Goal: Task Accomplishment & Management: Manage account settings

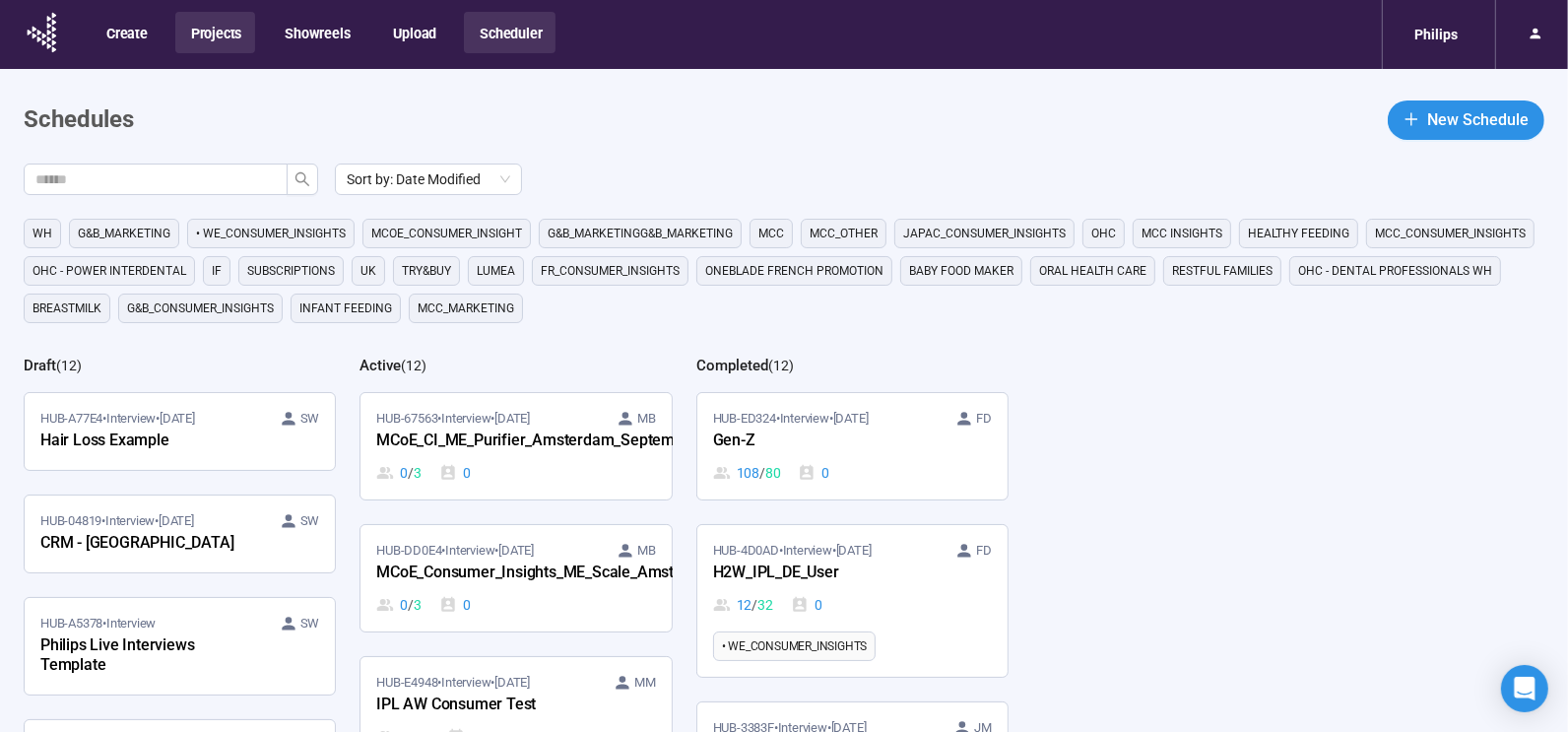
click at [191, 38] on button "Projects" at bounding box center [215, 33] width 80 height 42
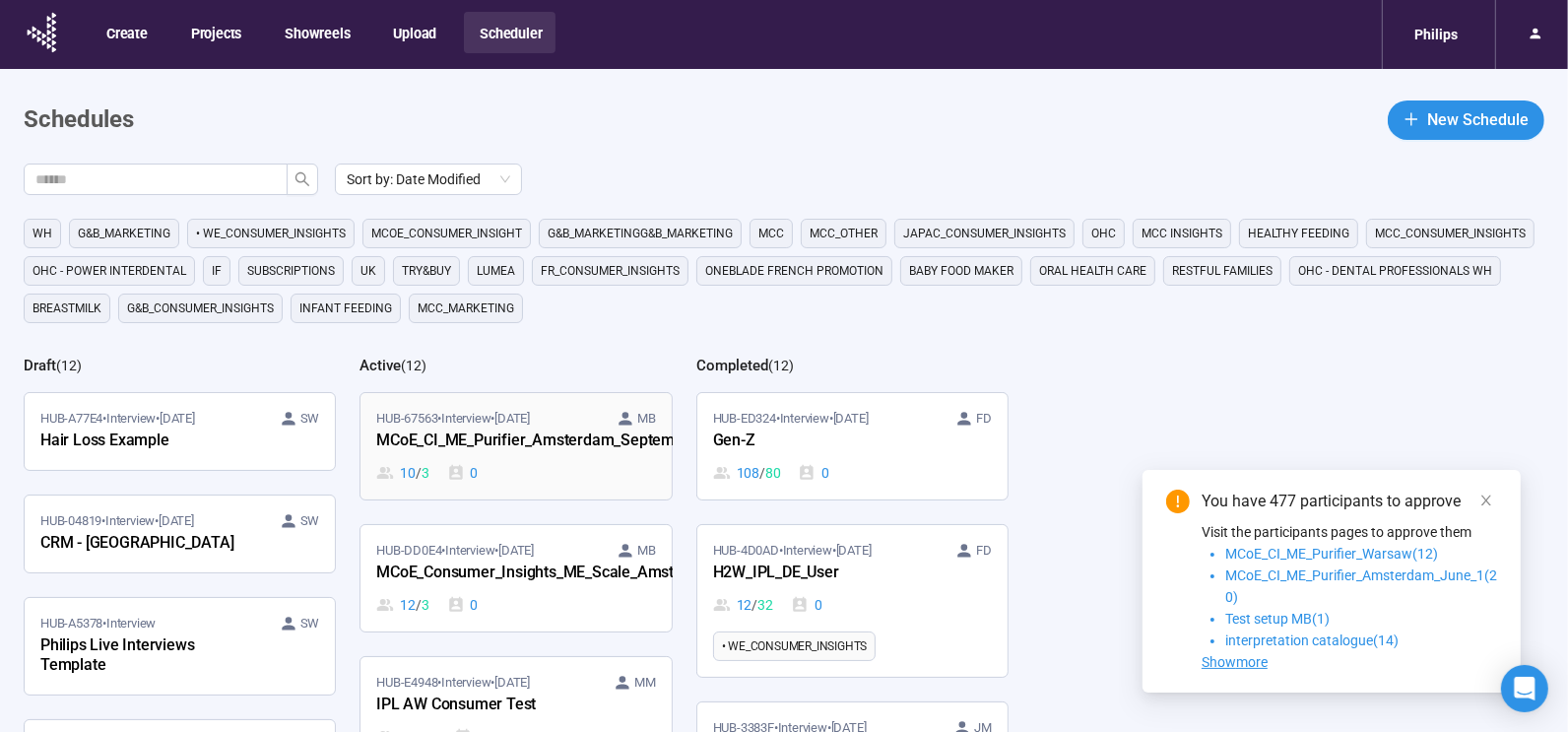
click at [519, 439] on div "MCoE_CI_ME_Purifier_Amsterdam_September" at bounding box center [485, 441] width 217 height 26
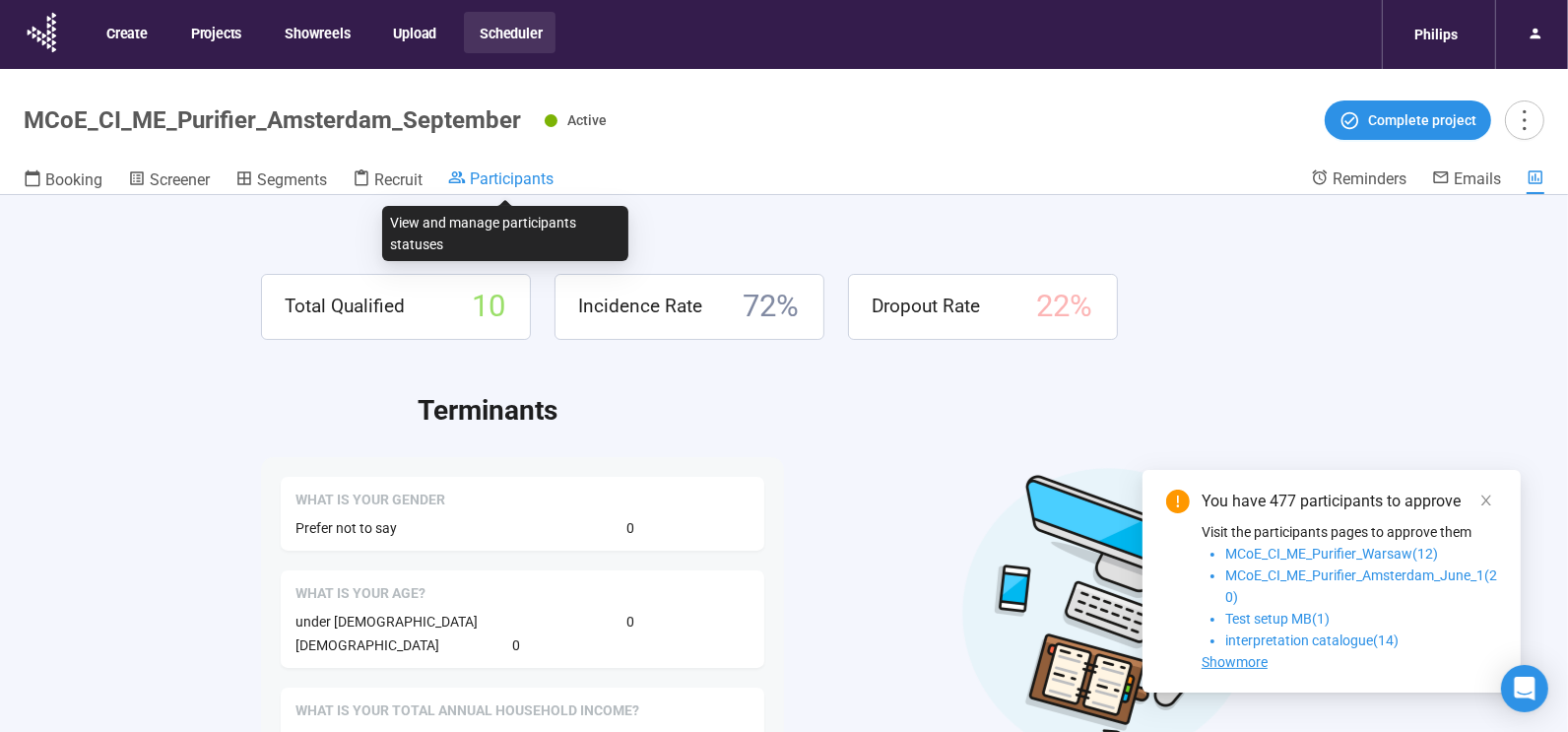
click at [491, 182] on span "Participants" at bounding box center [512, 178] width 84 height 19
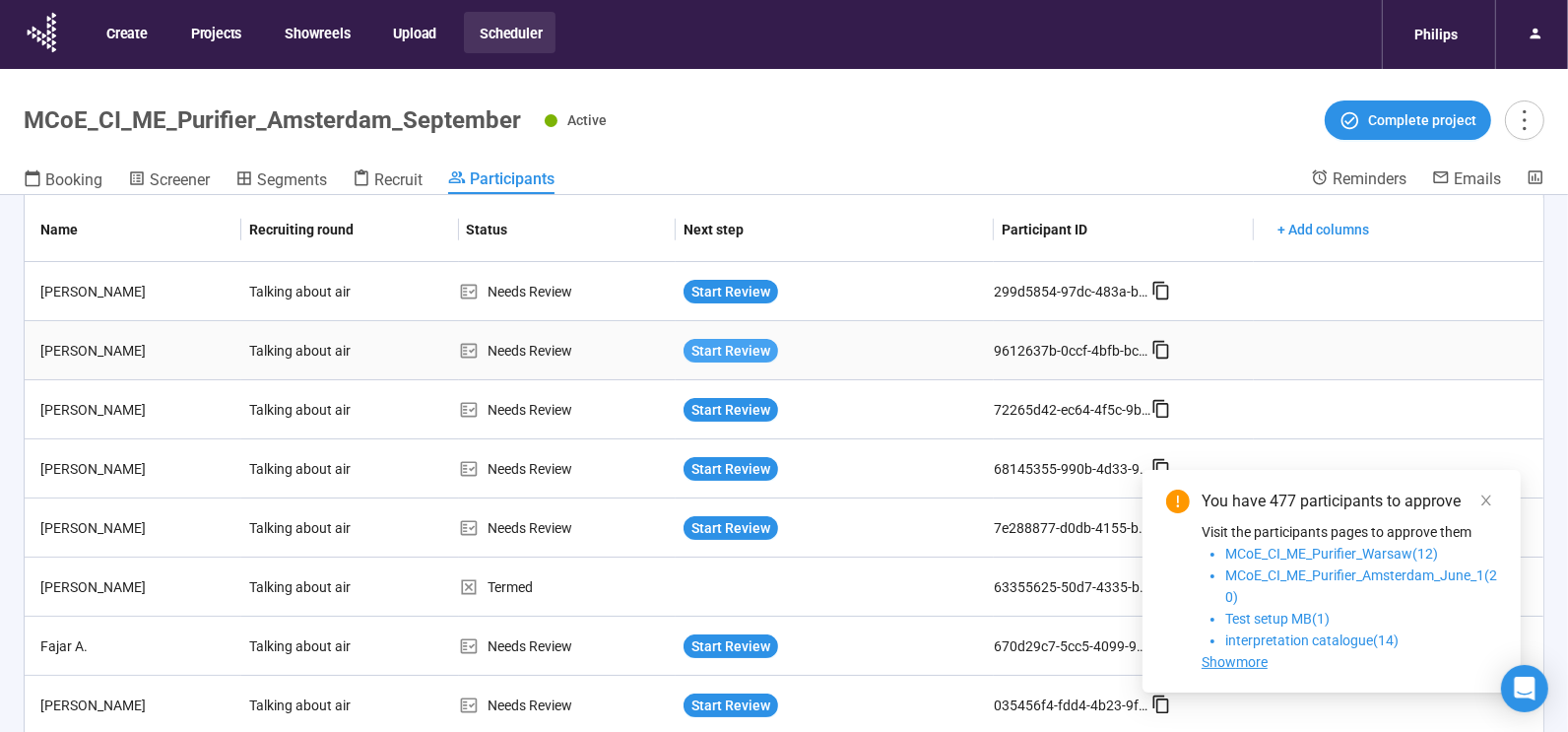
scroll to position [125, 0]
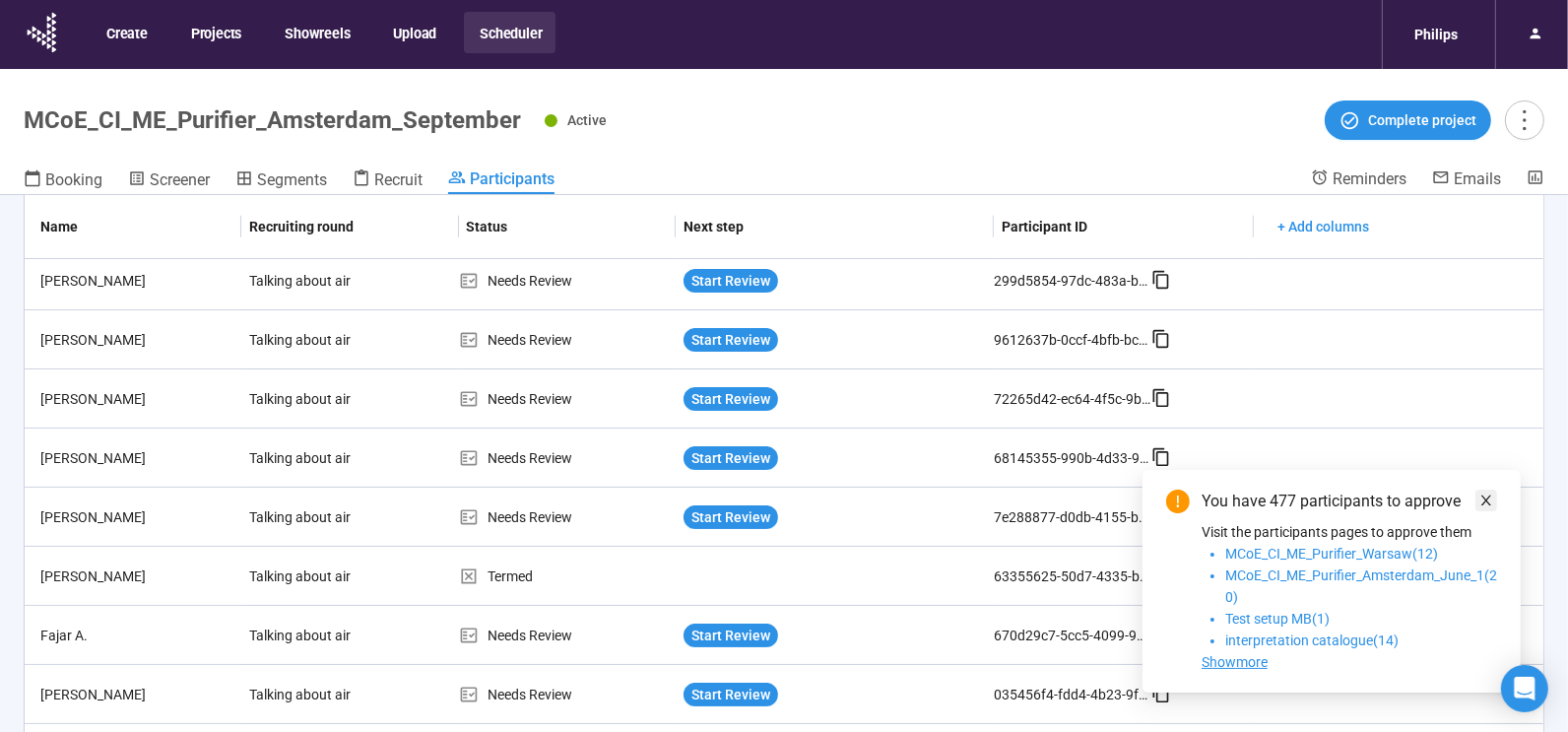
click at [1484, 498] on icon "close" at bounding box center [1486, 500] width 14 height 14
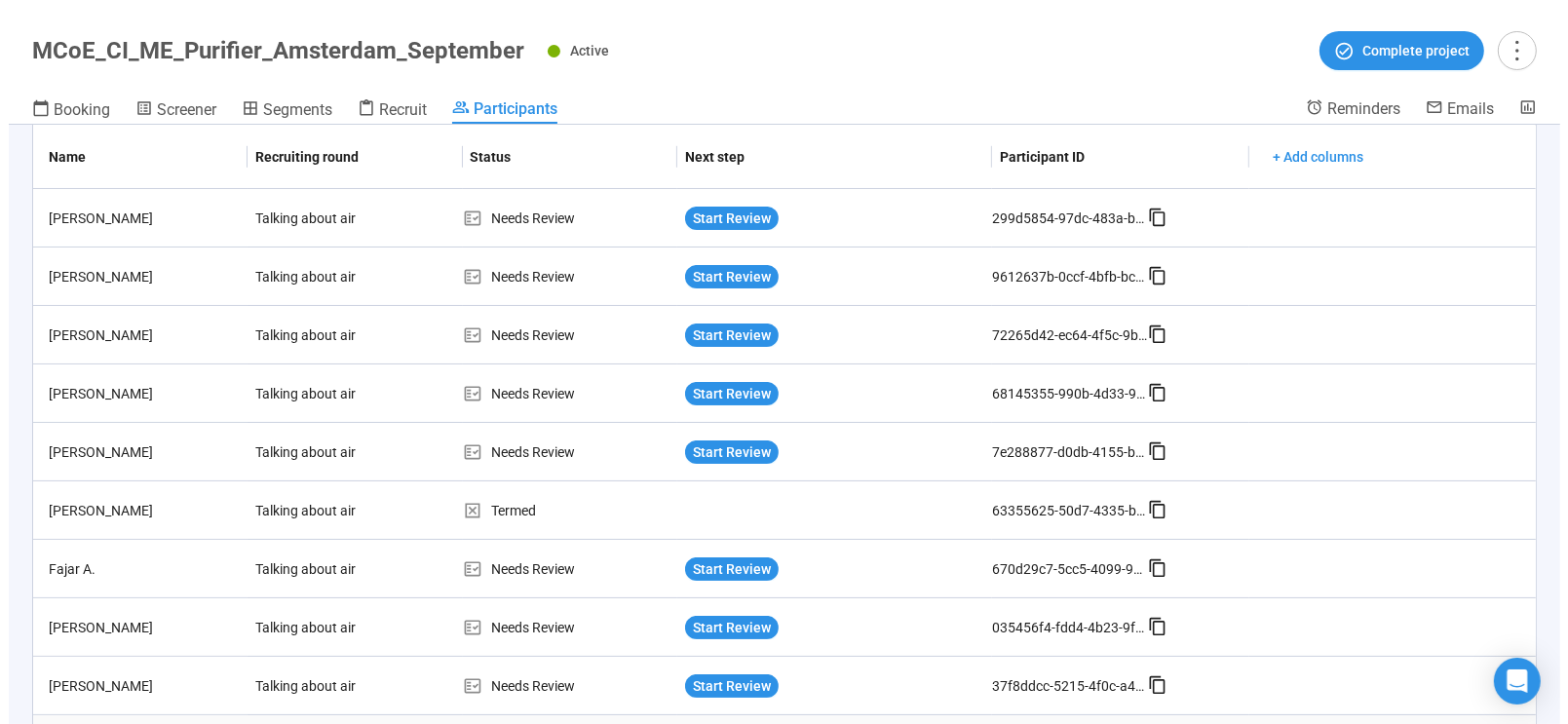
scroll to position [0, 0]
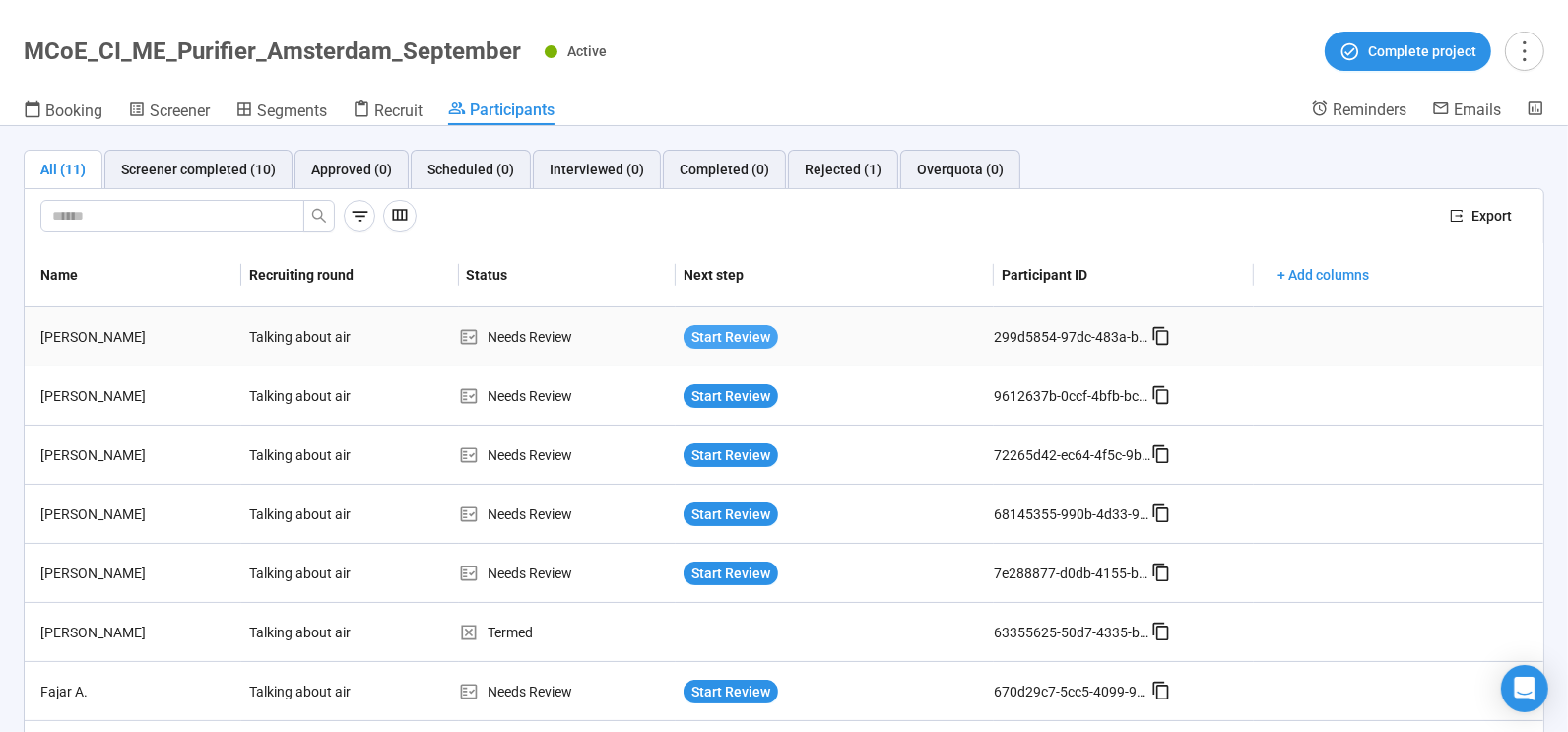
click at [719, 330] on span "Start Review" at bounding box center [730, 337] width 79 height 22
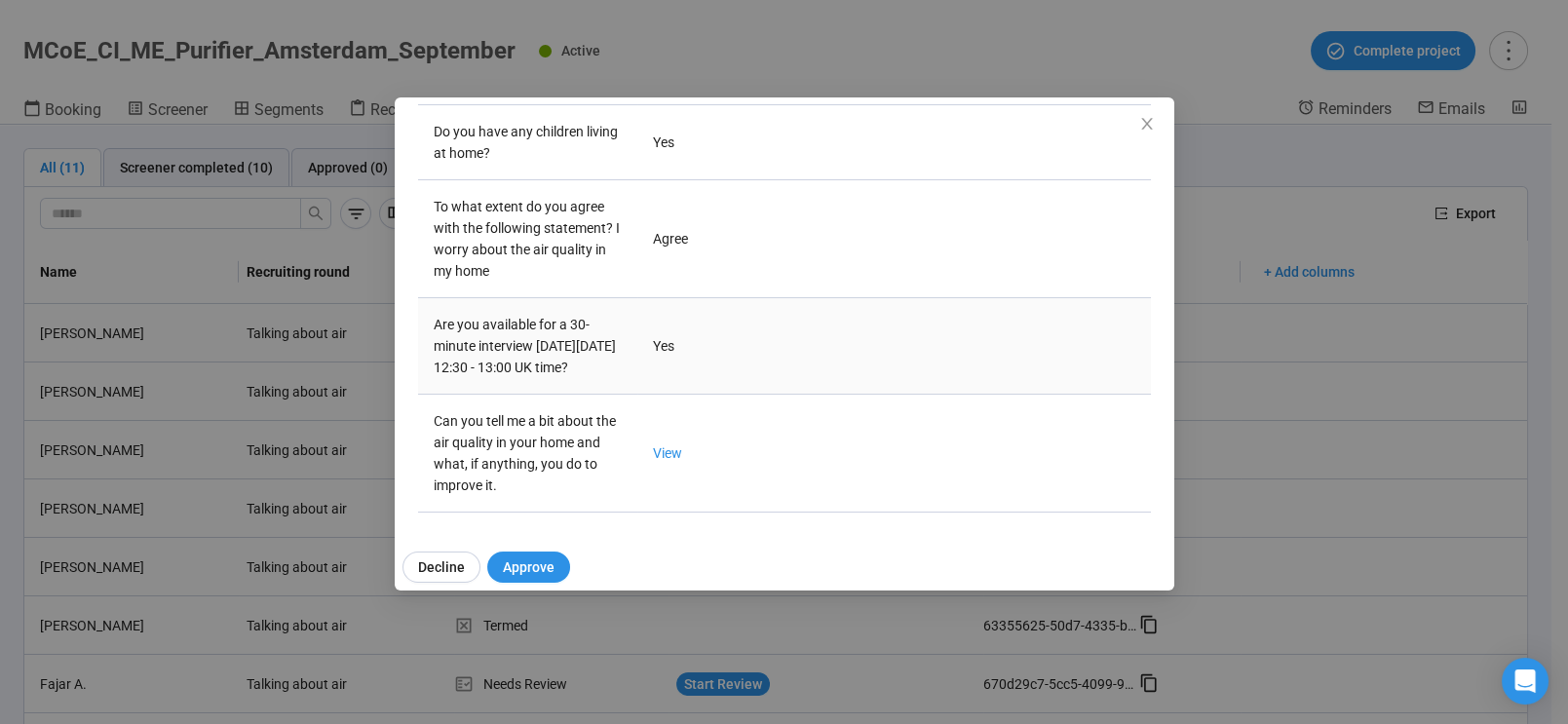
scroll to position [562, 0]
click at [664, 451] on link "View" at bounding box center [667, 453] width 30 height 16
click at [1137, 123] on span "Close" at bounding box center [1147, 125] width 22 height 22
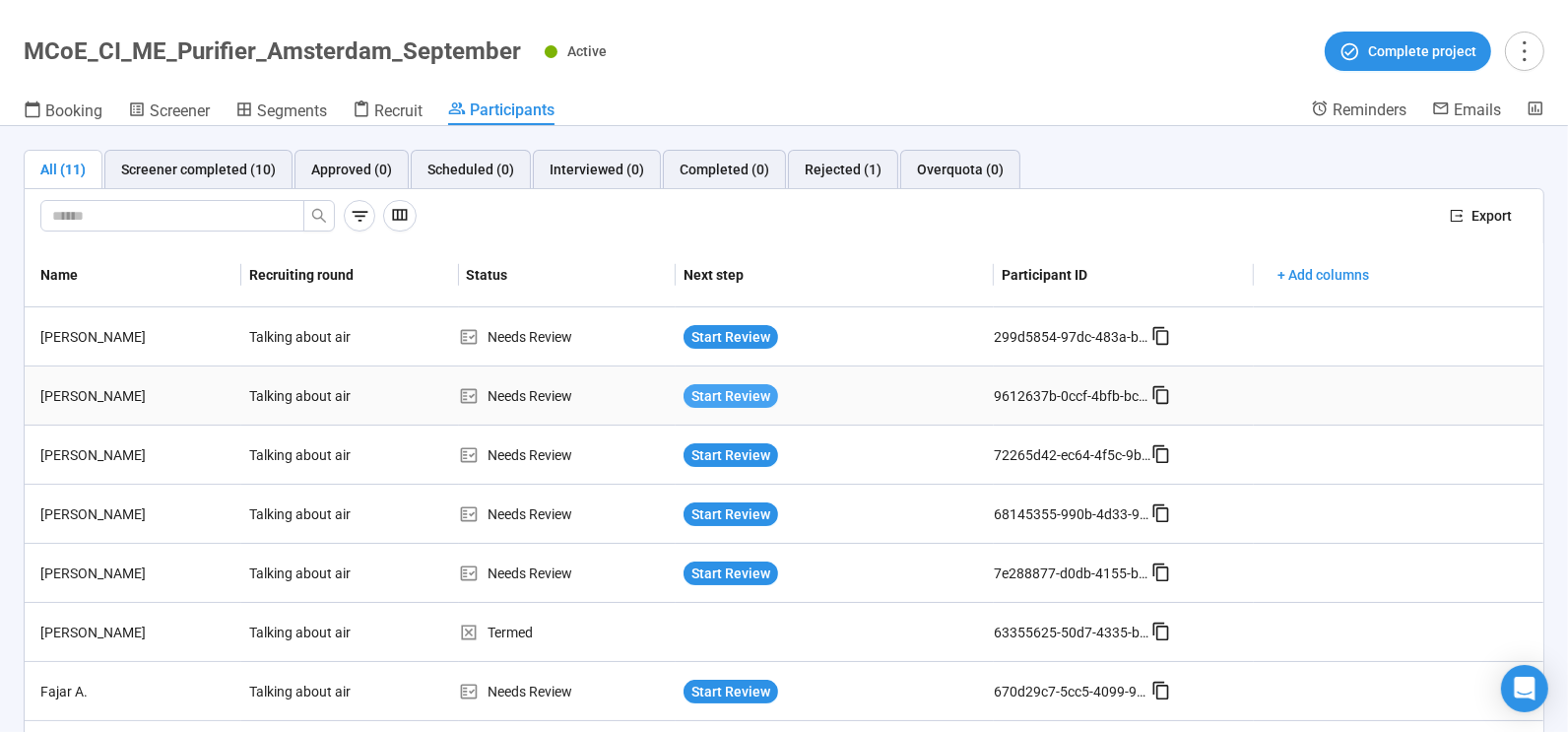
click at [720, 391] on span "Start Review" at bounding box center [730, 396] width 79 height 22
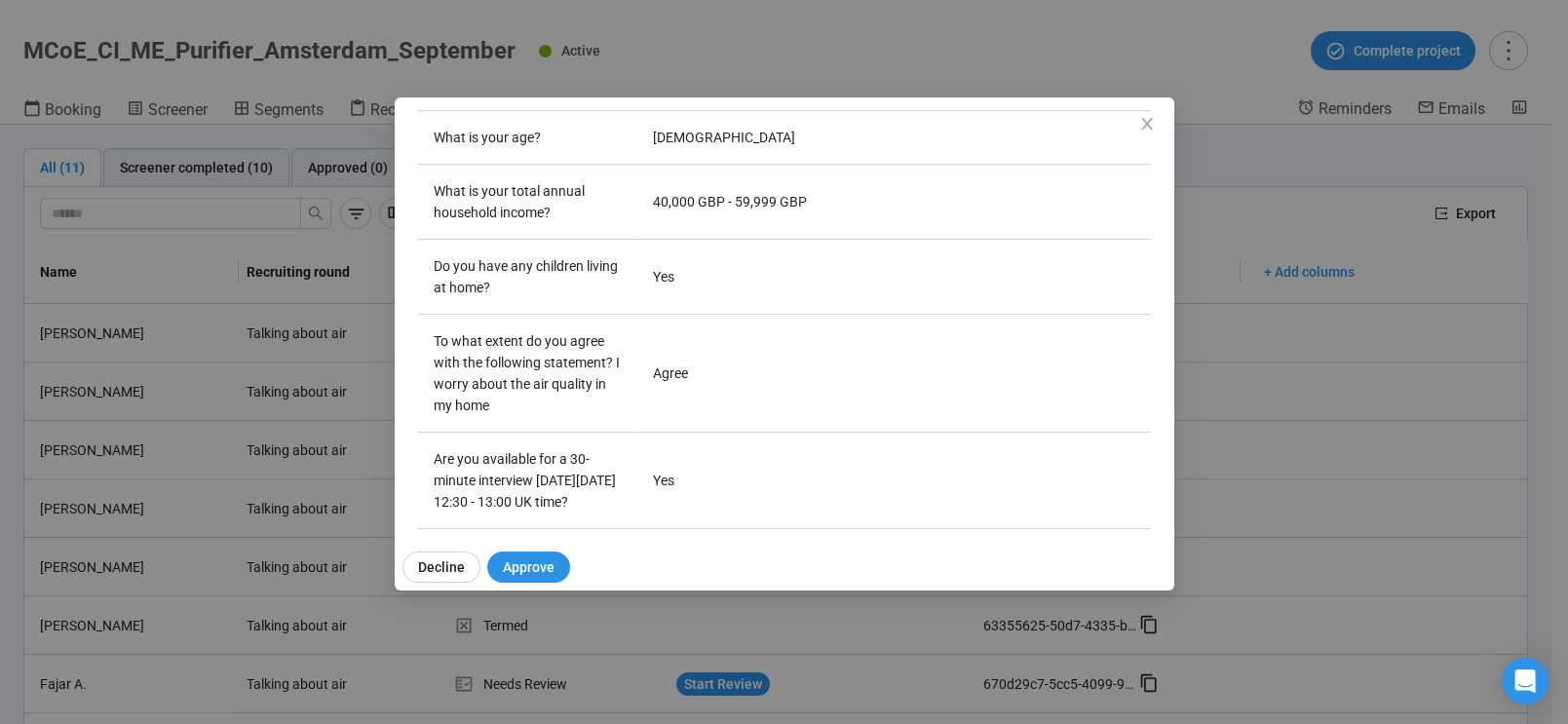
scroll to position [421, 0]
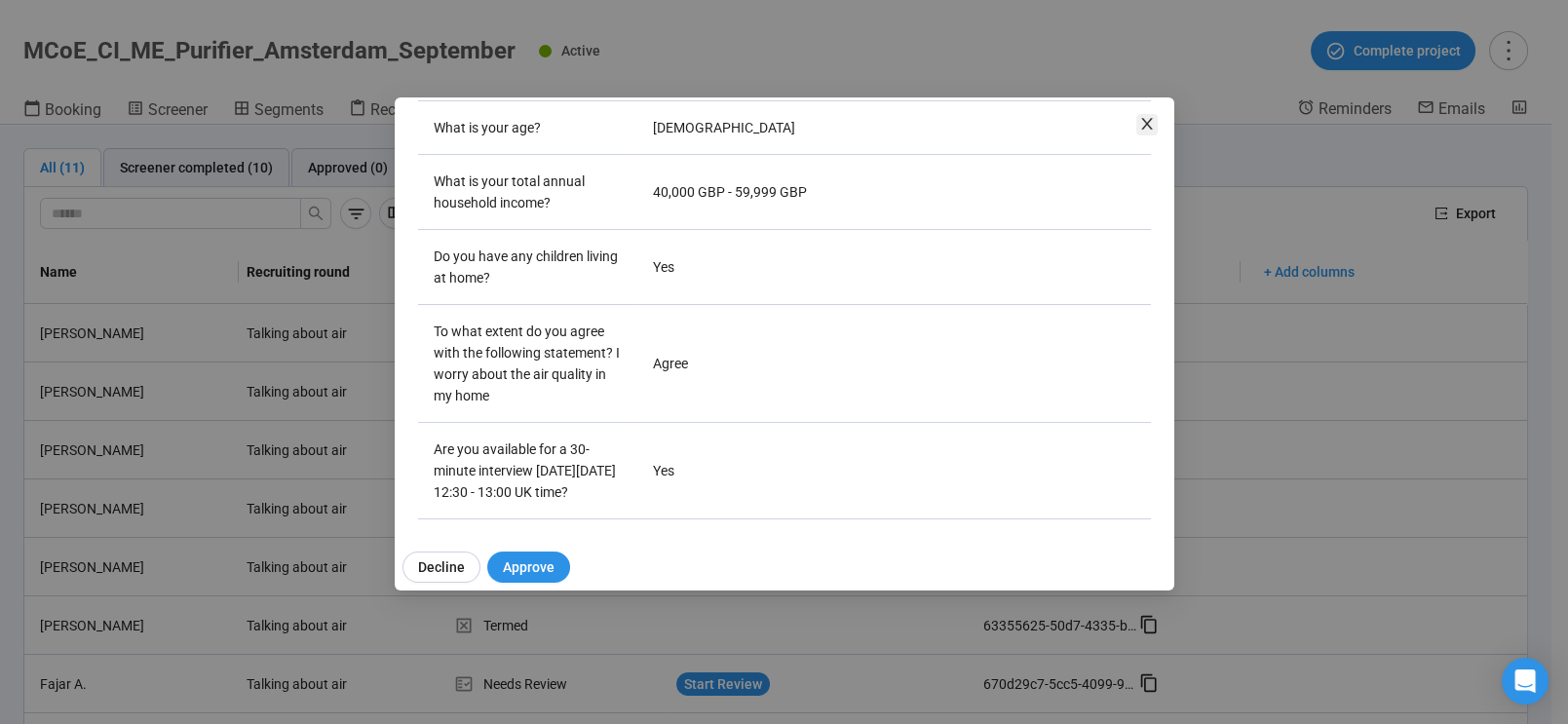
click at [1145, 122] on icon "close" at bounding box center [1146, 124] width 11 height 12
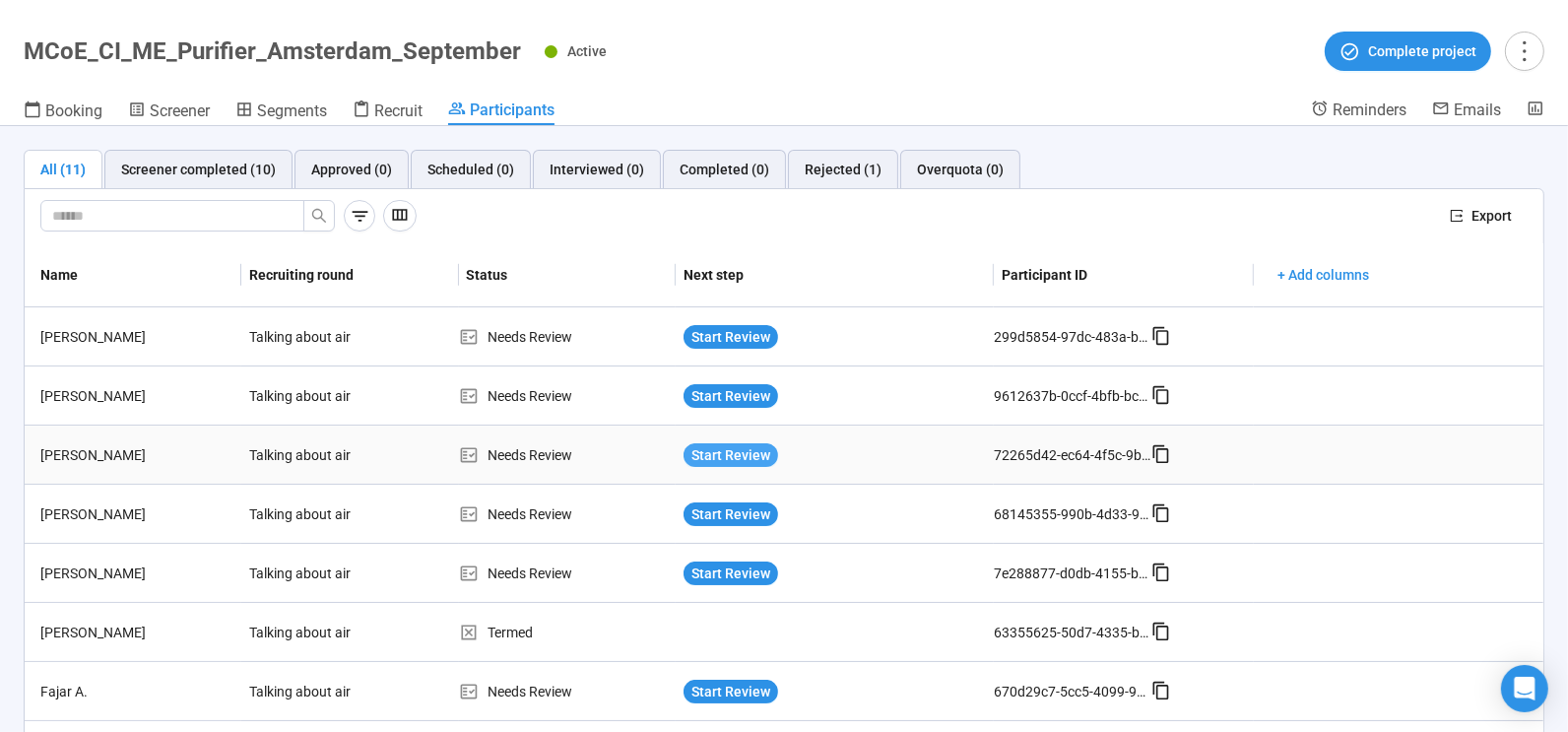
click at [725, 452] on span "Start Review" at bounding box center [730, 455] width 79 height 22
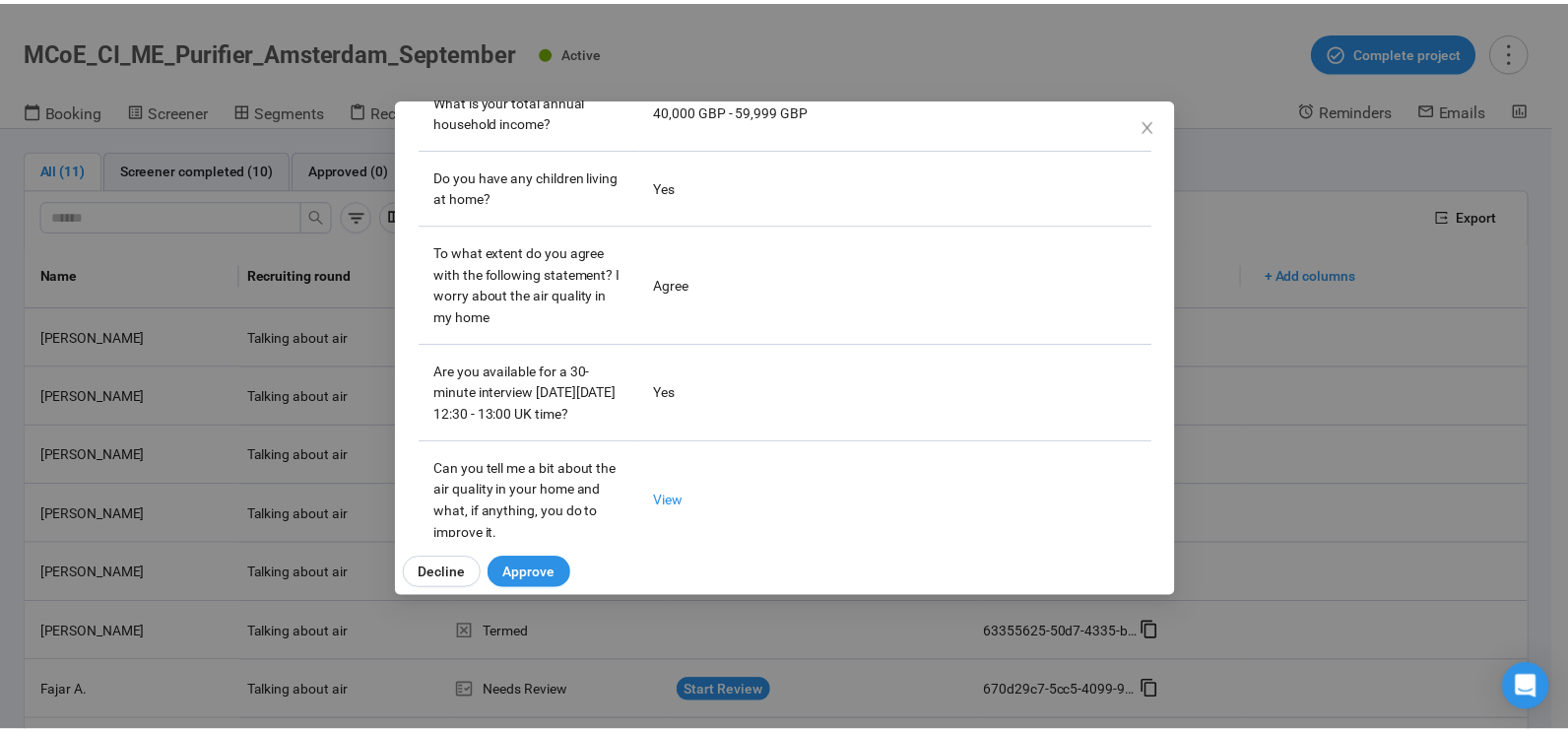
scroll to position [569, 0]
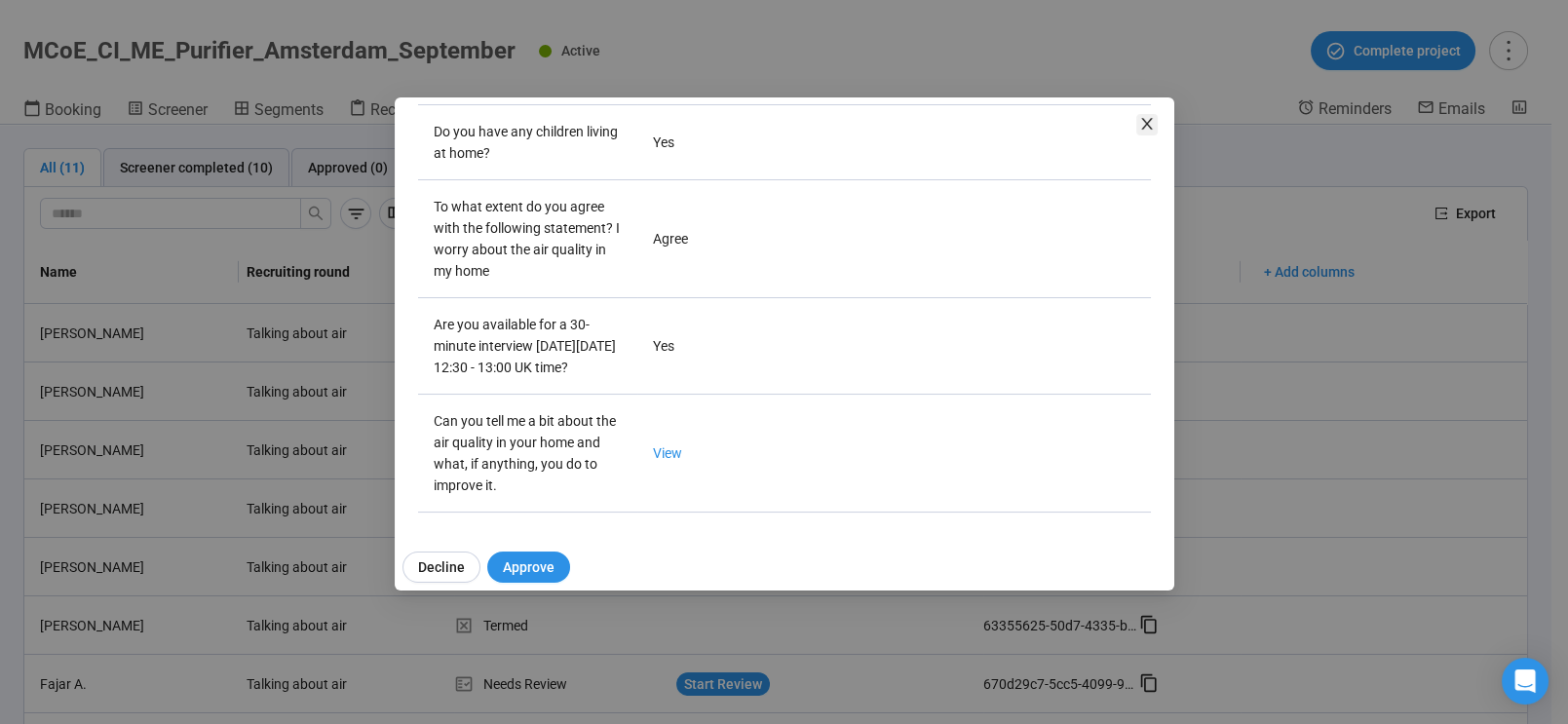
click at [1147, 123] on icon "close" at bounding box center [1146, 124] width 11 height 12
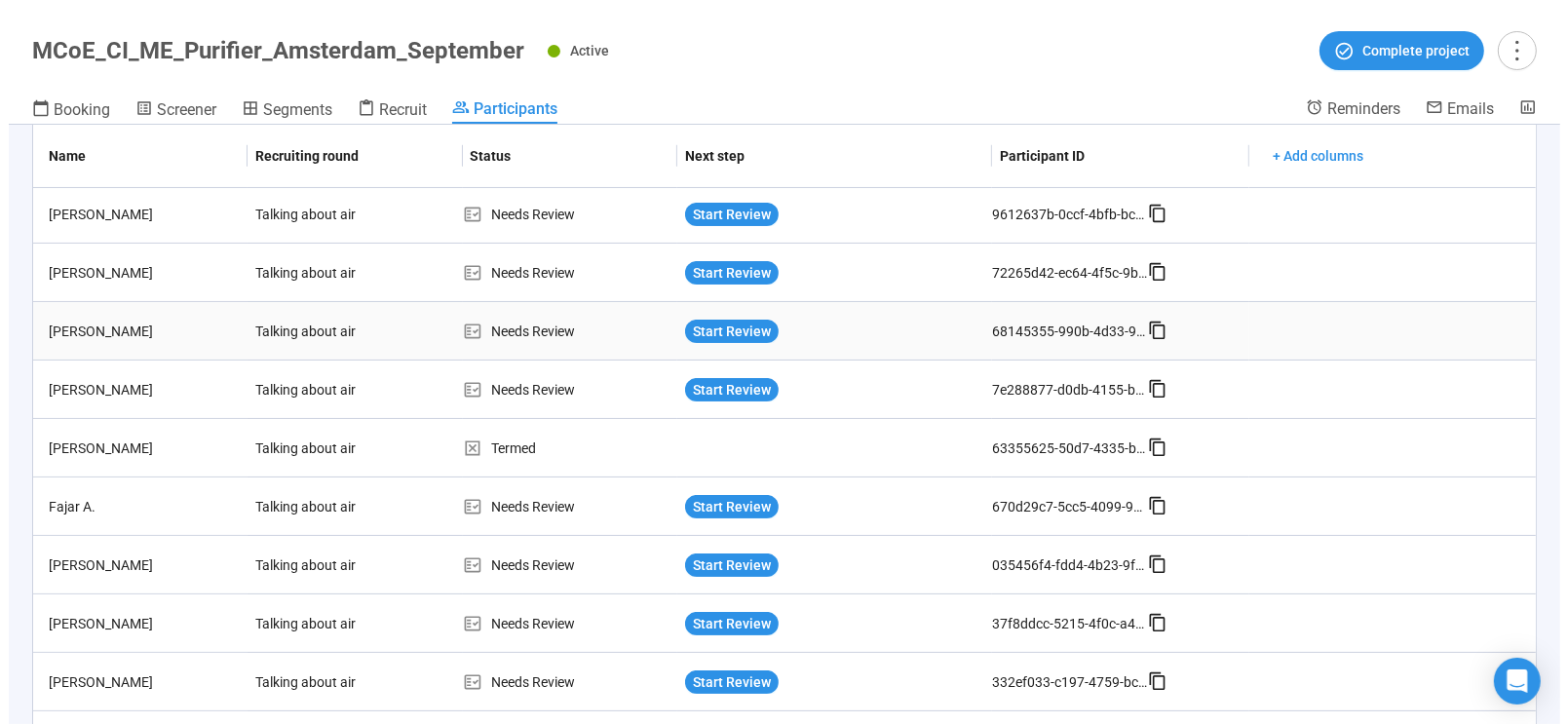
scroll to position [181, 0]
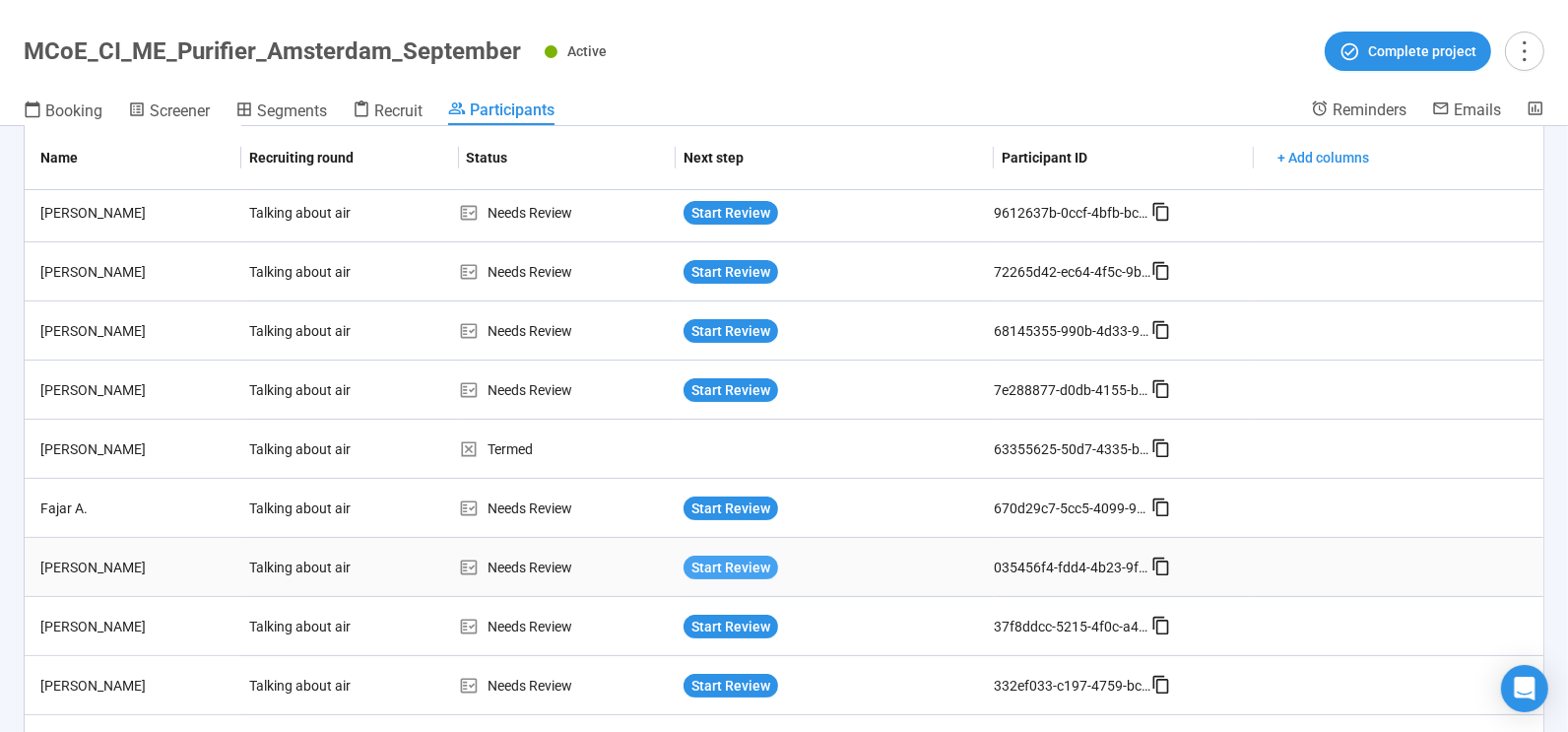
click at [722, 562] on span "Start Review" at bounding box center [730, 568] width 79 height 22
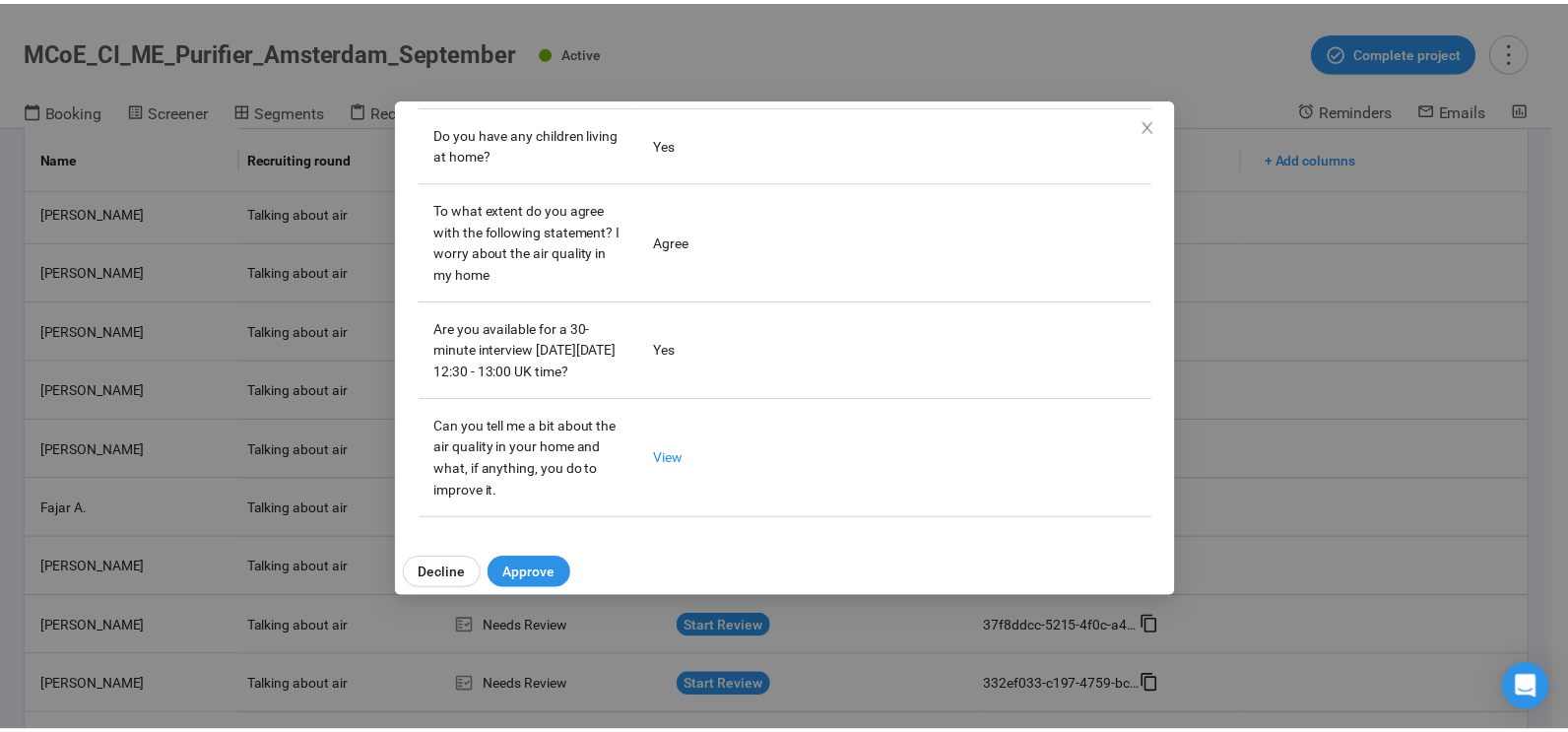
scroll to position [569, 0]
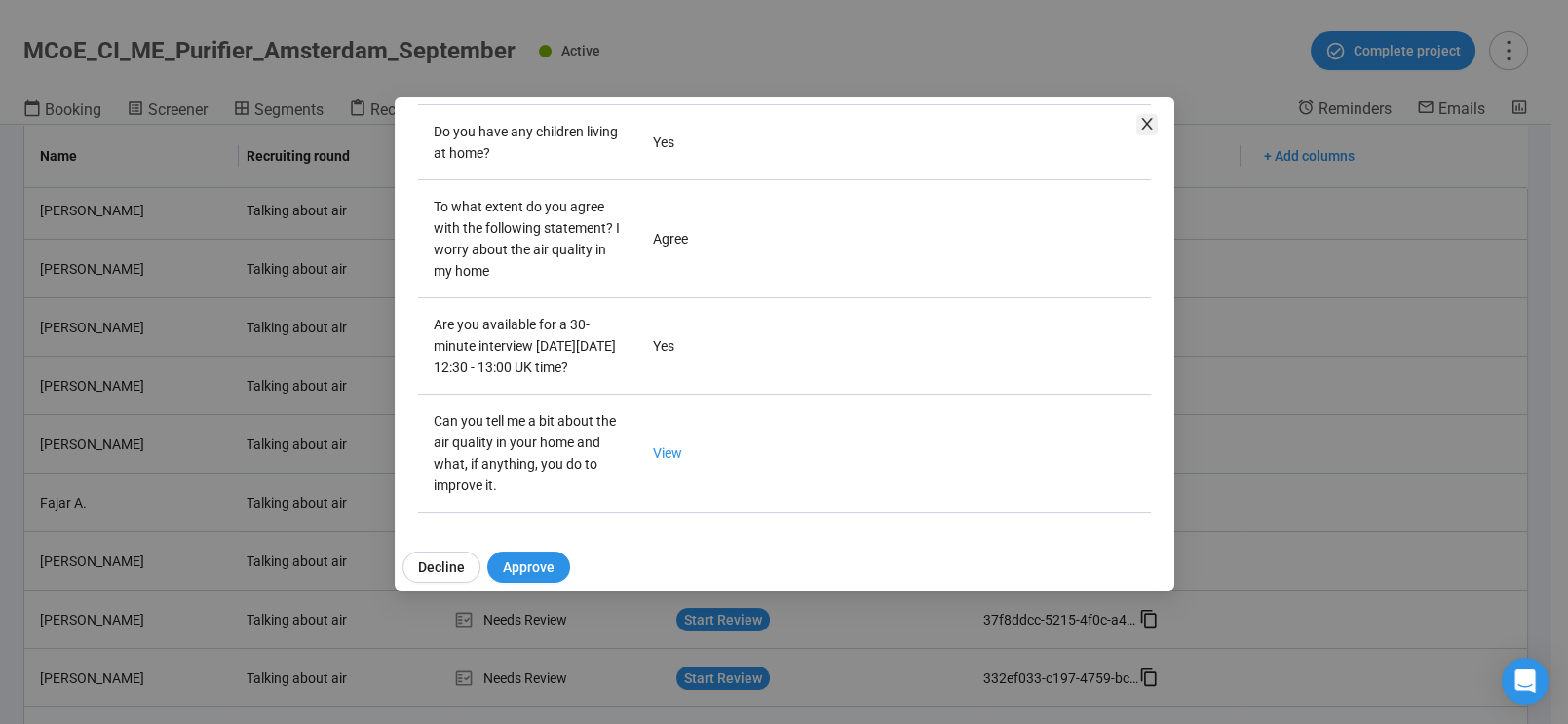
click at [1148, 124] on icon "close" at bounding box center [1147, 124] width 16 height 16
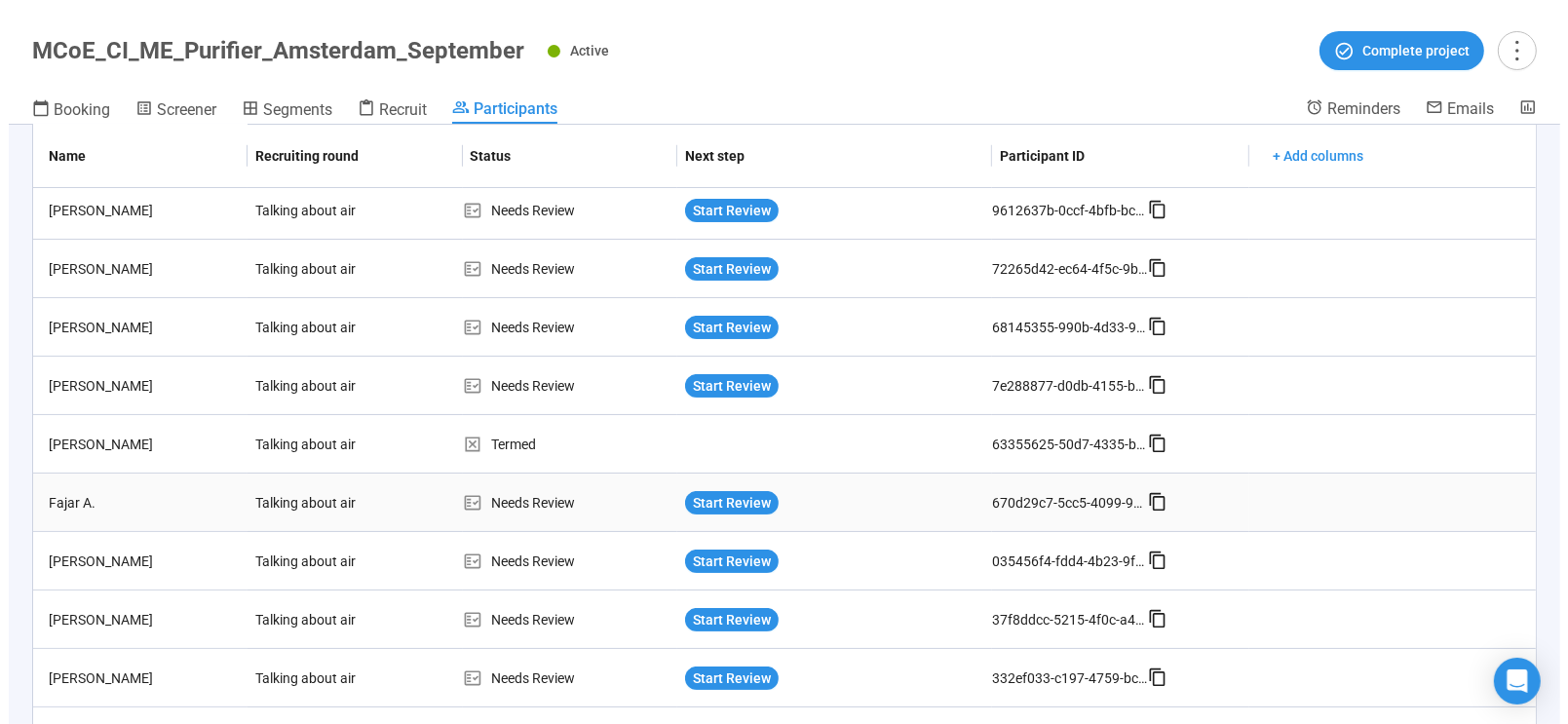
scroll to position [284, 0]
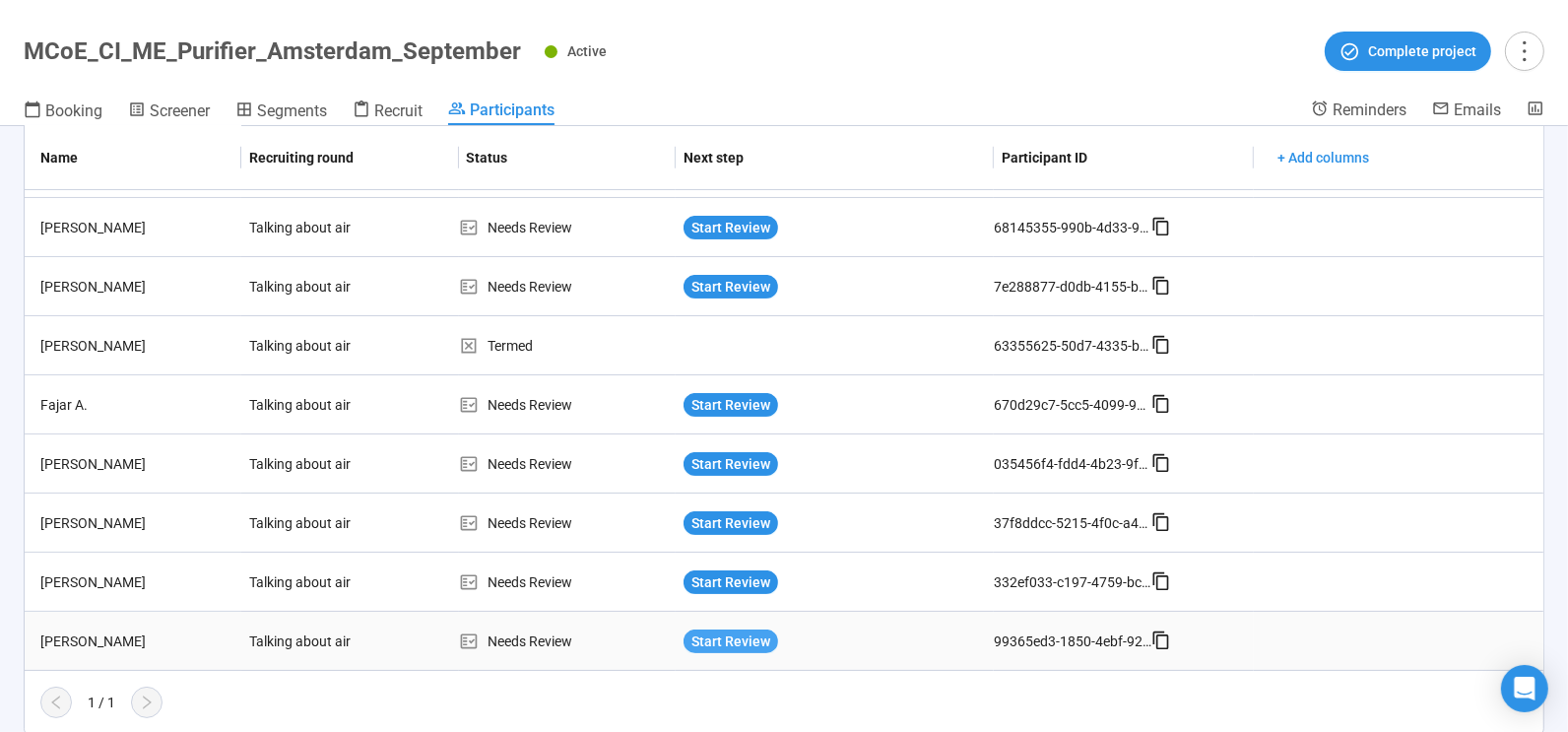
click at [710, 636] on span "Start Review" at bounding box center [730, 641] width 79 height 22
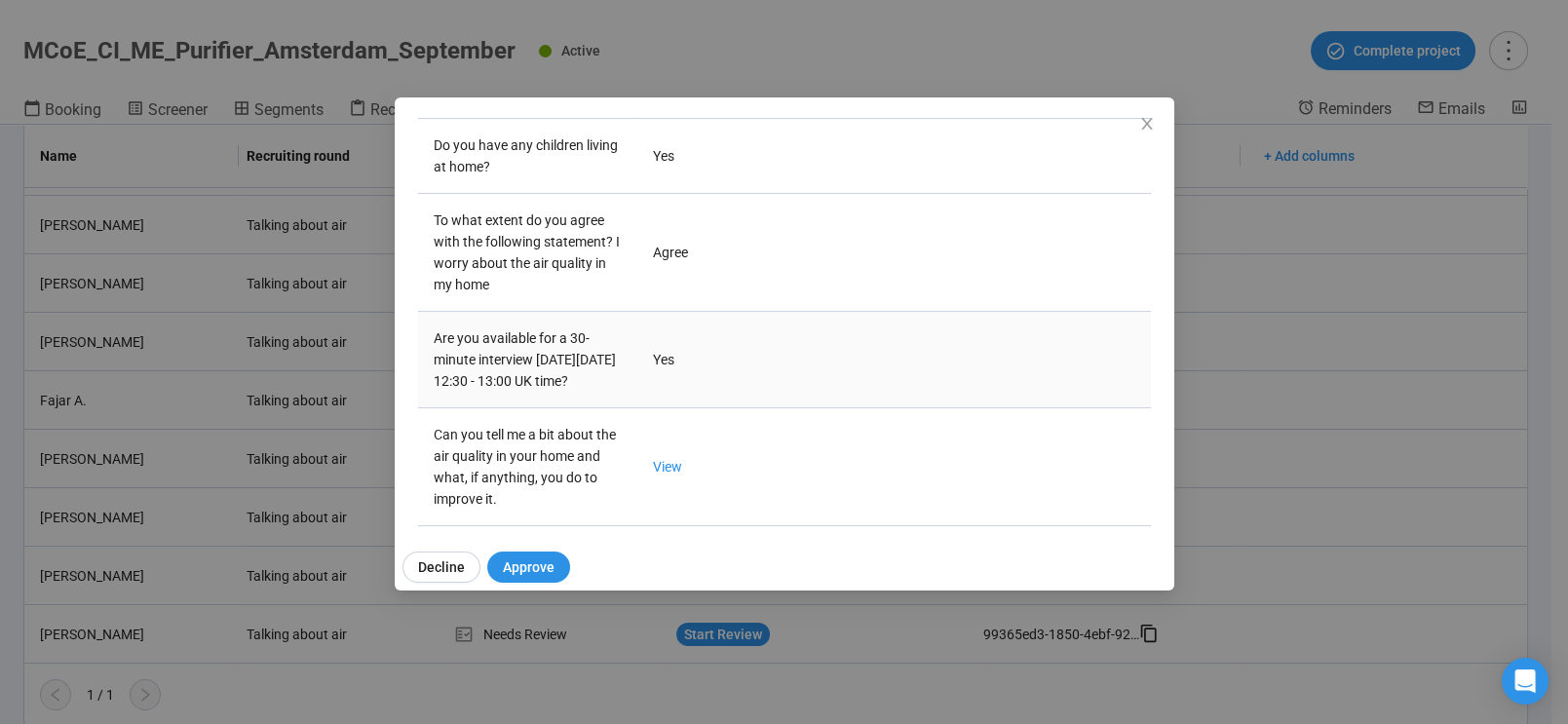
scroll to position [562, 0]
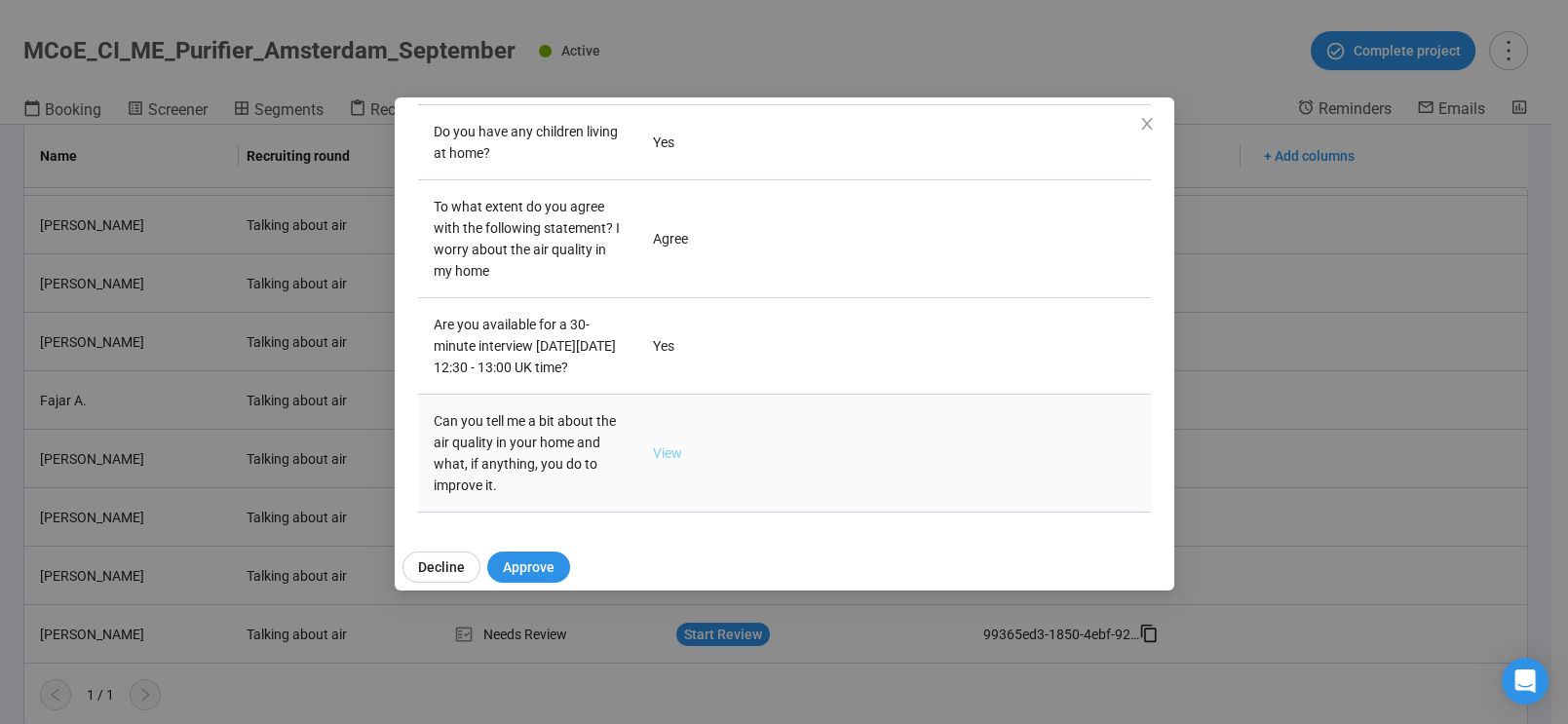
click at [660, 454] on link "View" at bounding box center [667, 453] width 30 height 16
click at [1148, 114] on span "Close" at bounding box center [1147, 125] width 22 height 22
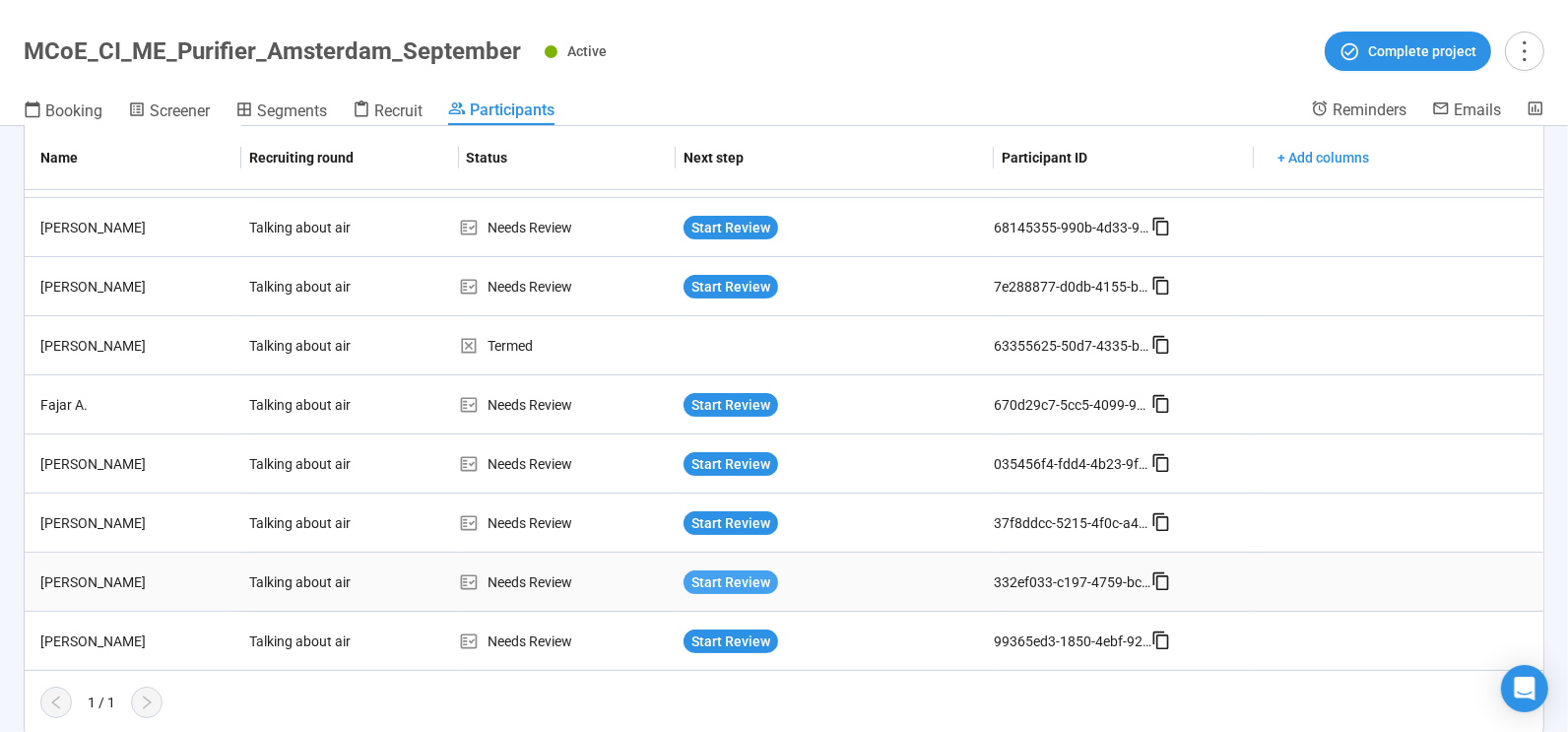
click at [710, 574] on span "Start Review" at bounding box center [730, 582] width 79 height 22
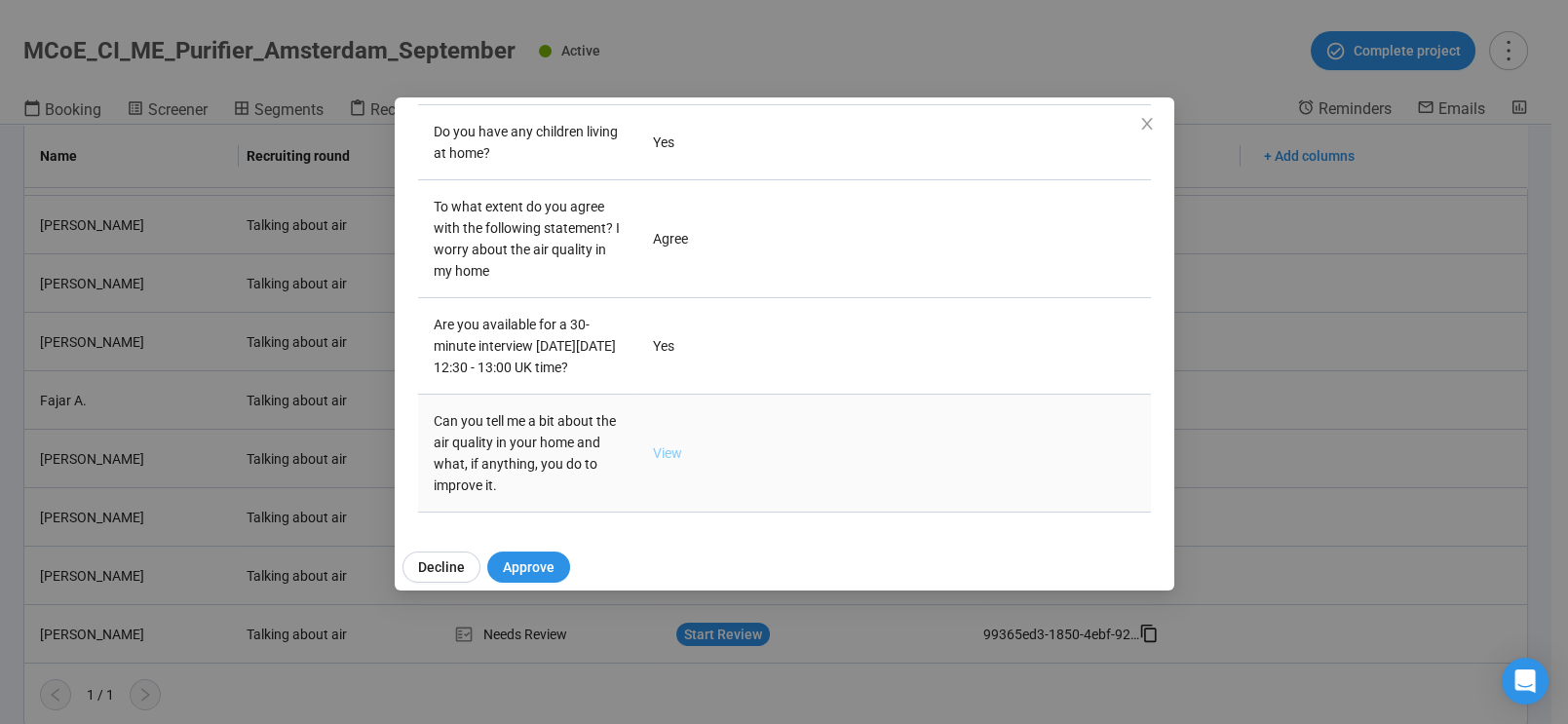
click at [664, 448] on link "View" at bounding box center [667, 453] width 30 height 16
click at [1150, 116] on icon "close" at bounding box center [1147, 124] width 16 height 16
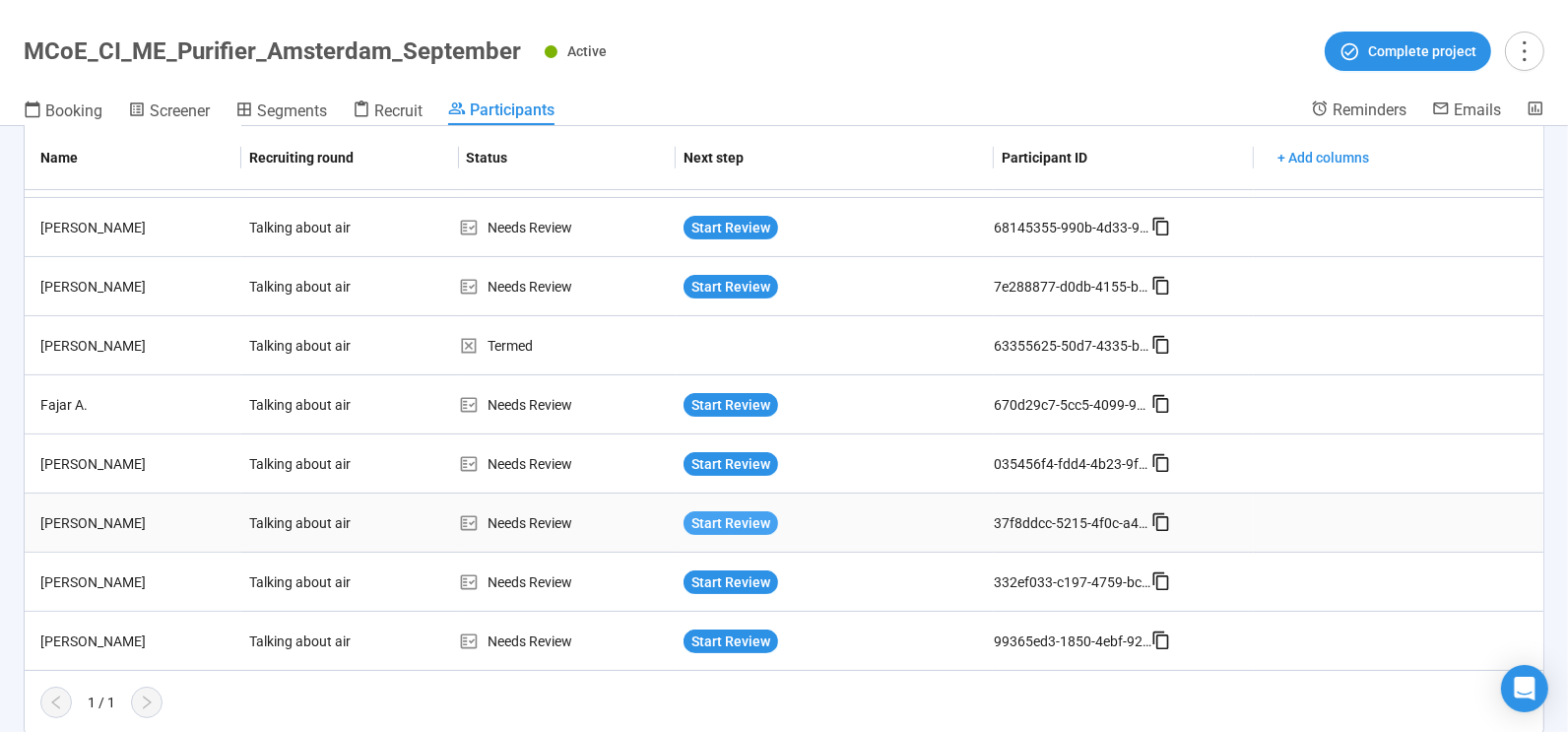
click at [718, 515] on span "Start Review" at bounding box center [730, 523] width 79 height 22
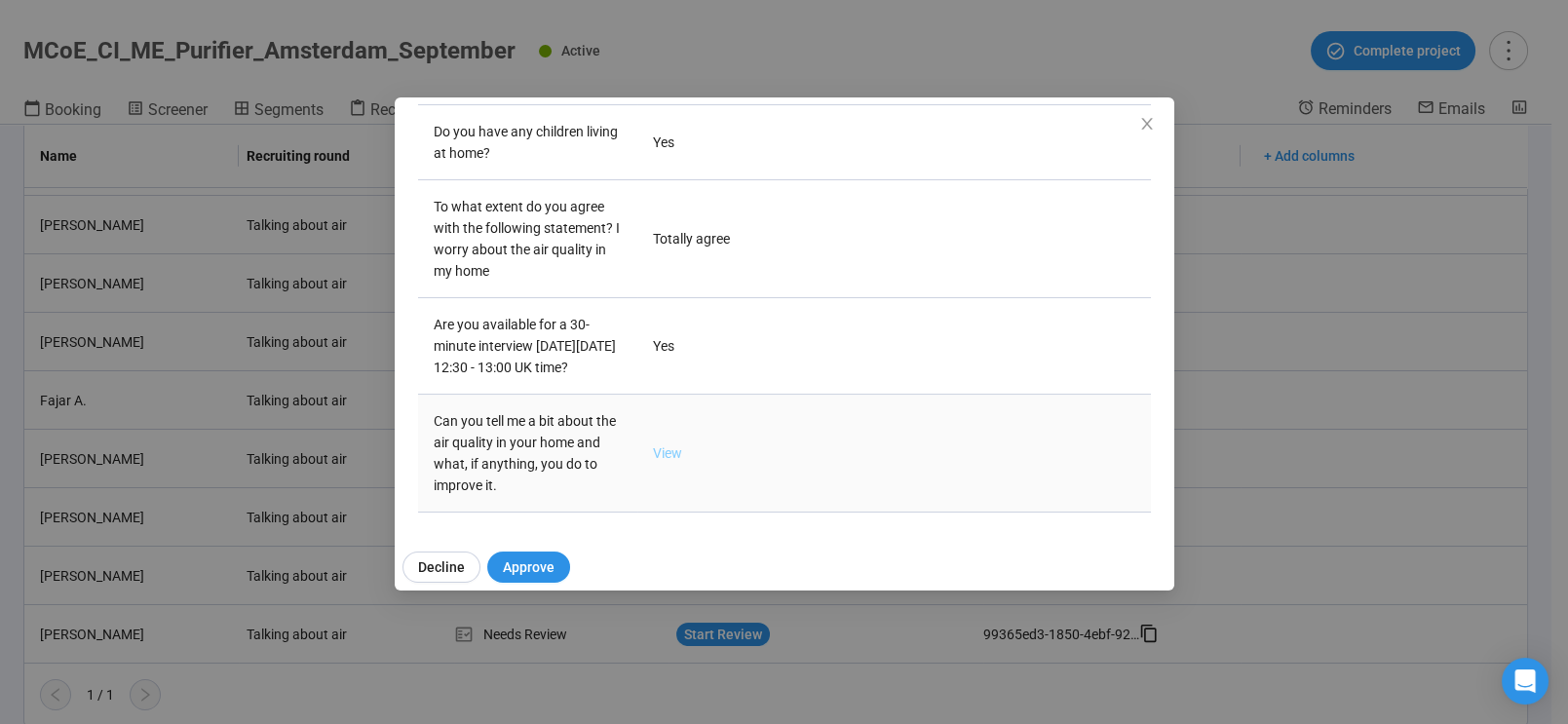
click at [661, 446] on link "View" at bounding box center [667, 453] width 30 height 16
click at [445, 559] on span "Decline" at bounding box center [441, 567] width 46 height 22
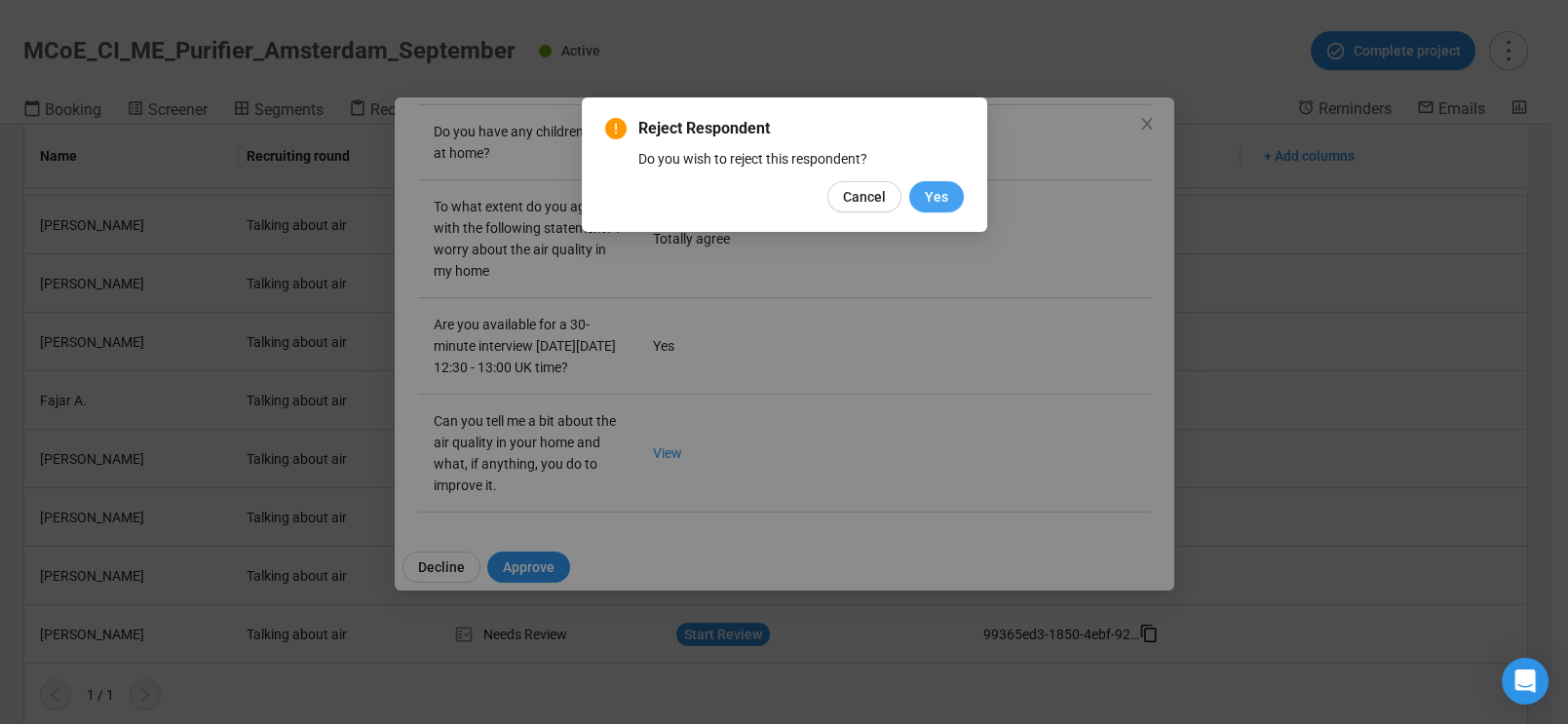
click at [944, 193] on span "Yes" at bounding box center [936, 197] width 24 height 22
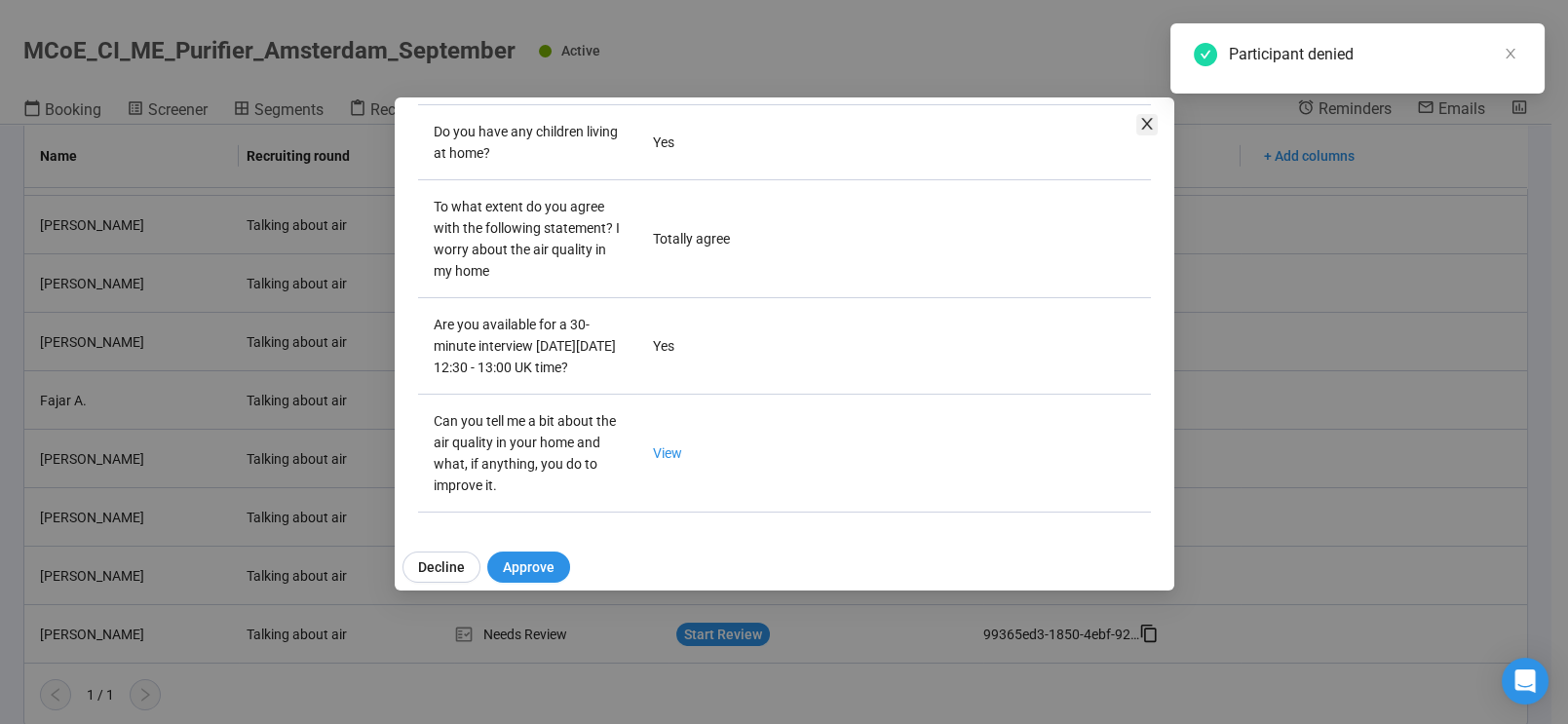
click at [1143, 123] on icon "close" at bounding box center [1147, 124] width 16 height 16
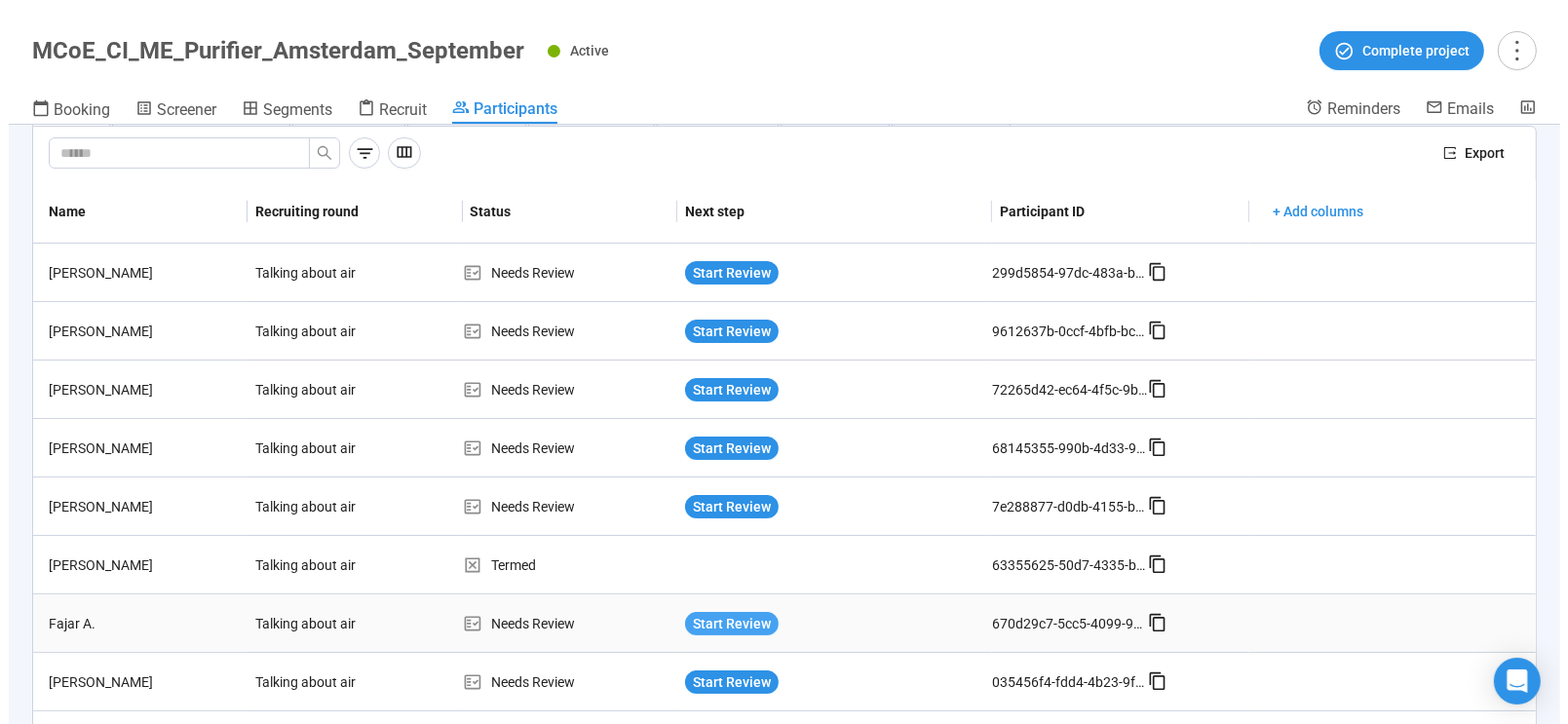
scroll to position [37, 0]
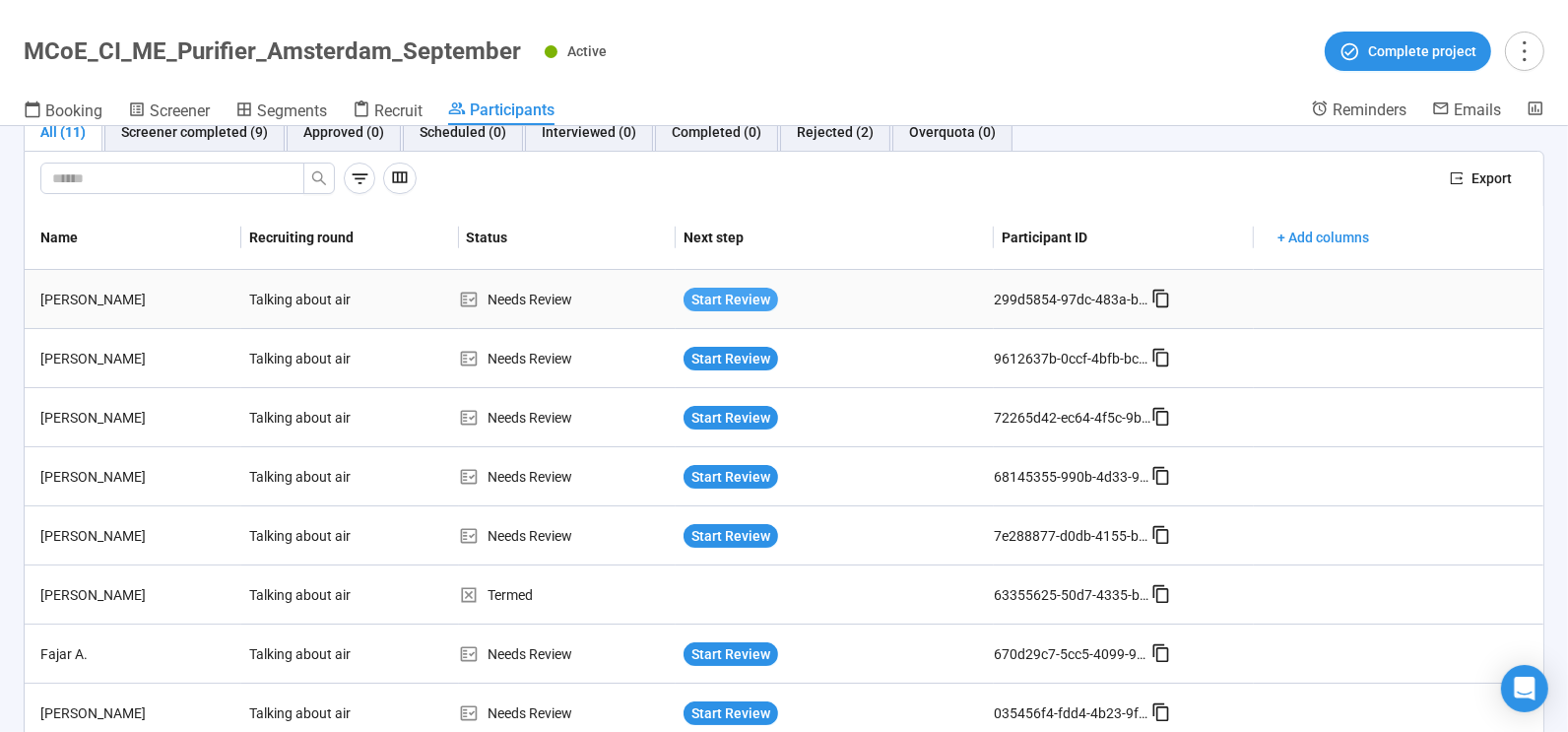
click at [732, 296] on span "Start Review" at bounding box center [730, 300] width 79 height 22
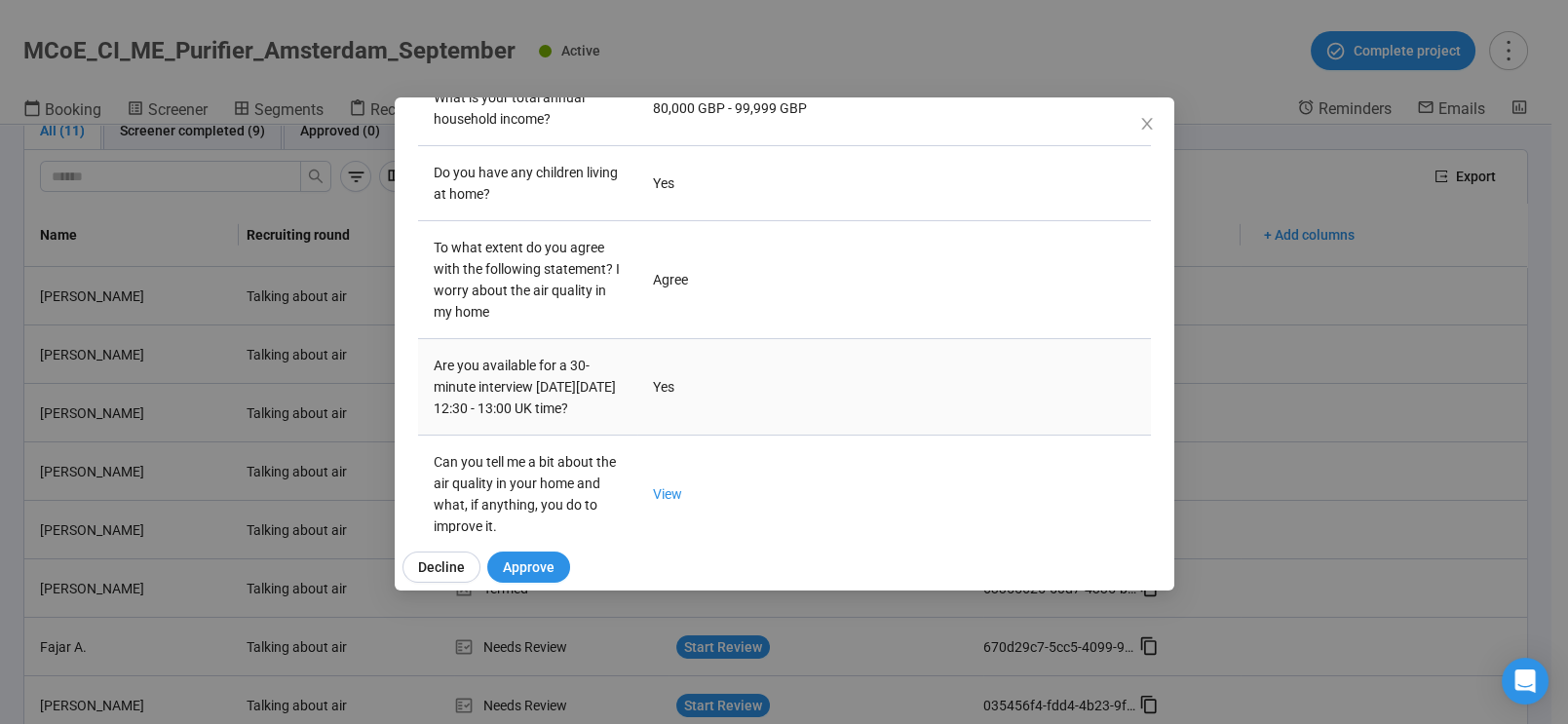
scroll to position [562, 0]
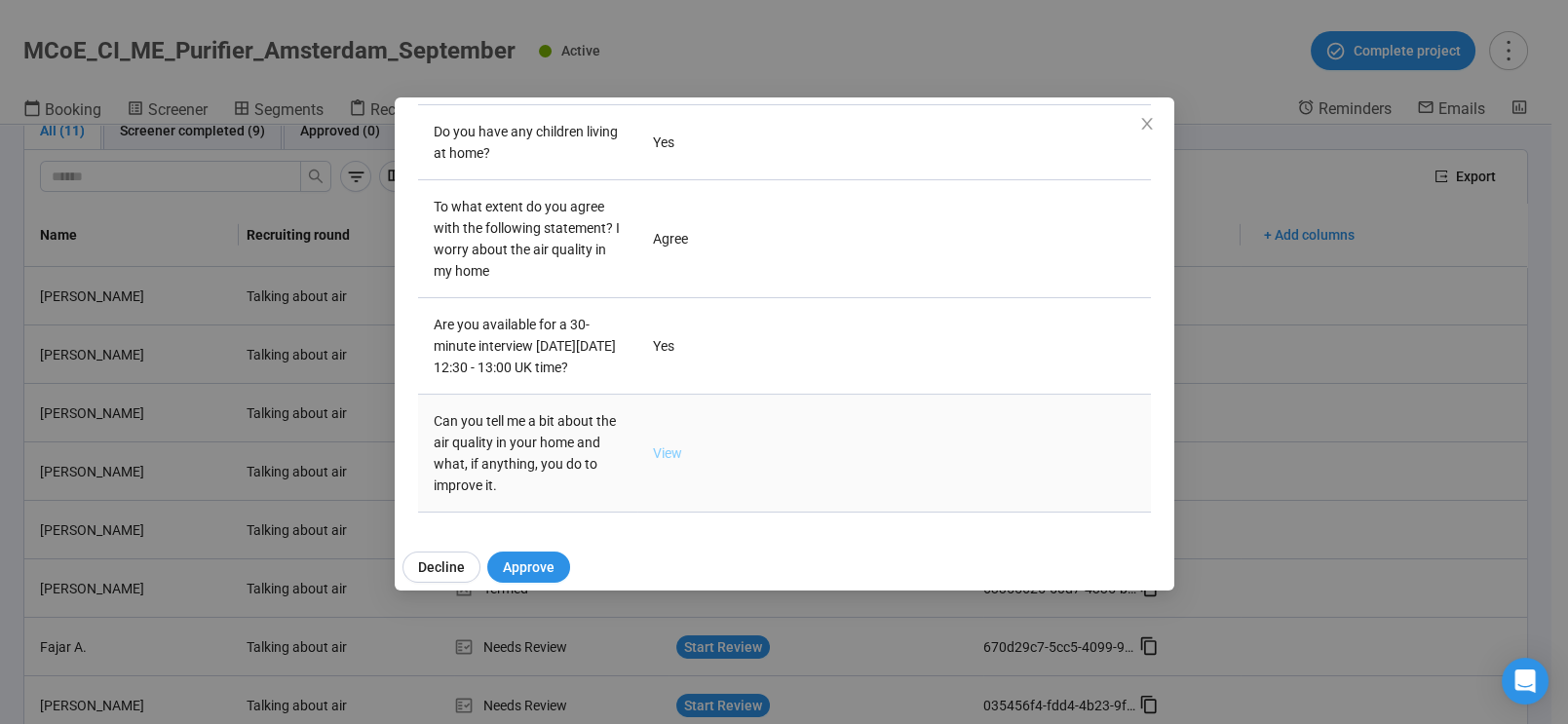
click at [655, 454] on link "View" at bounding box center [667, 453] width 30 height 16
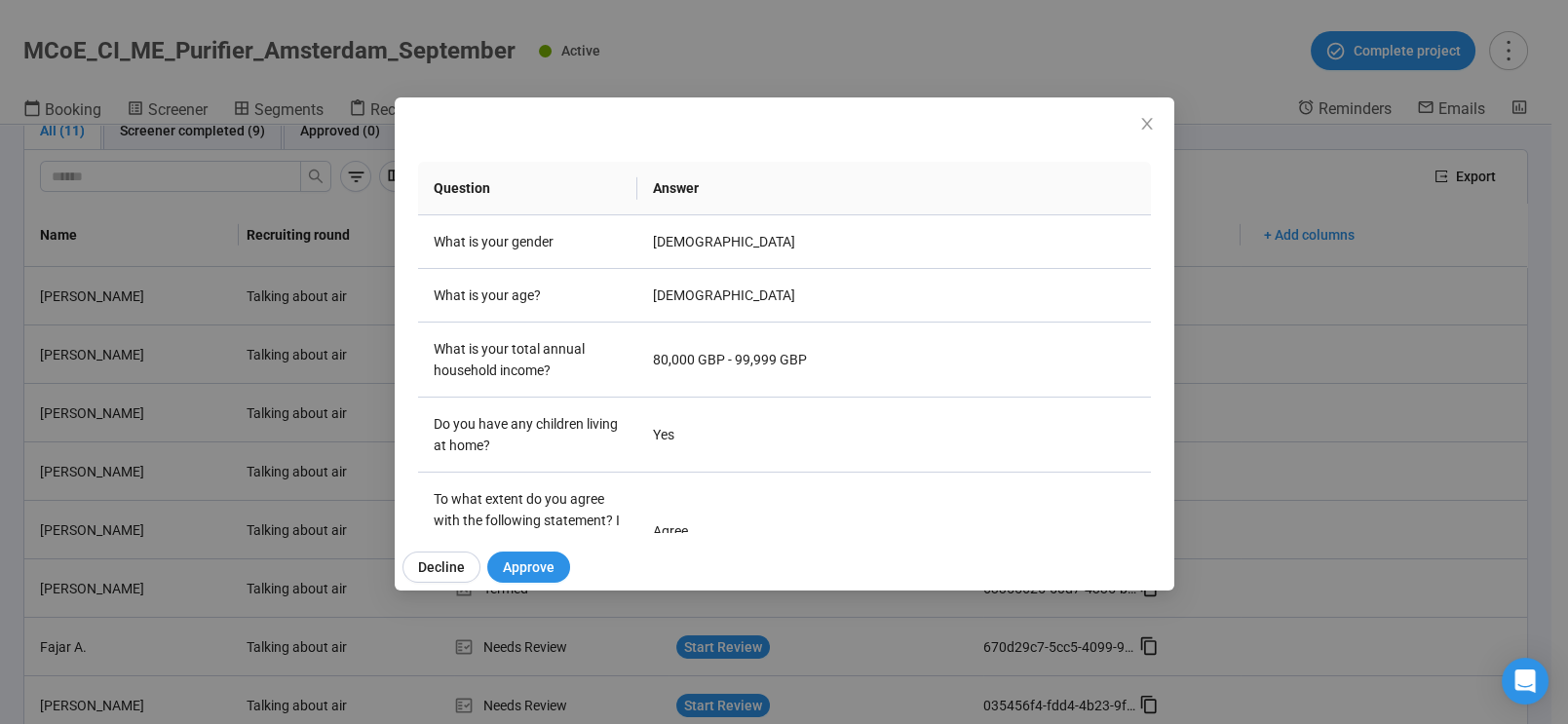
scroll to position [0, 0]
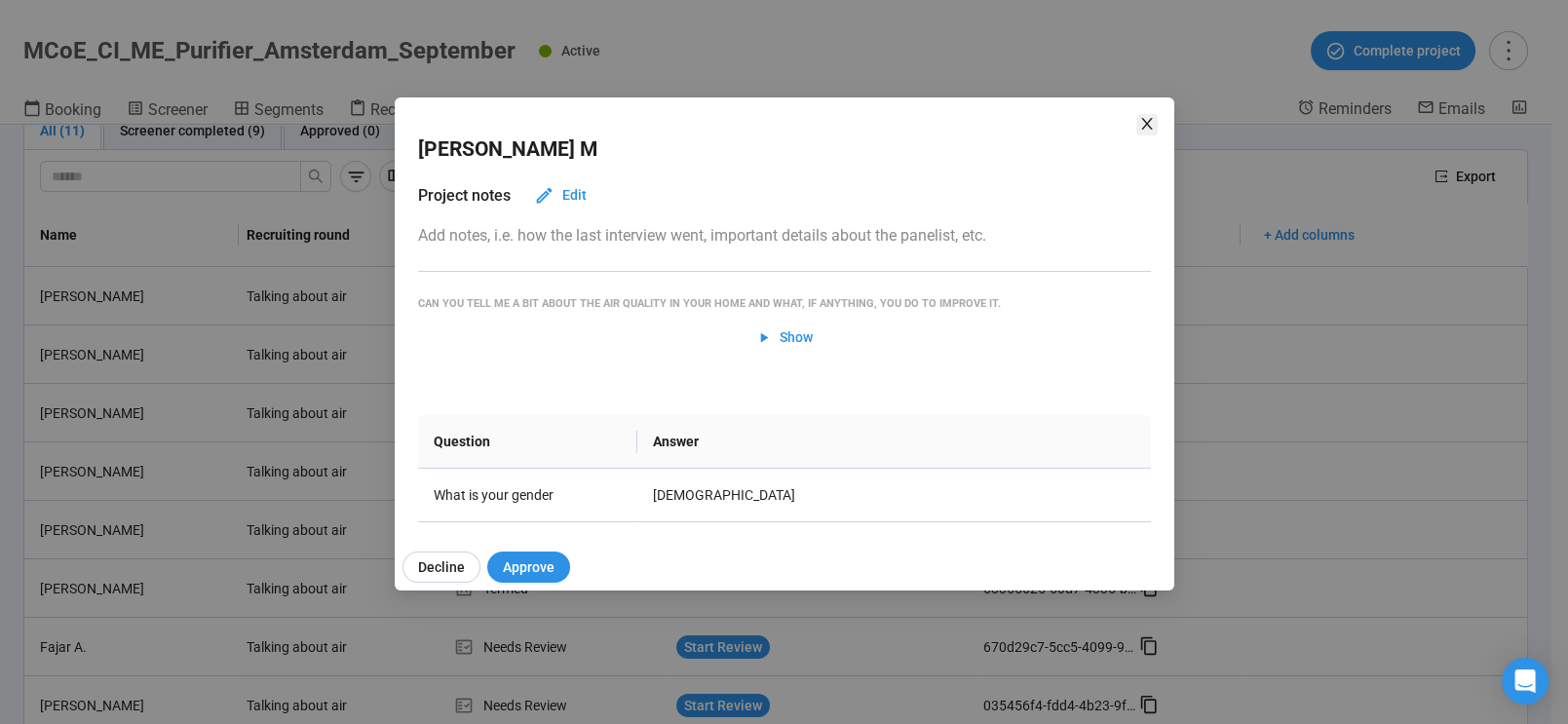
click at [1151, 119] on icon "close" at bounding box center [1147, 124] width 16 height 16
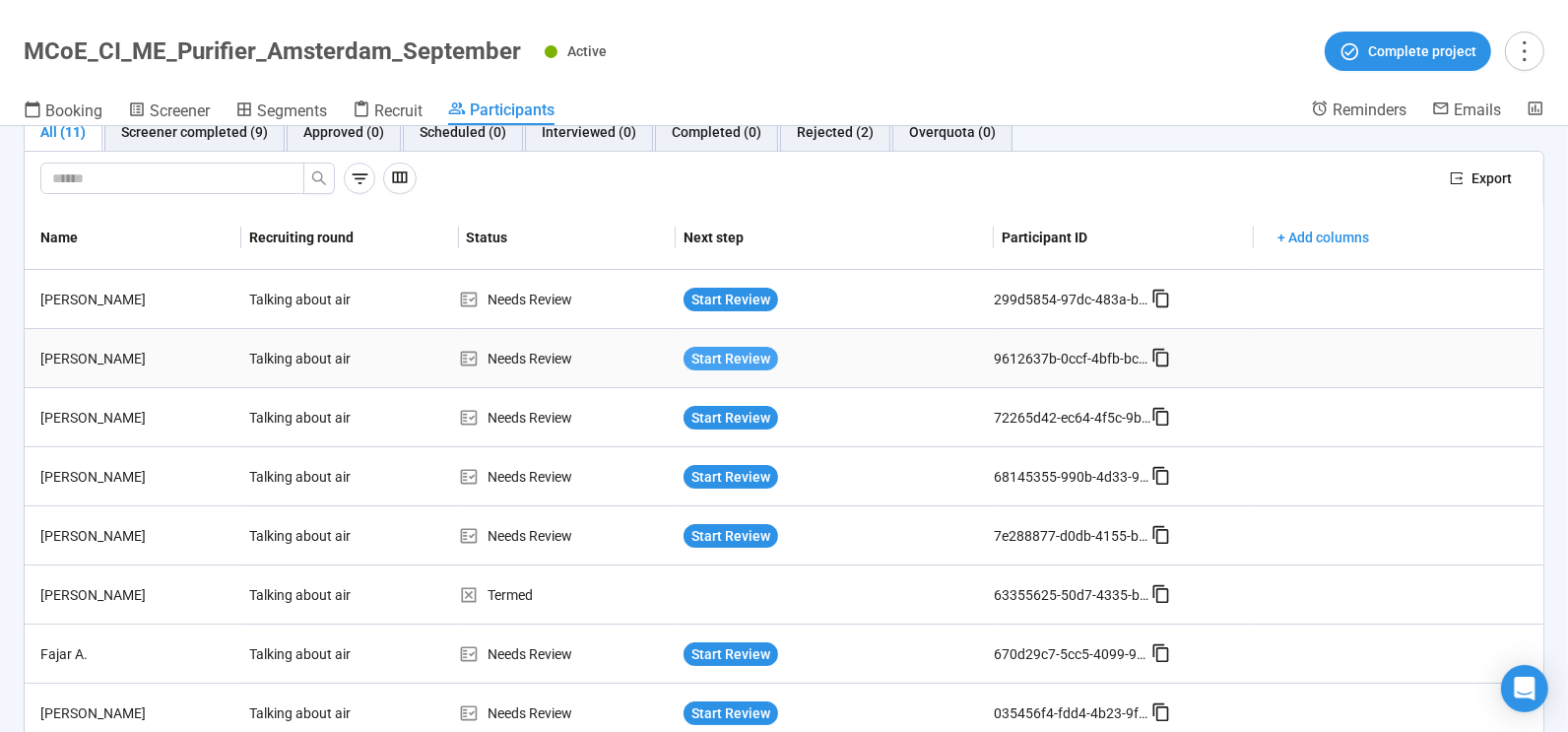
click at [720, 352] on span "Start Review" at bounding box center [730, 359] width 79 height 22
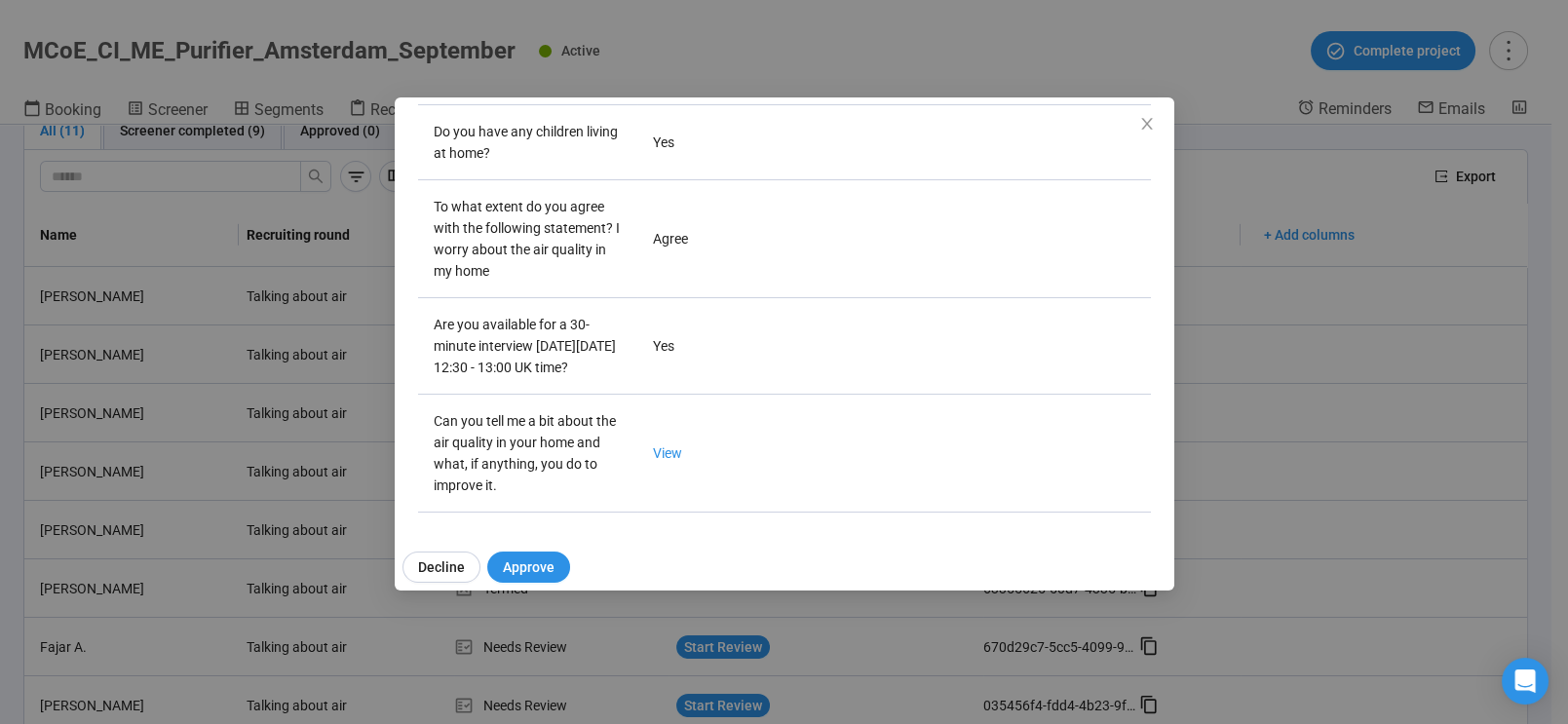
scroll to position [562, 0]
click at [655, 454] on link "View" at bounding box center [667, 453] width 30 height 16
click at [1142, 116] on icon "close" at bounding box center [1147, 124] width 16 height 16
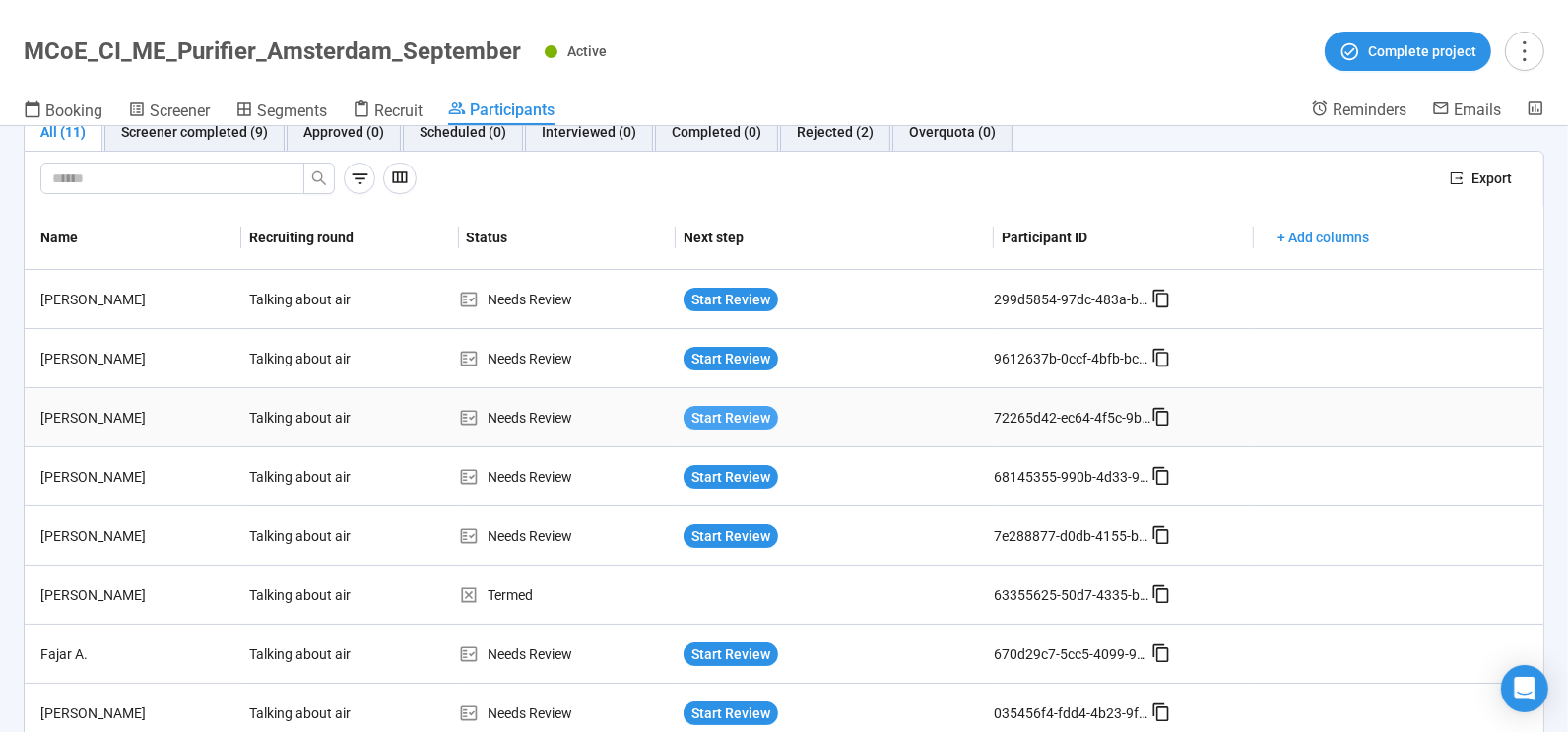
click at [729, 415] on span "Start Review" at bounding box center [730, 417] width 79 height 22
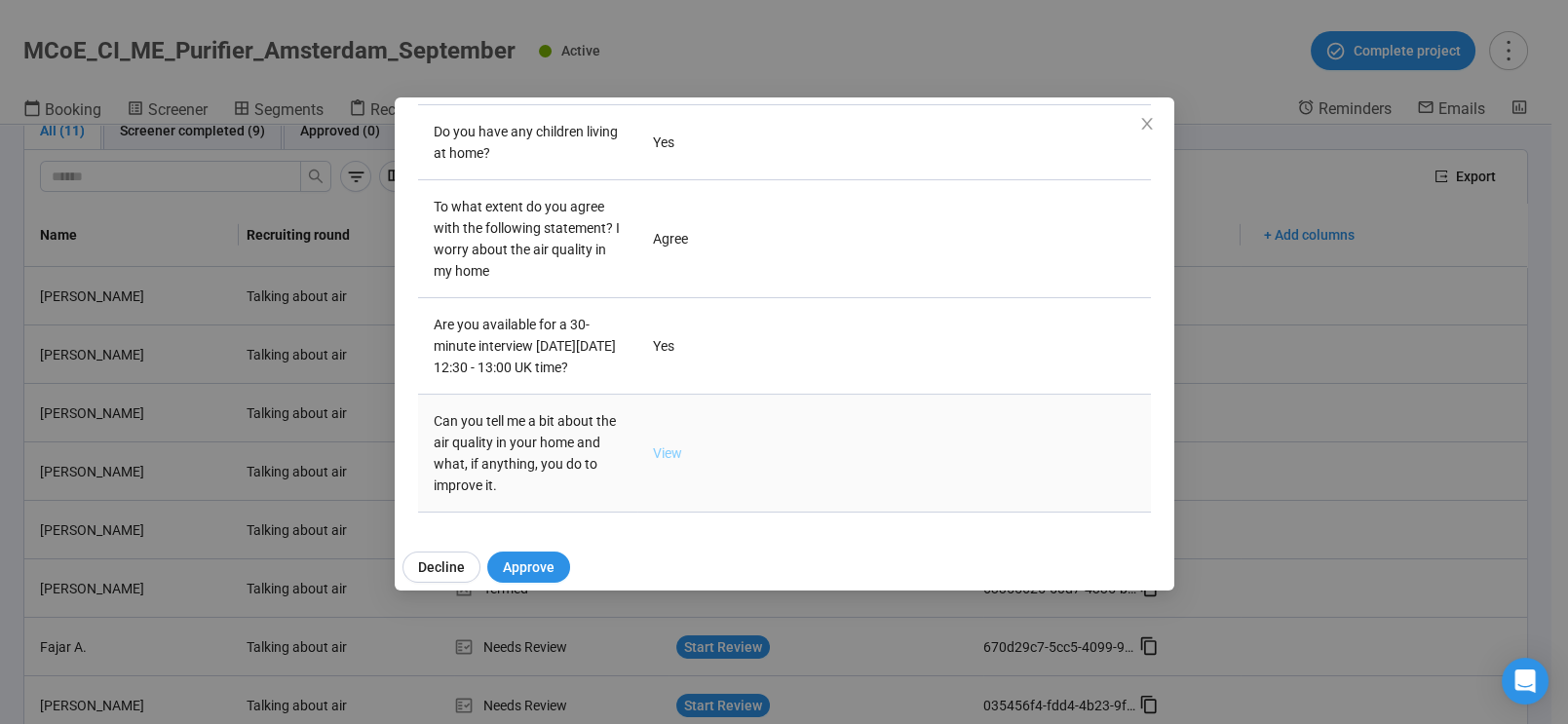
click at [662, 455] on link "View" at bounding box center [667, 453] width 30 height 16
click at [445, 569] on span "Decline" at bounding box center [441, 567] width 46 height 22
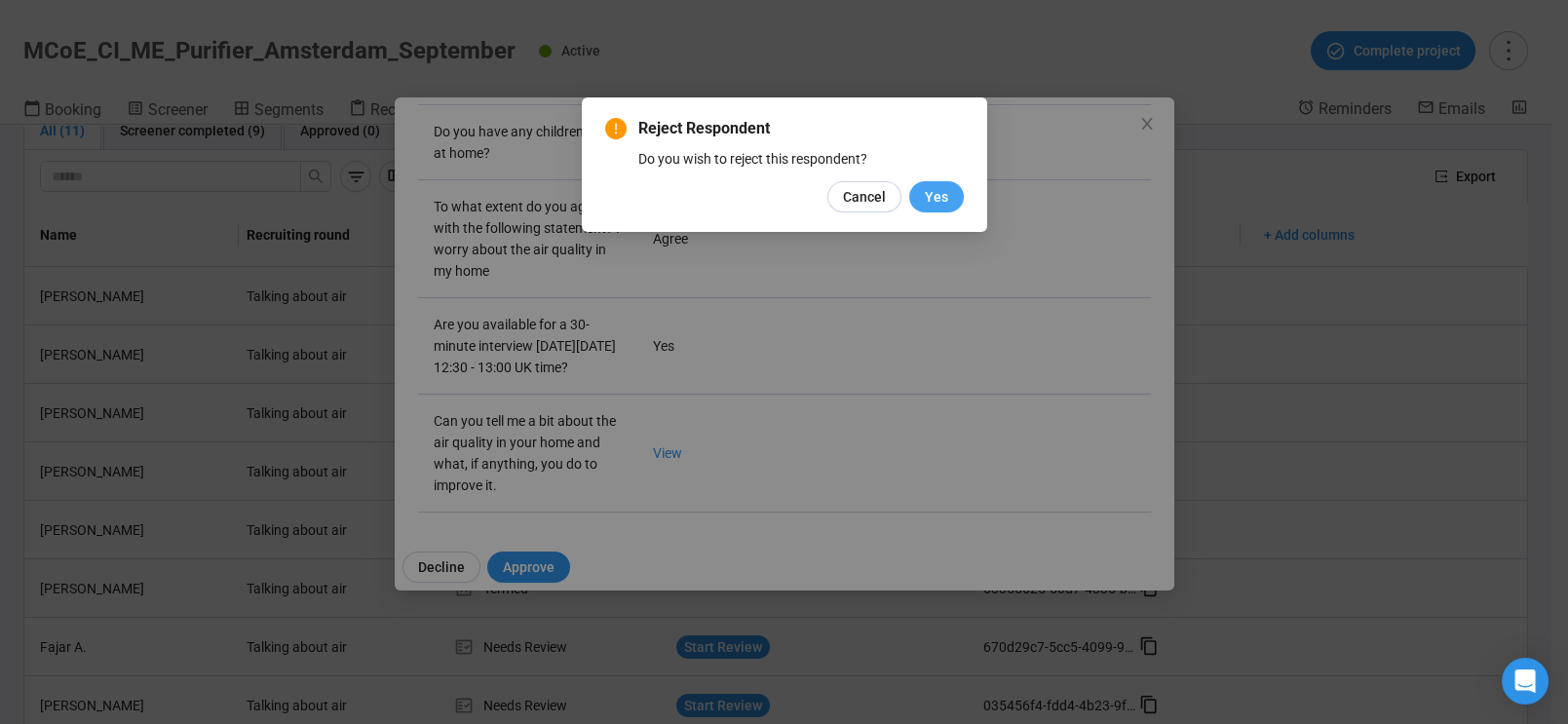
click at [941, 190] on span "Yes" at bounding box center [936, 197] width 24 height 22
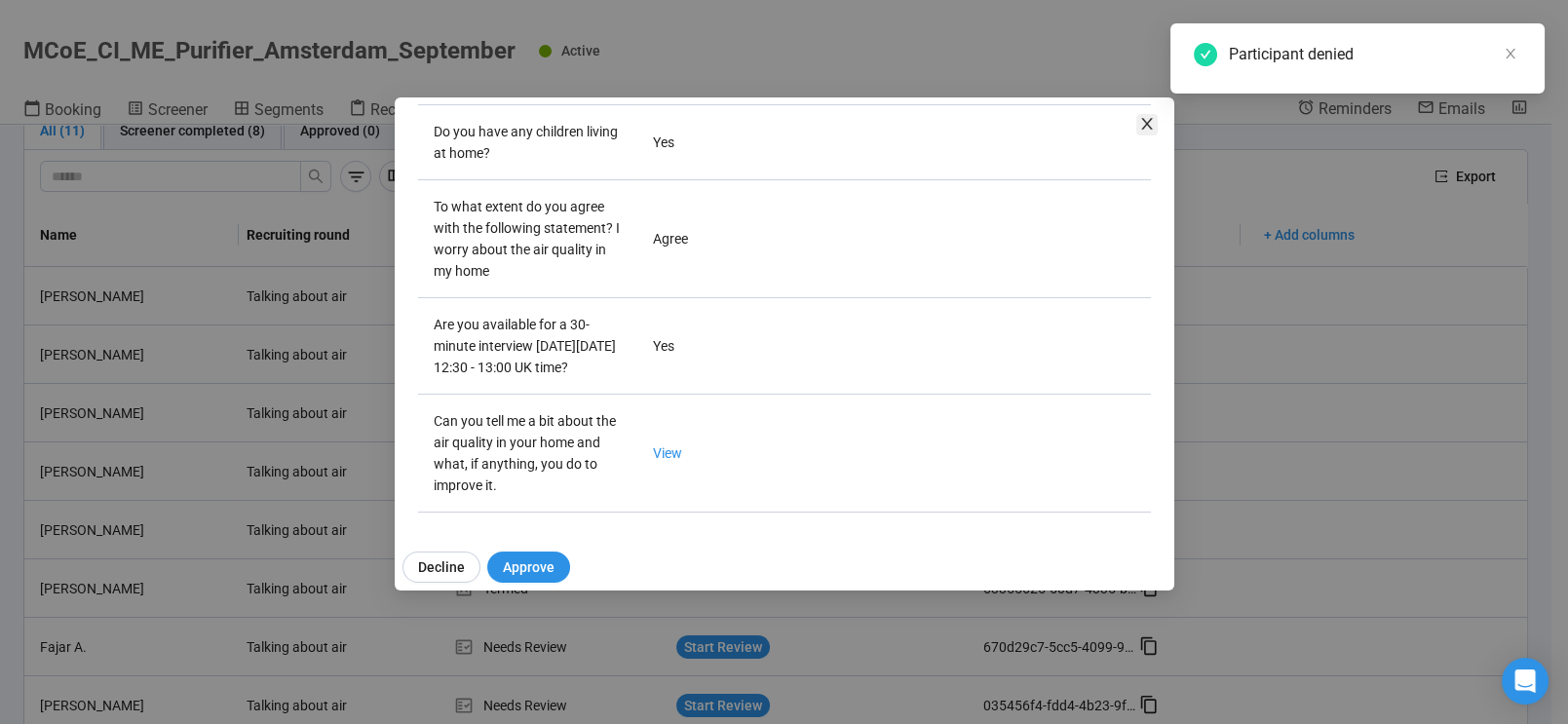
click at [1143, 121] on icon "close" at bounding box center [1147, 124] width 16 height 16
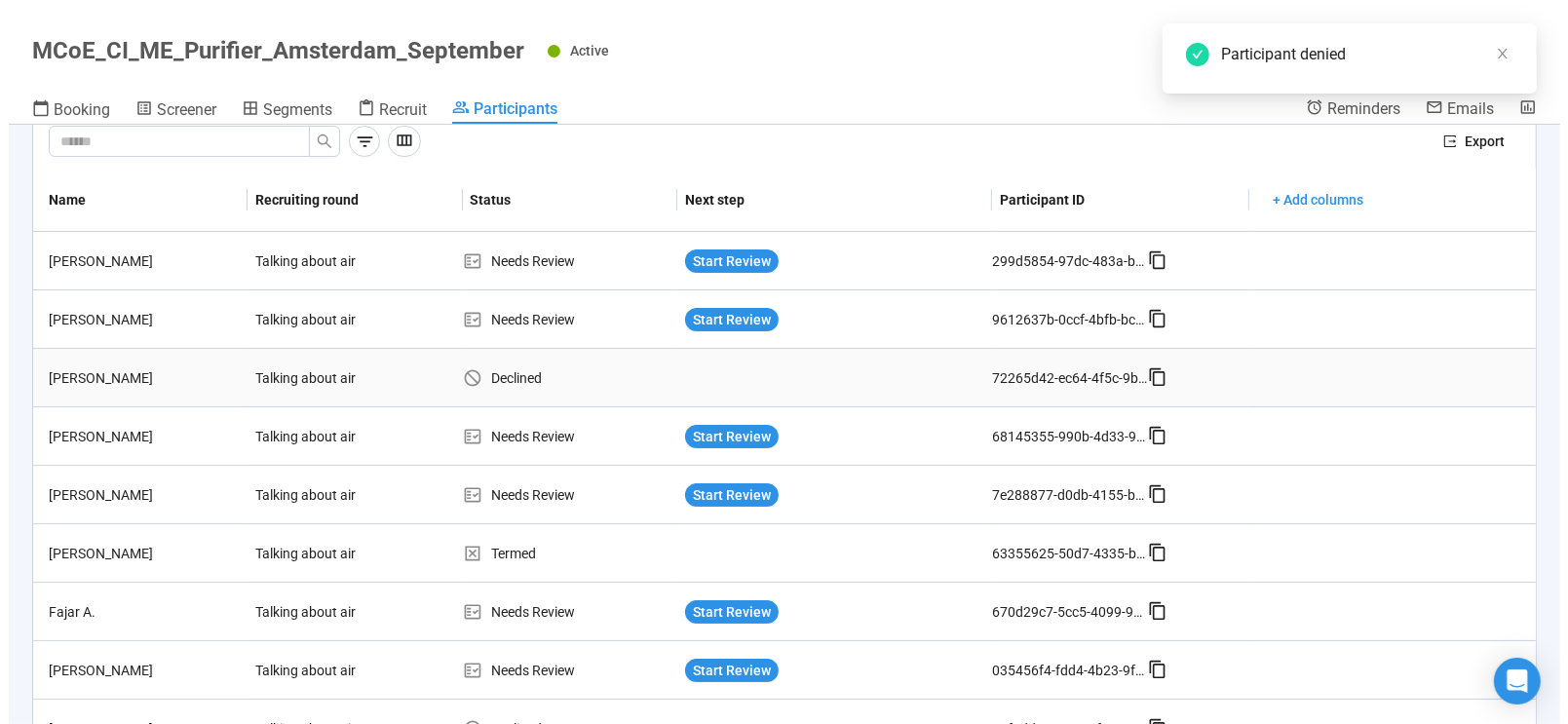
scroll to position [75, 0]
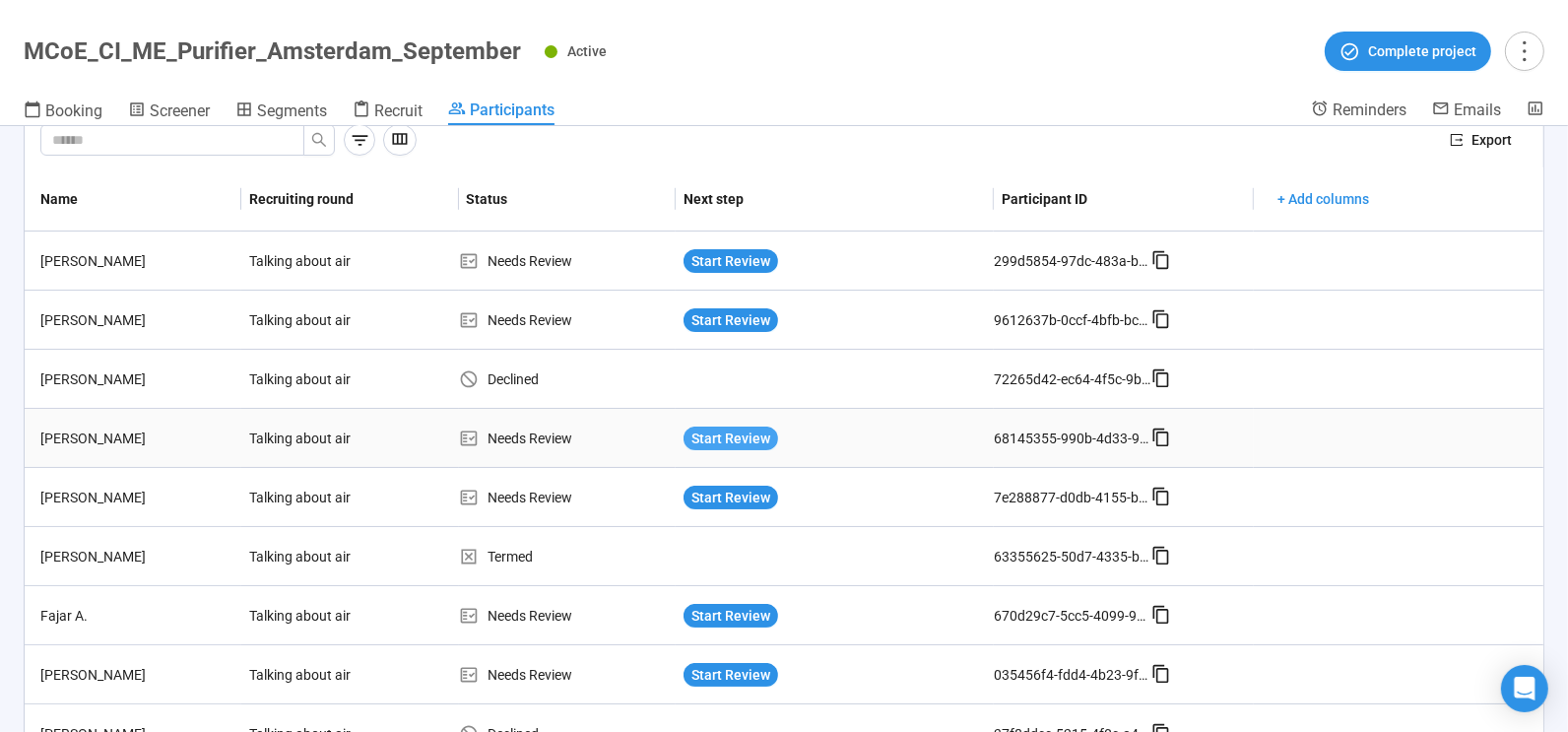
click at [727, 436] on span "Start Review" at bounding box center [730, 438] width 79 height 22
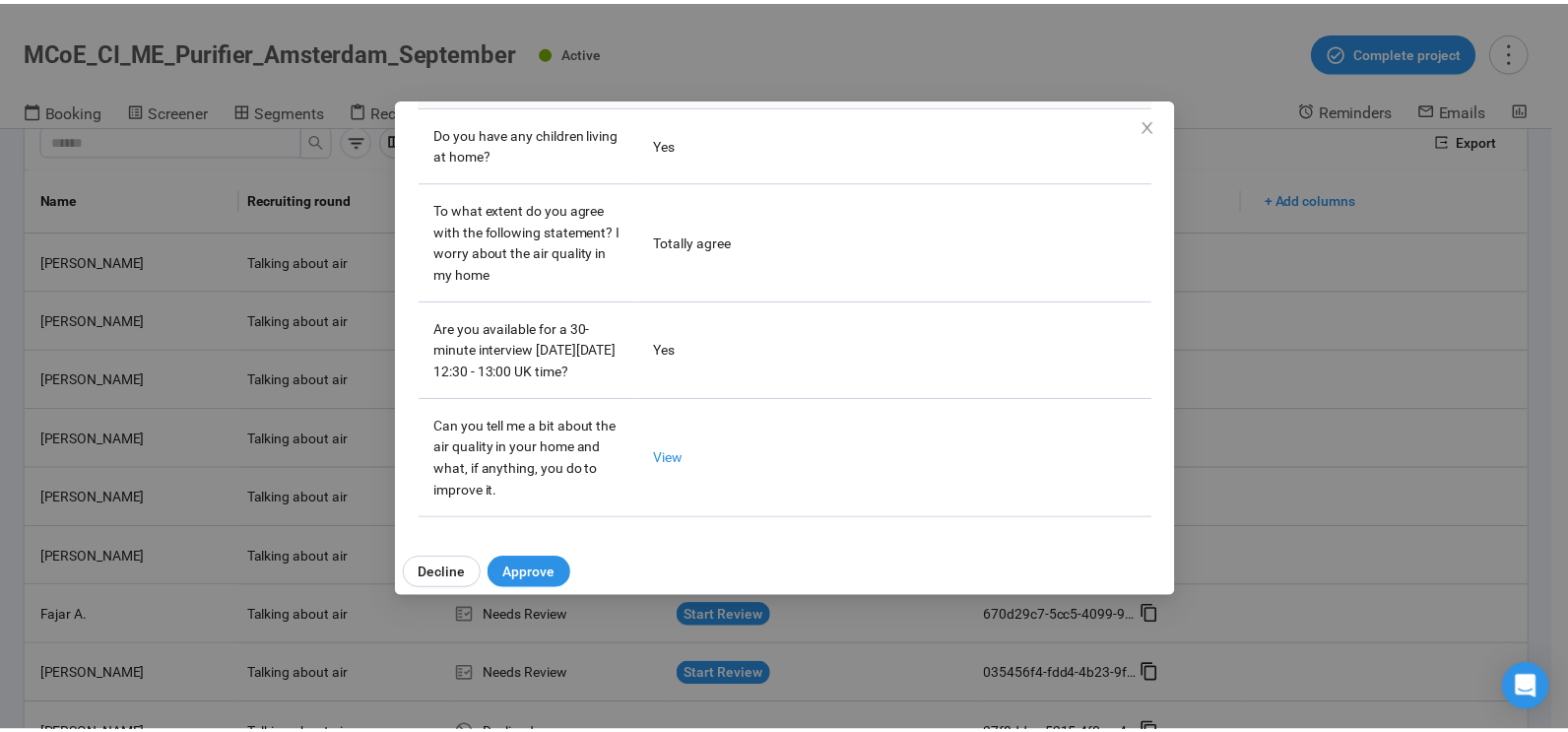
scroll to position [569, 0]
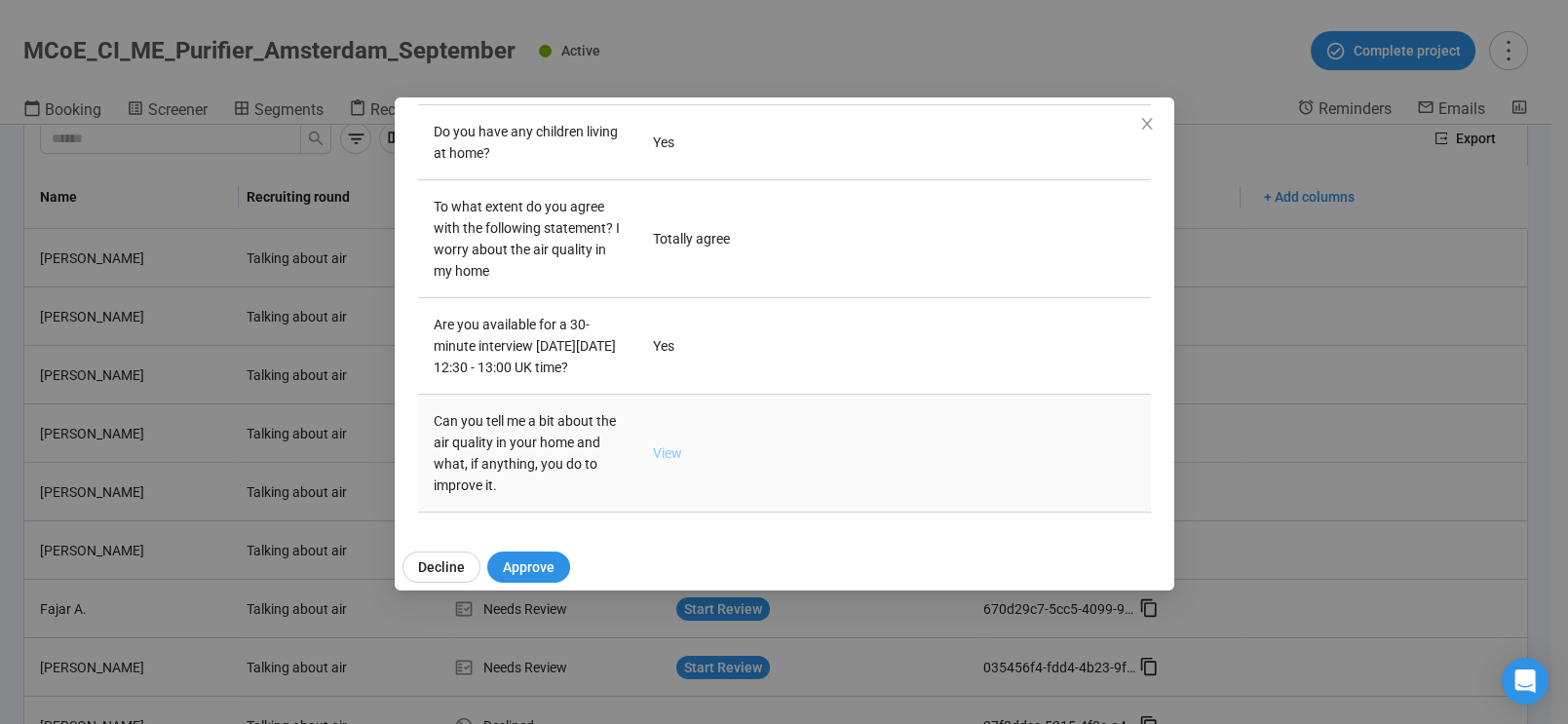
click at [662, 451] on link "View" at bounding box center [667, 453] width 30 height 16
click at [537, 565] on span "Approve" at bounding box center [528, 567] width 51 height 22
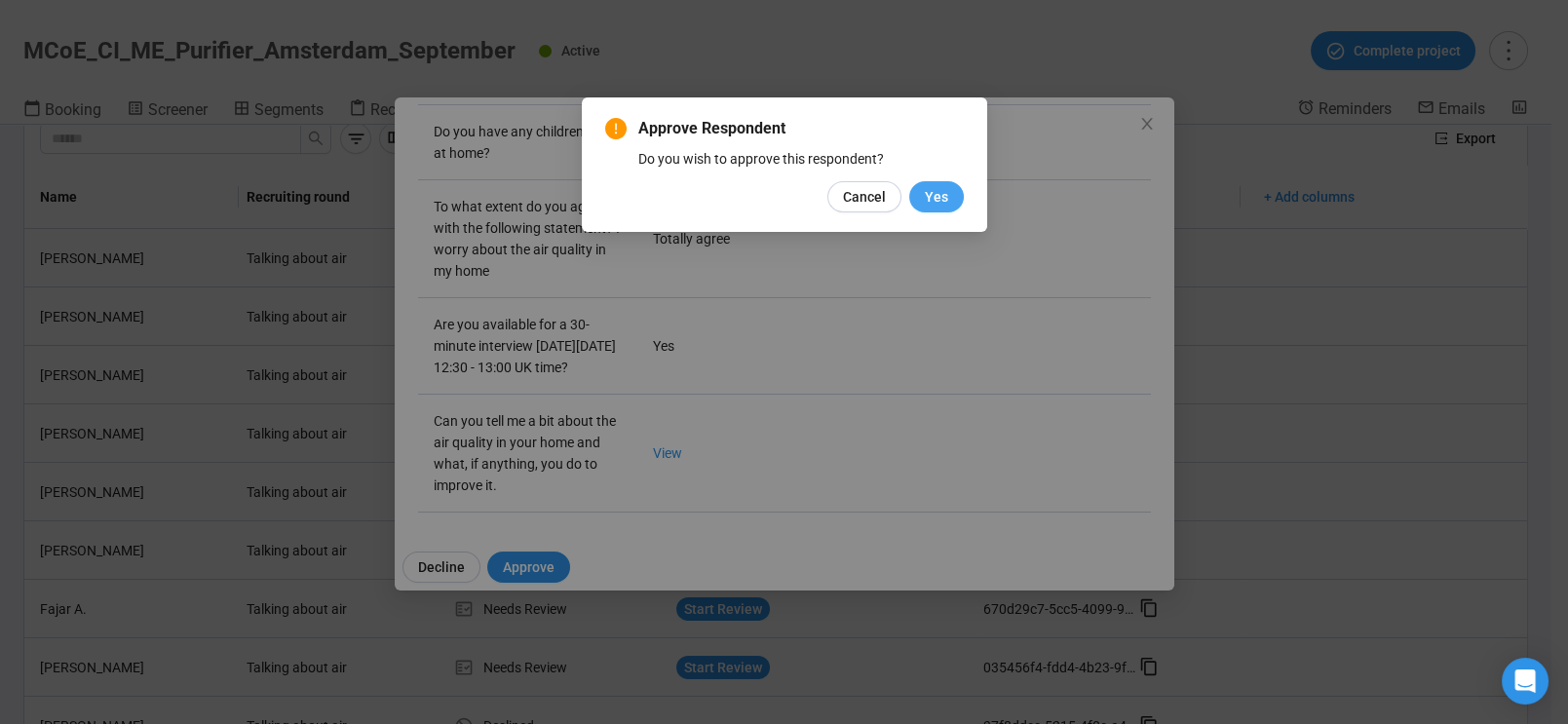
click at [935, 191] on span "Yes" at bounding box center [936, 197] width 24 height 22
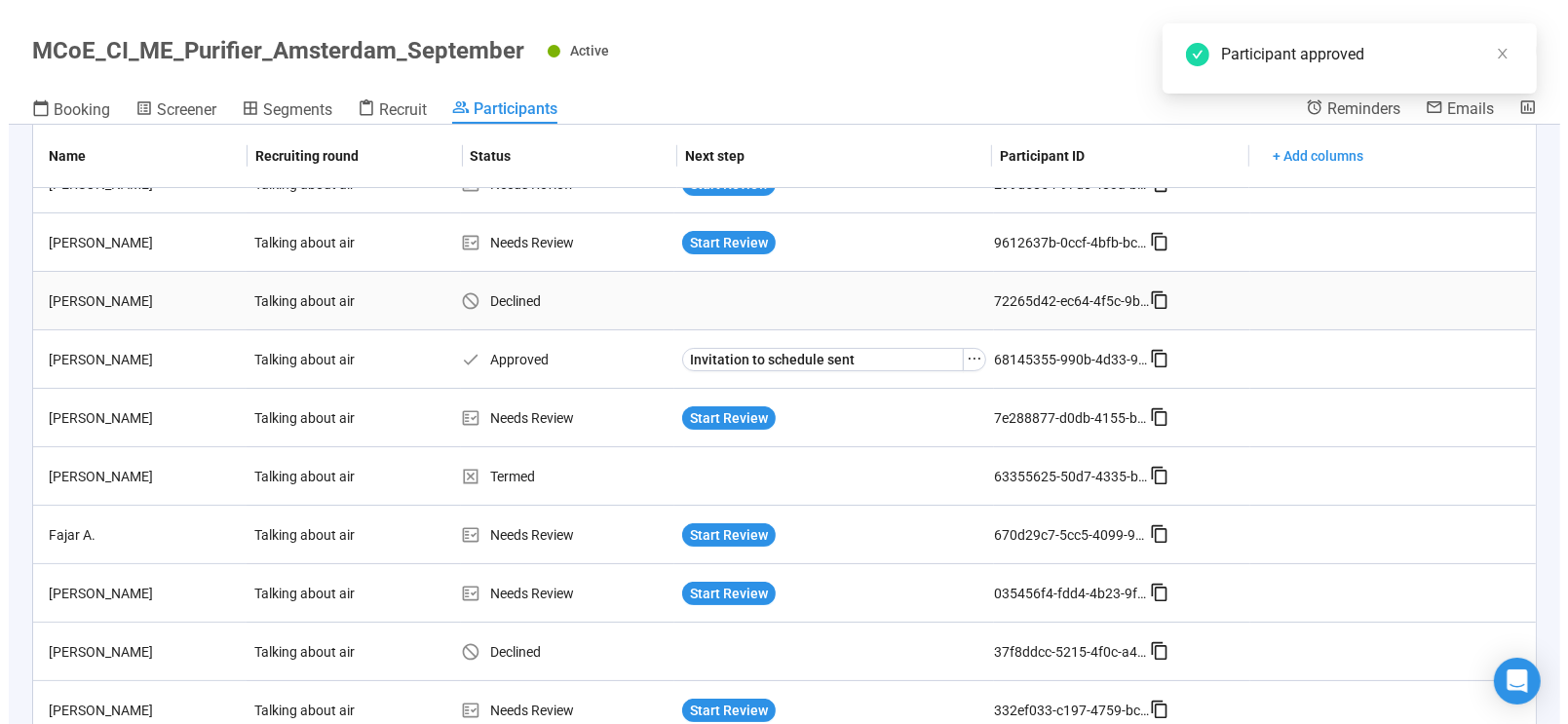
scroll to position [154, 0]
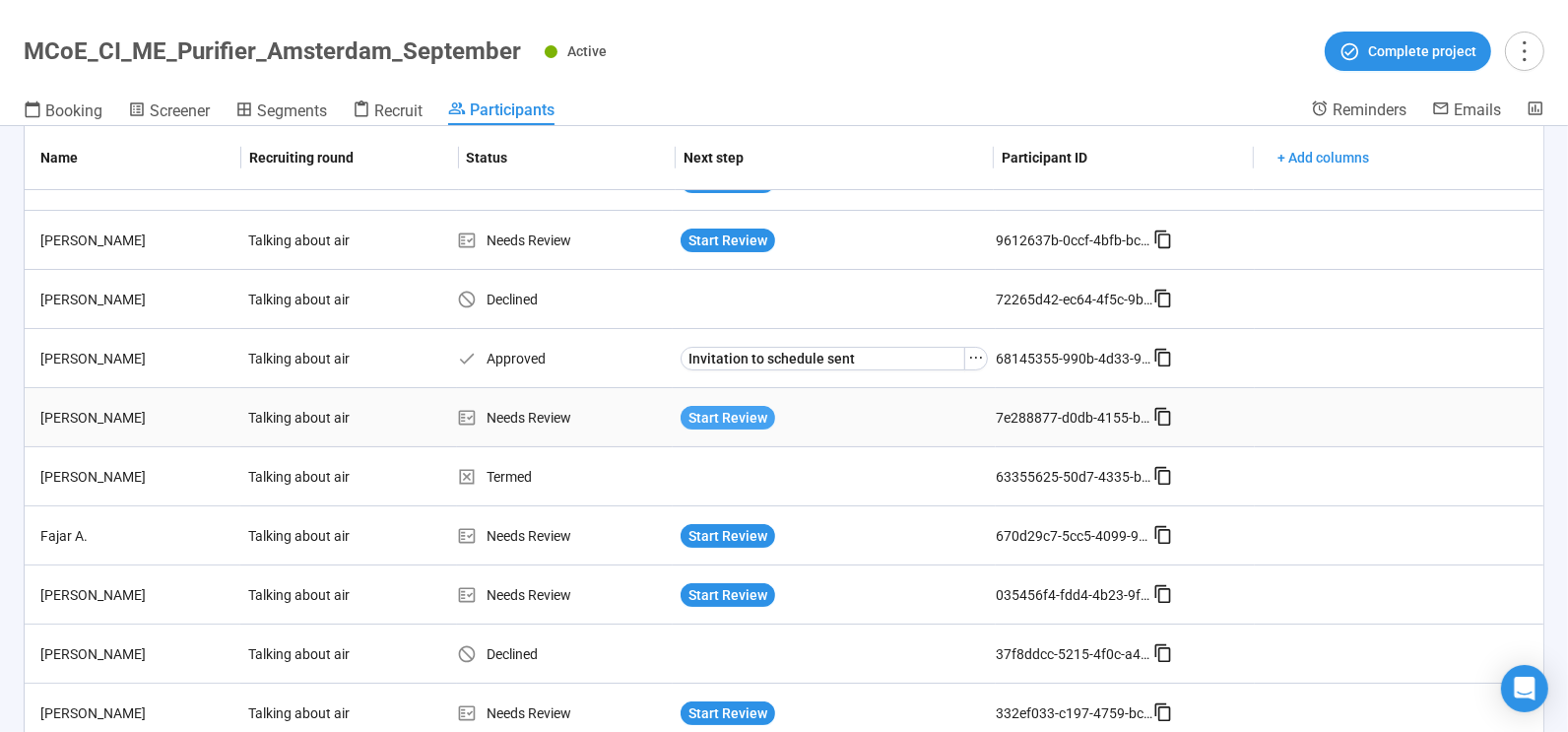
click at [719, 411] on span "Start Review" at bounding box center [727, 417] width 79 height 22
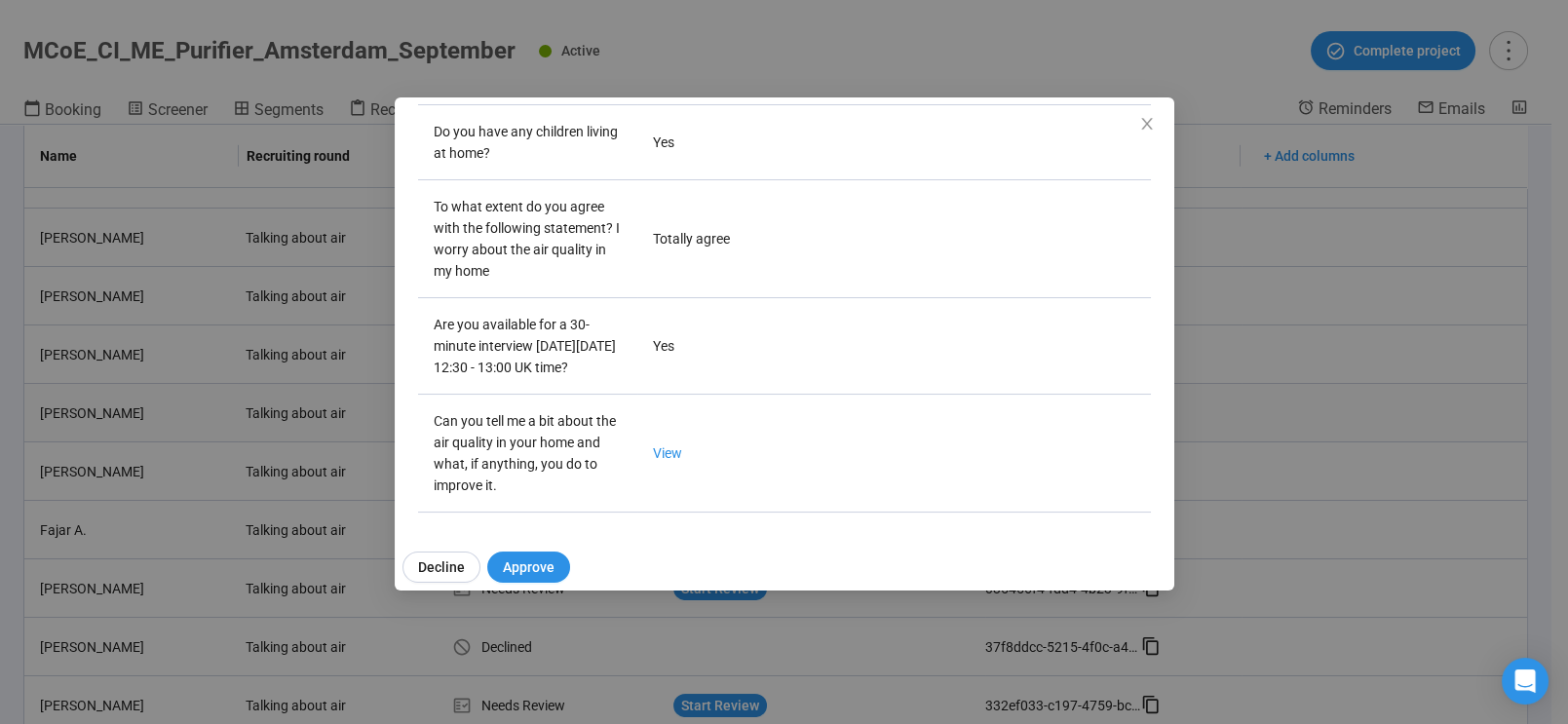
scroll to position [562, 0]
click at [661, 448] on link "View" at bounding box center [667, 453] width 30 height 16
click at [423, 569] on span "Decline" at bounding box center [441, 567] width 46 height 22
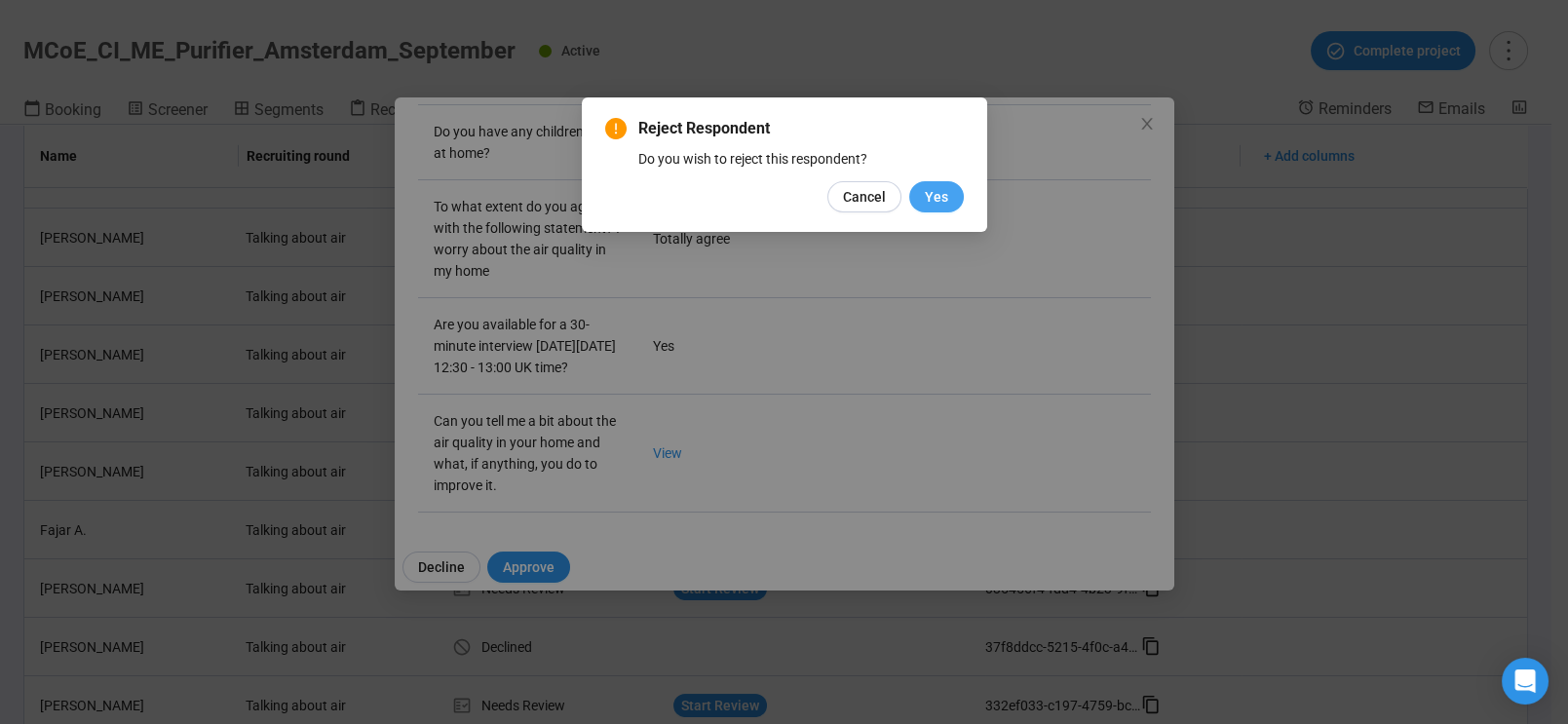
click at [940, 193] on span "Yes" at bounding box center [936, 197] width 24 height 22
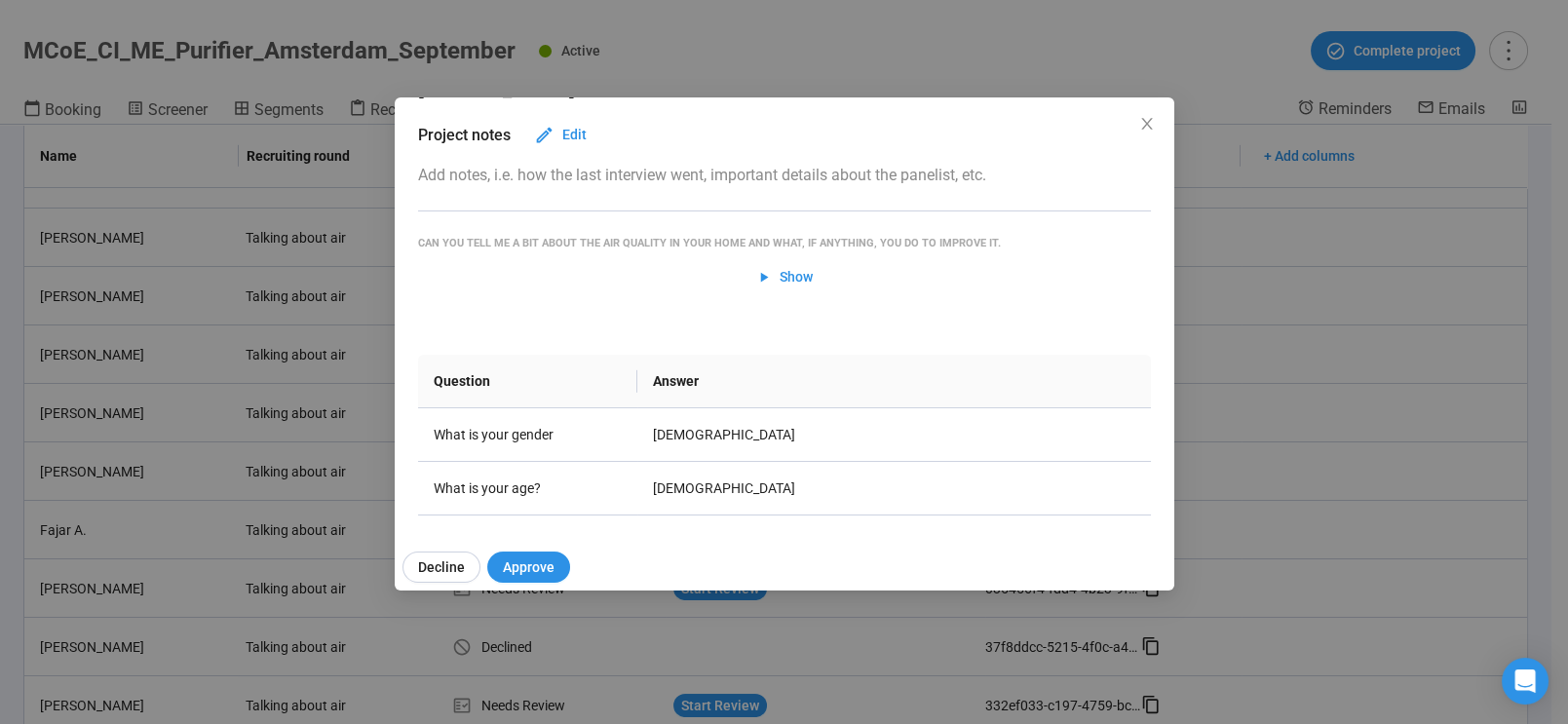
scroll to position [89, 0]
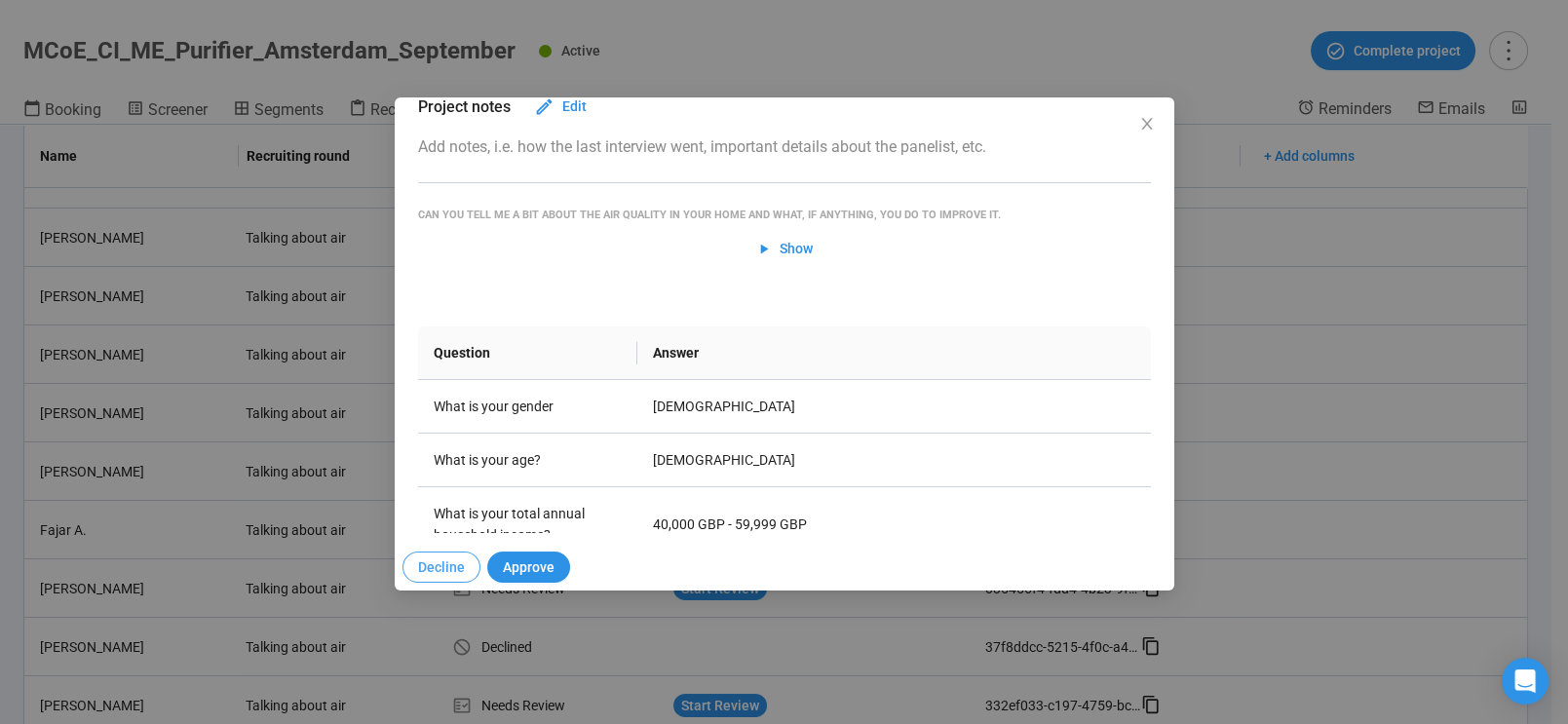
click at [433, 563] on span "Decline" at bounding box center [441, 567] width 46 height 22
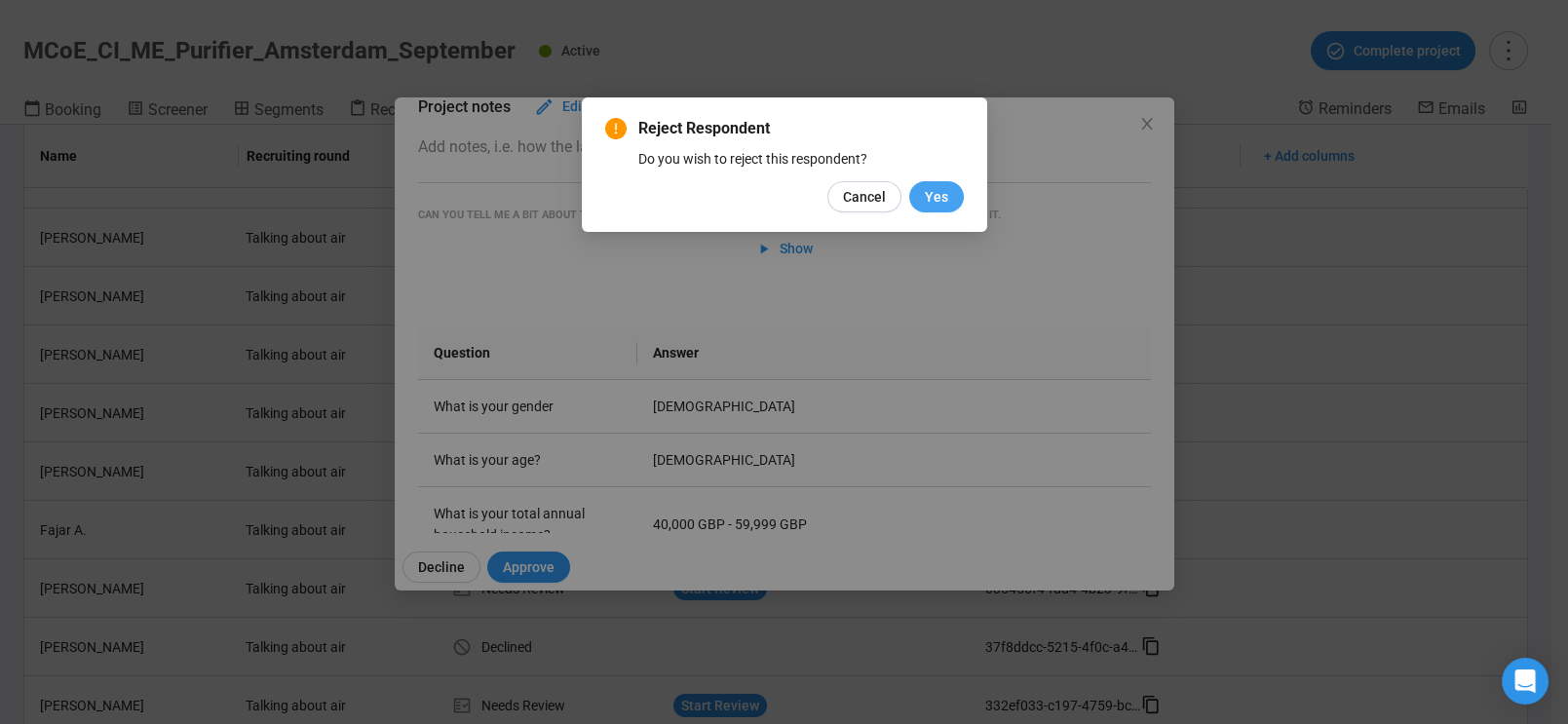
click at [937, 195] on span "Yes" at bounding box center [936, 197] width 24 height 22
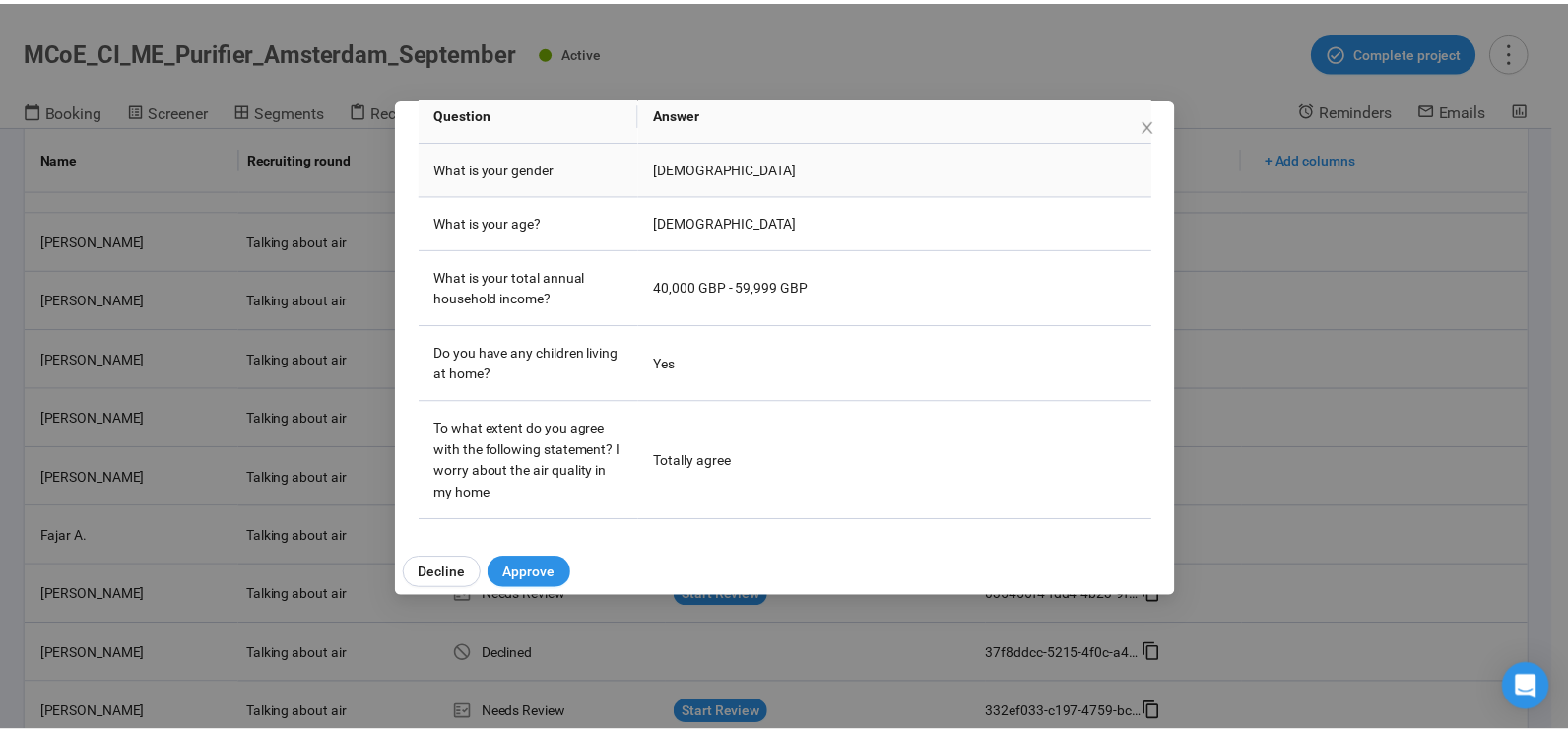
scroll to position [333, 0]
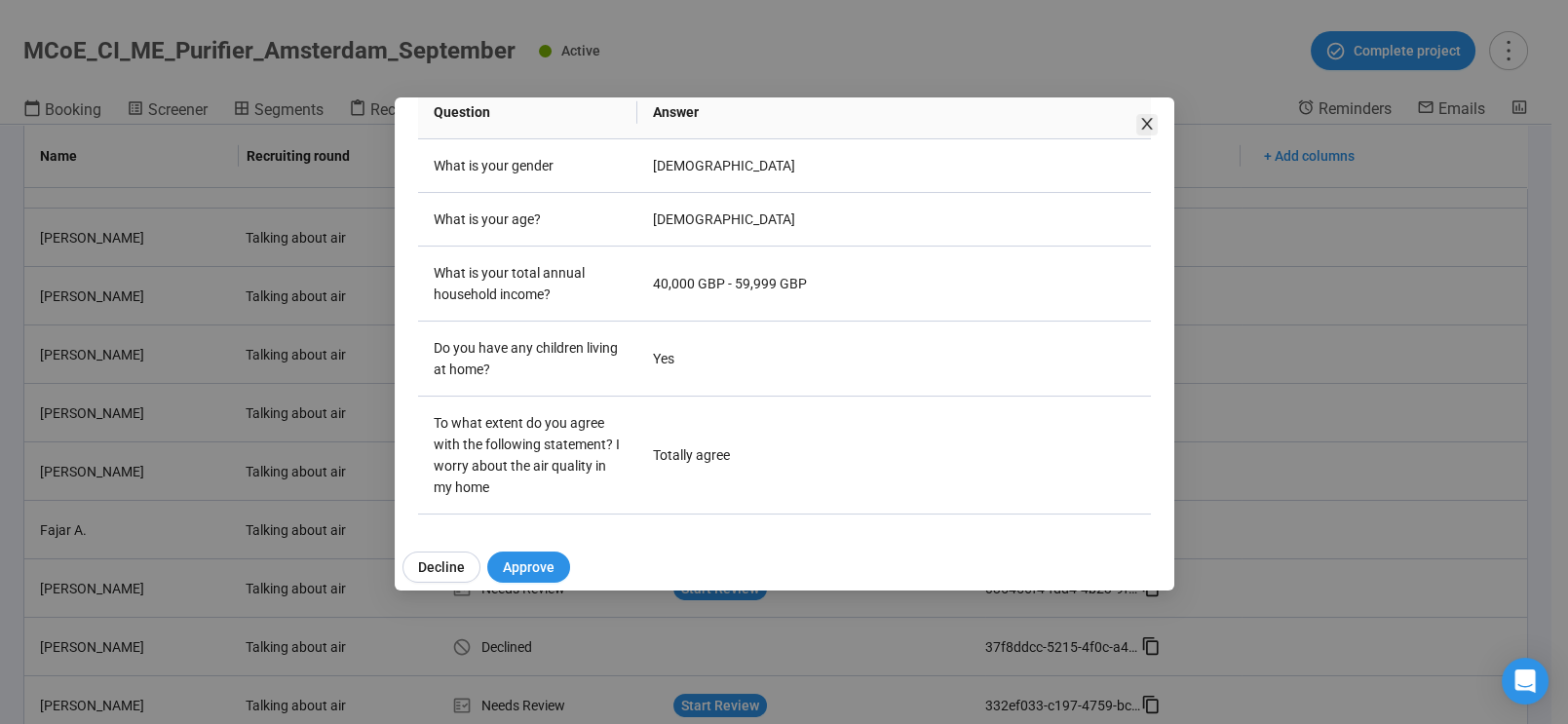
click at [1141, 116] on icon "close" at bounding box center [1147, 124] width 16 height 16
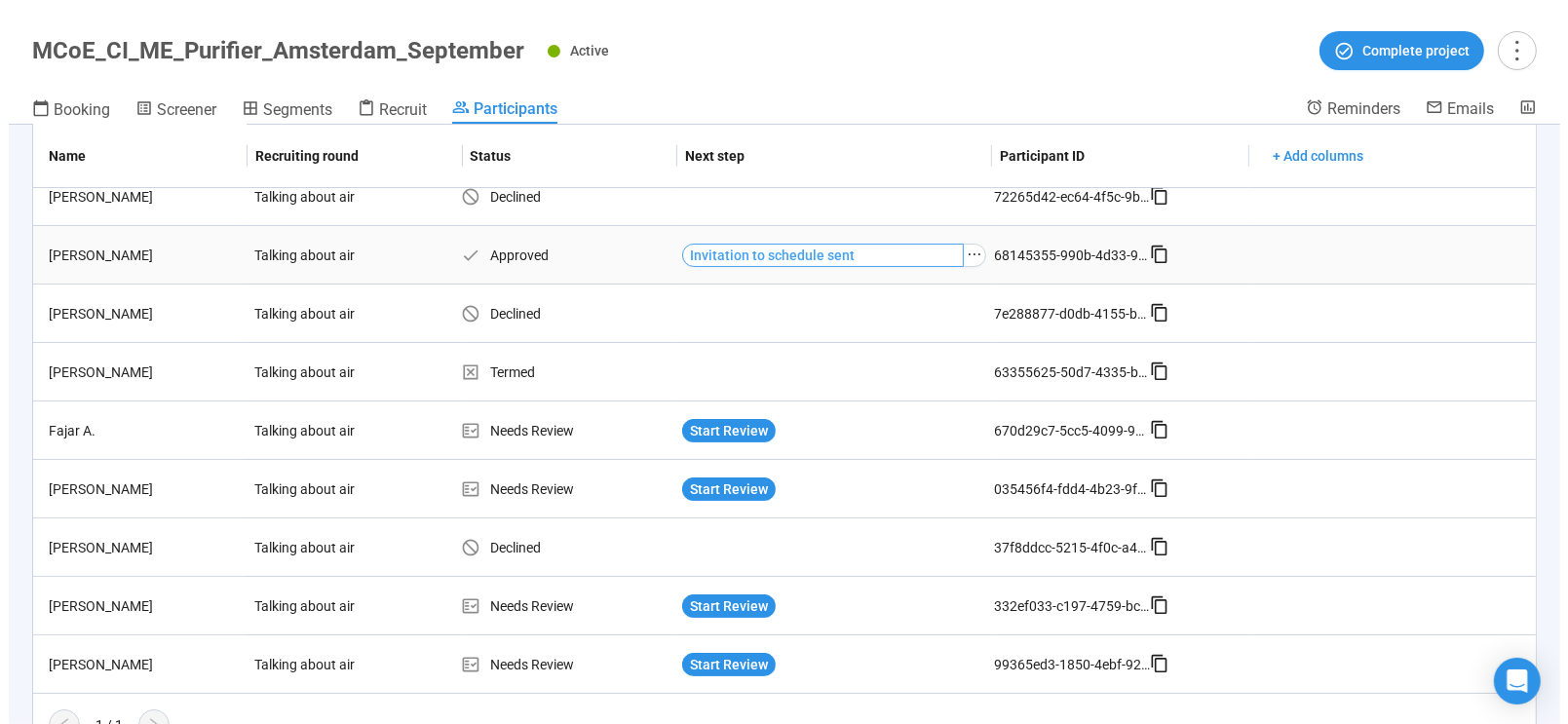
scroll to position [268, 0]
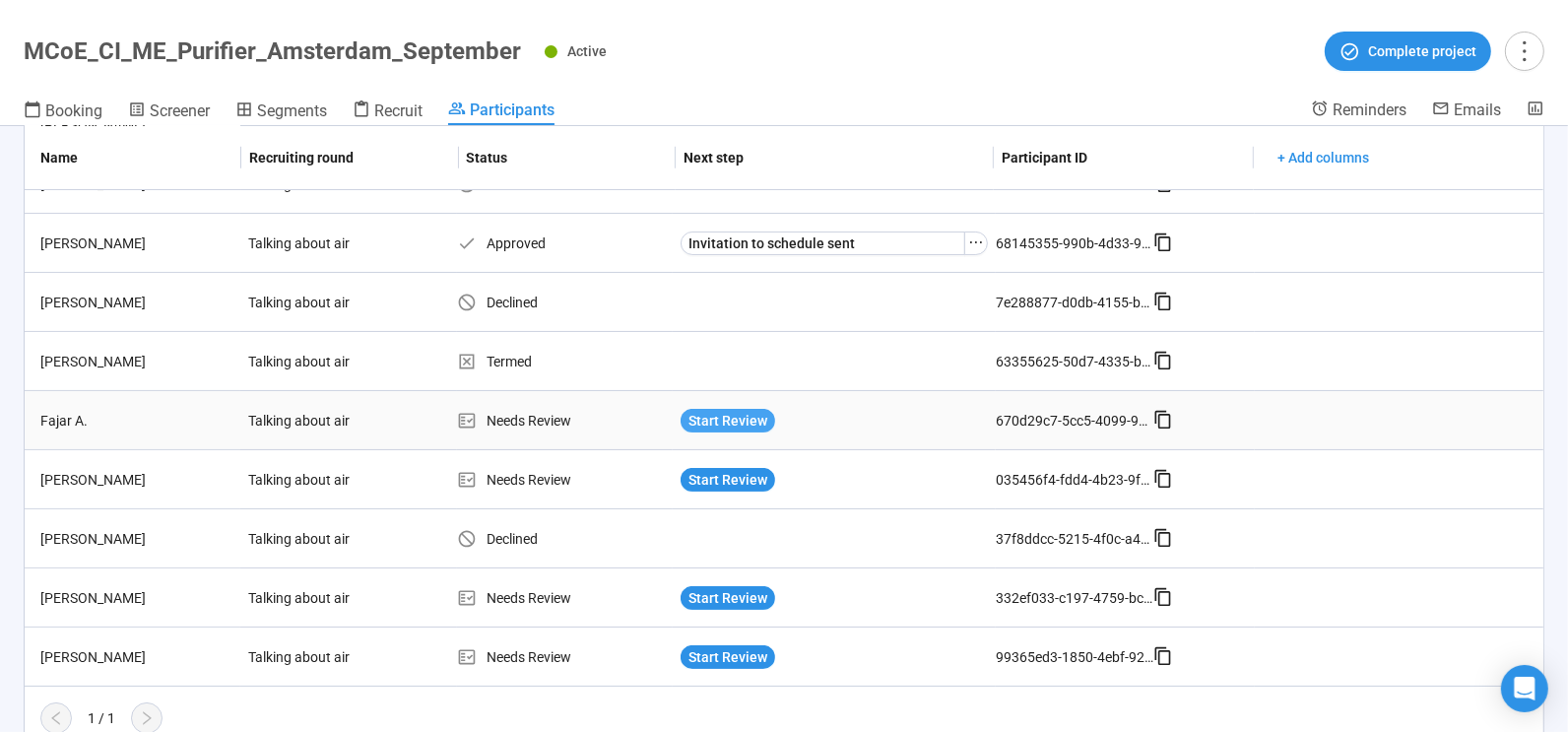
click at [736, 409] on span "Start Review" at bounding box center [727, 420] width 79 height 22
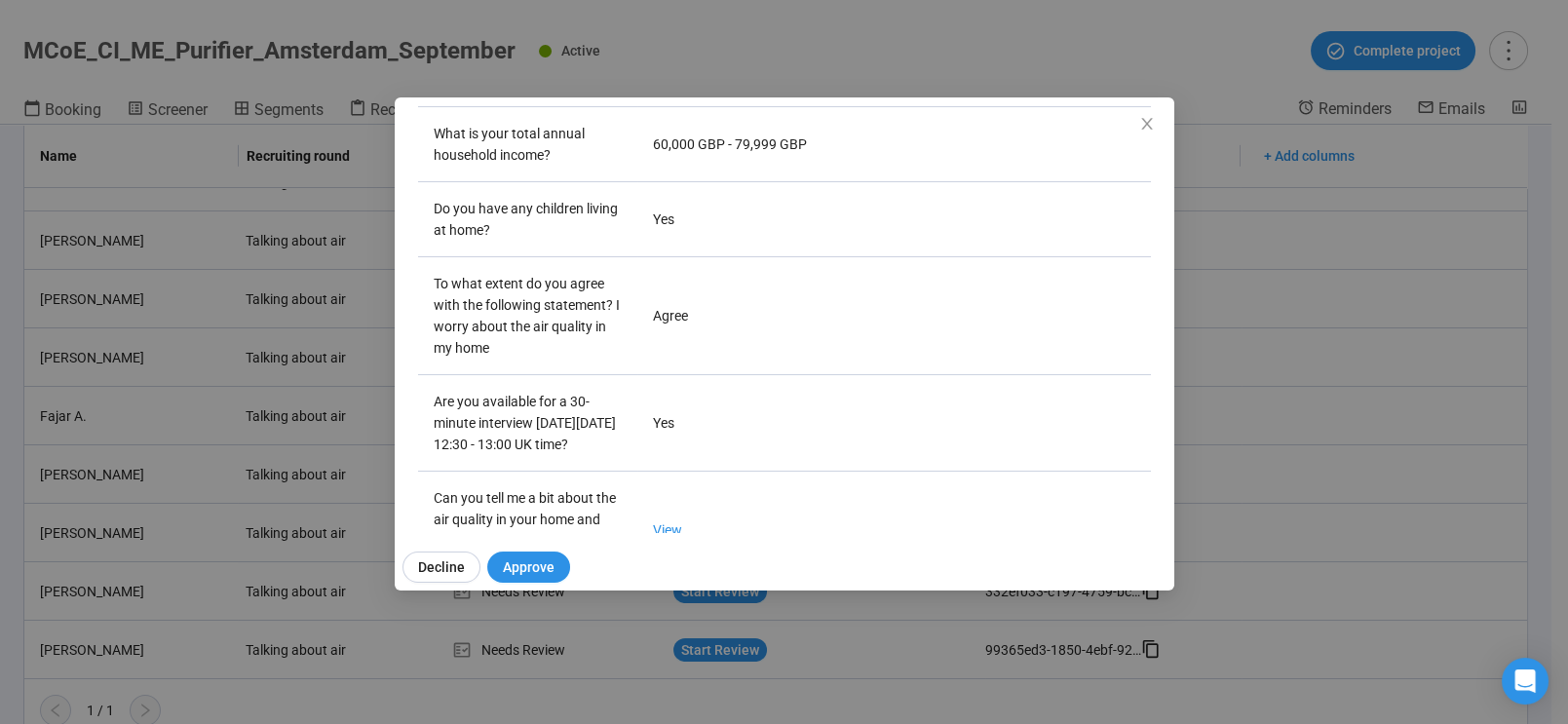
scroll to position [562, 0]
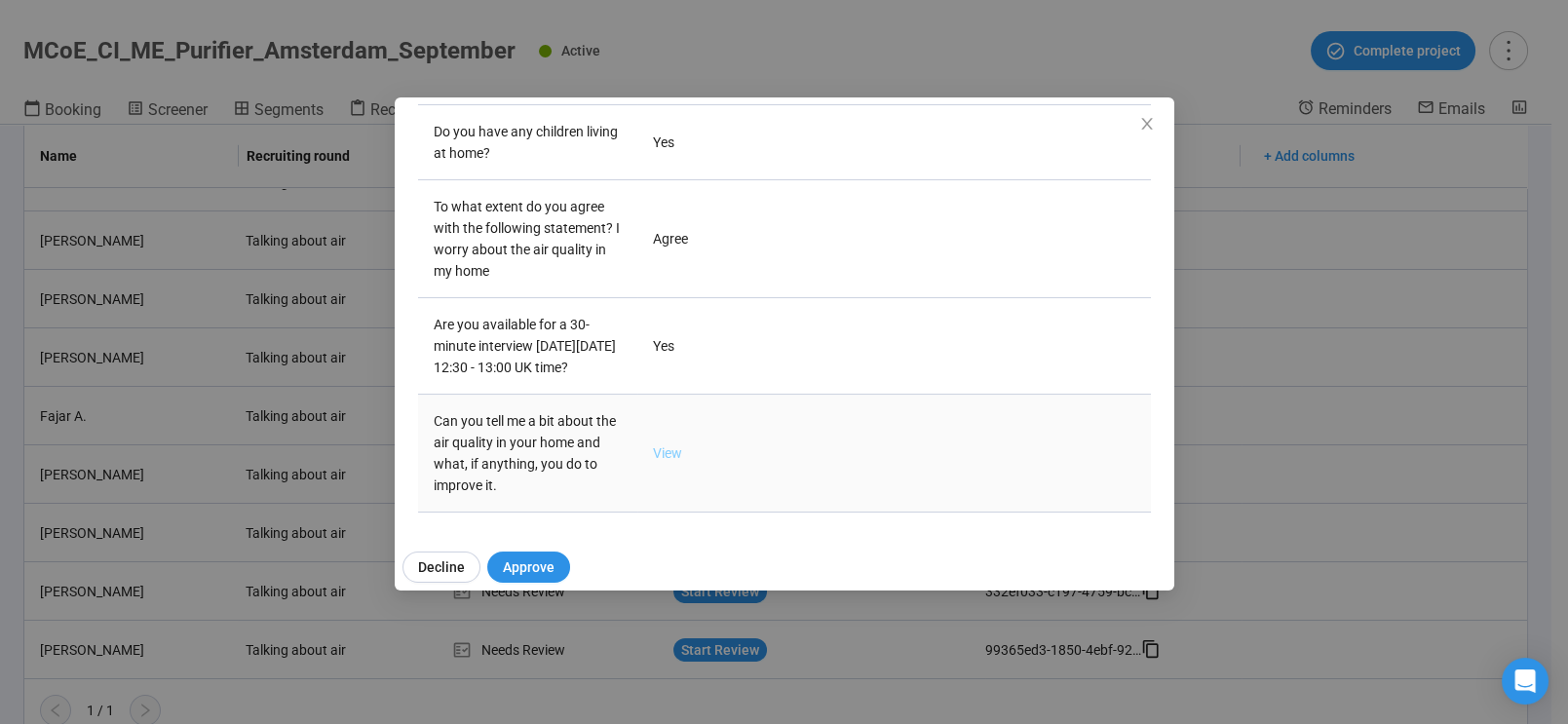
click at [661, 449] on link "View" at bounding box center [667, 453] width 30 height 16
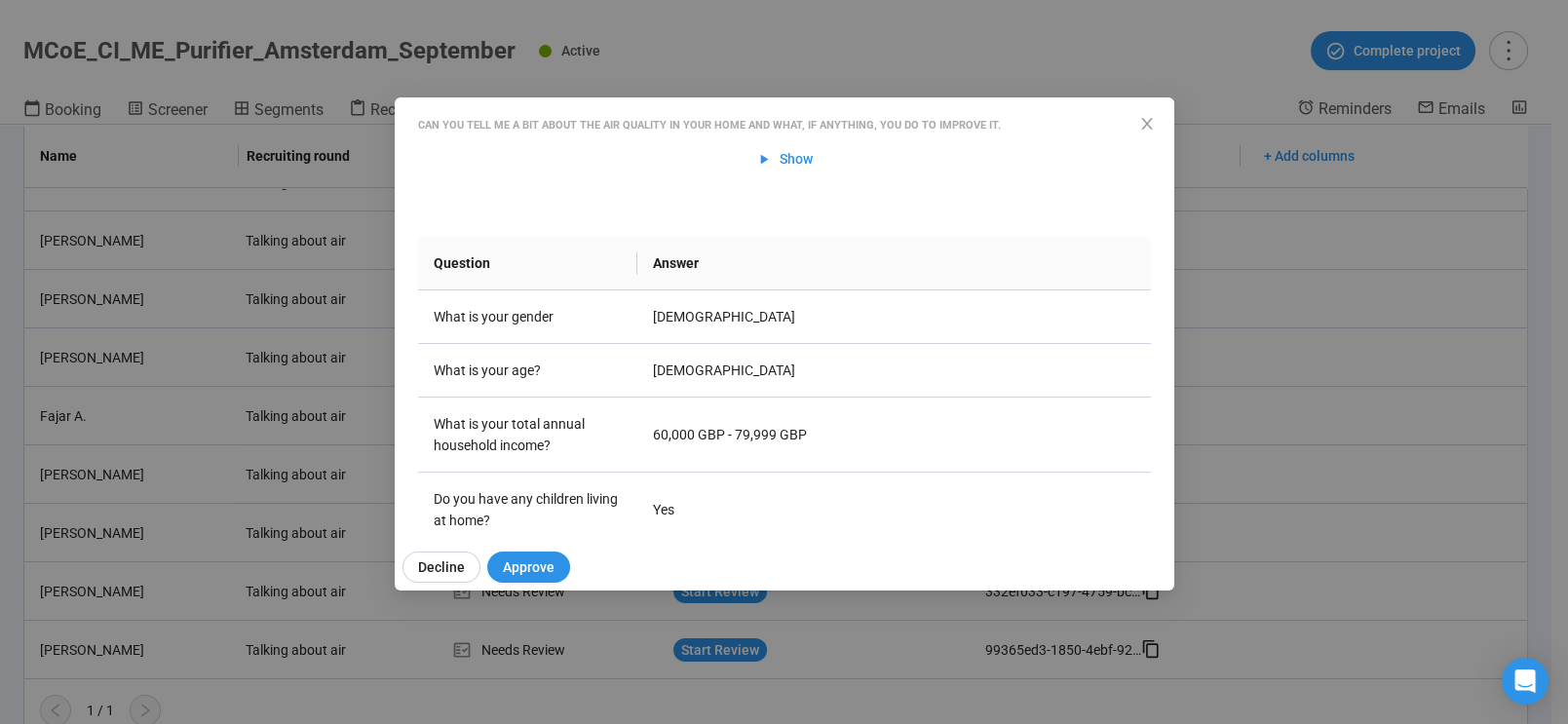
scroll to position [0, 0]
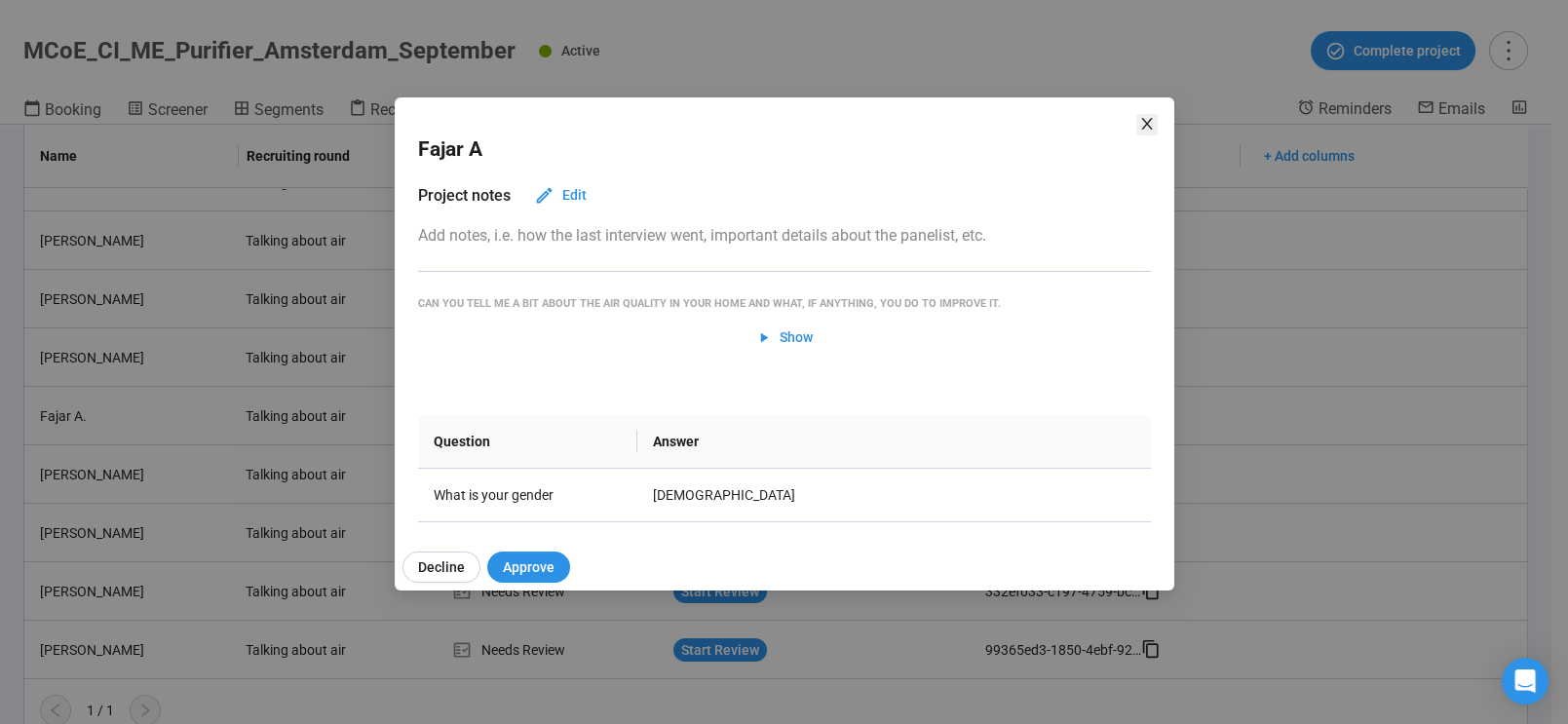
click at [1148, 120] on icon "close" at bounding box center [1146, 124] width 11 height 12
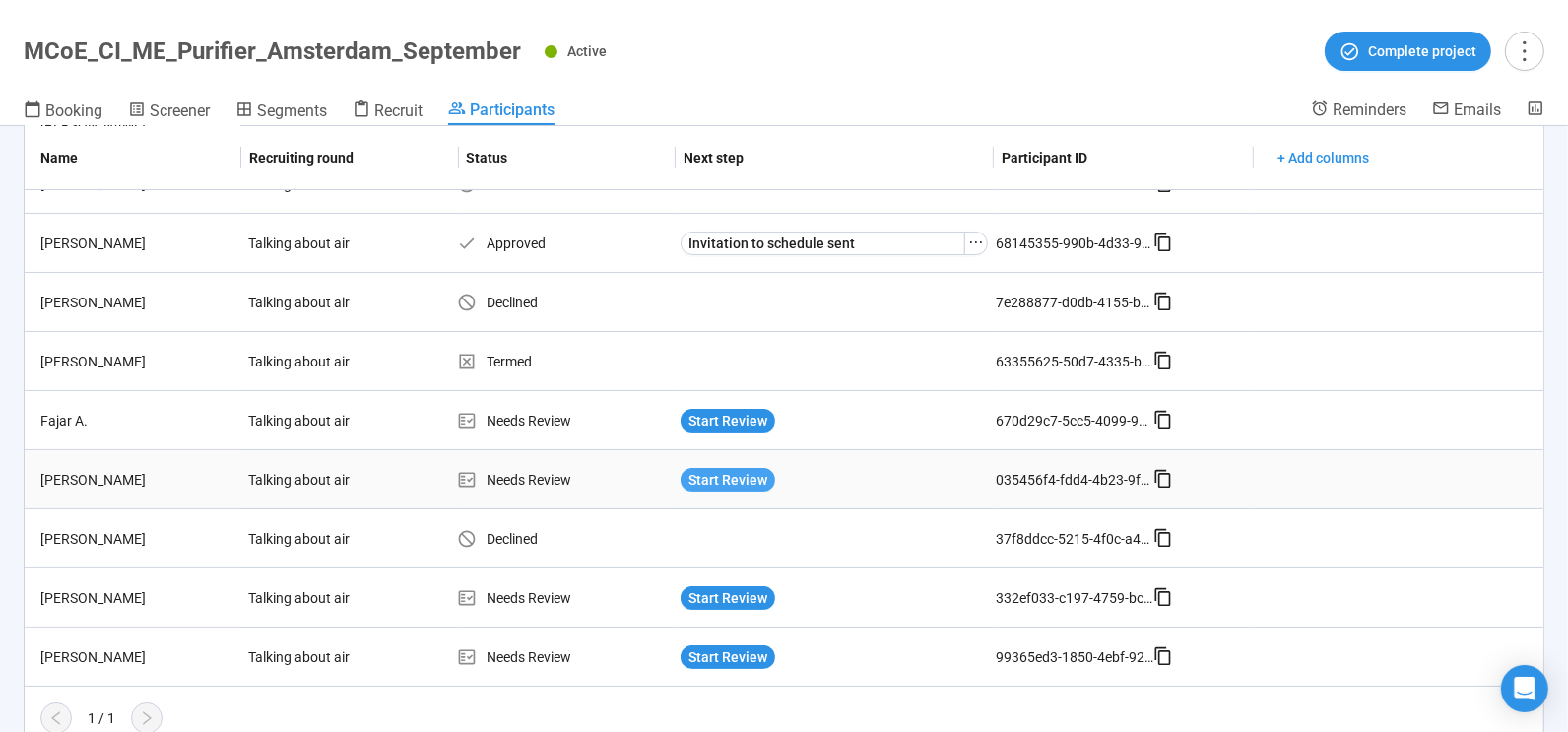
click at [730, 476] on span "Start Review" at bounding box center [727, 480] width 79 height 22
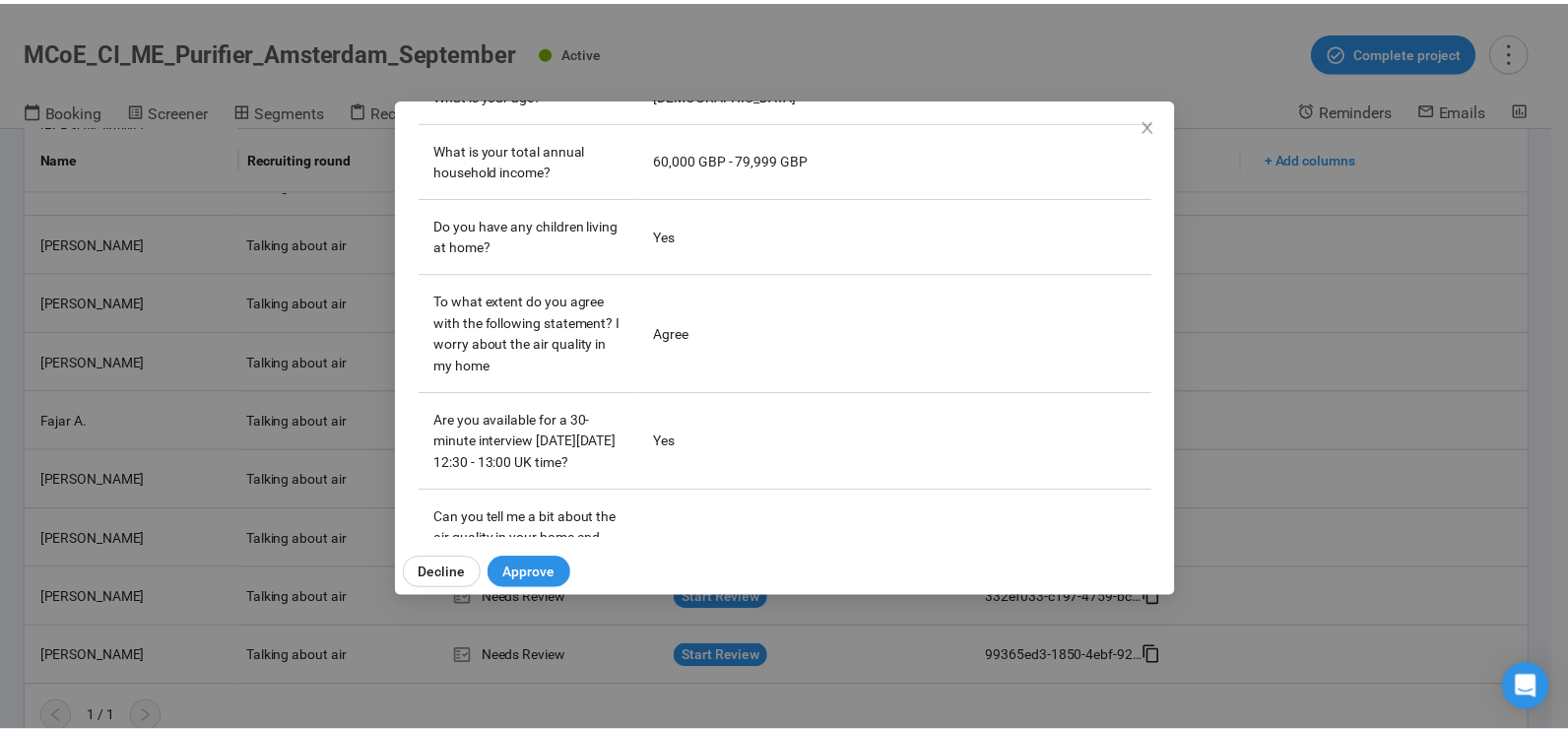
scroll to position [569, 0]
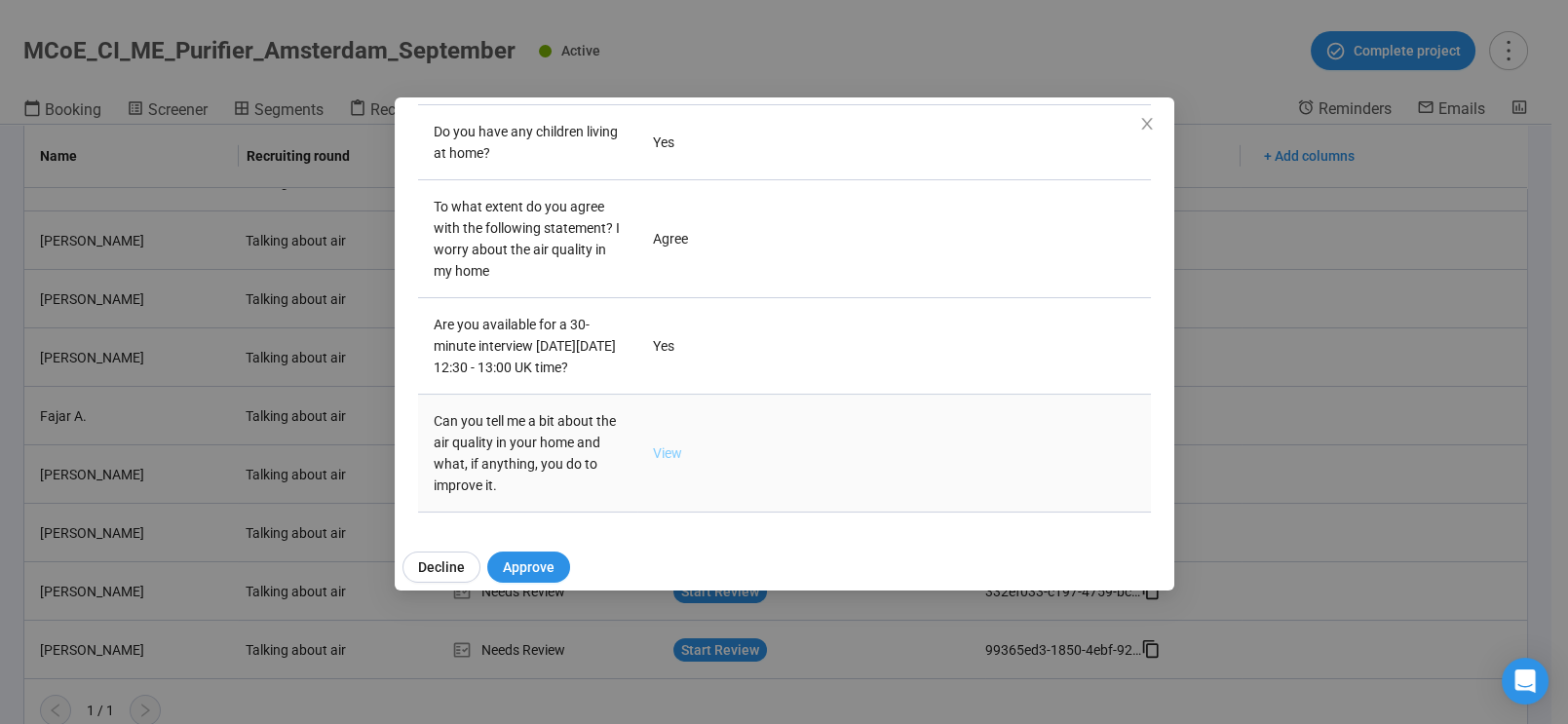
click at [657, 447] on link "View" at bounding box center [667, 453] width 30 height 16
click at [428, 563] on span "Decline" at bounding box center [441, 567] width 46 height 22
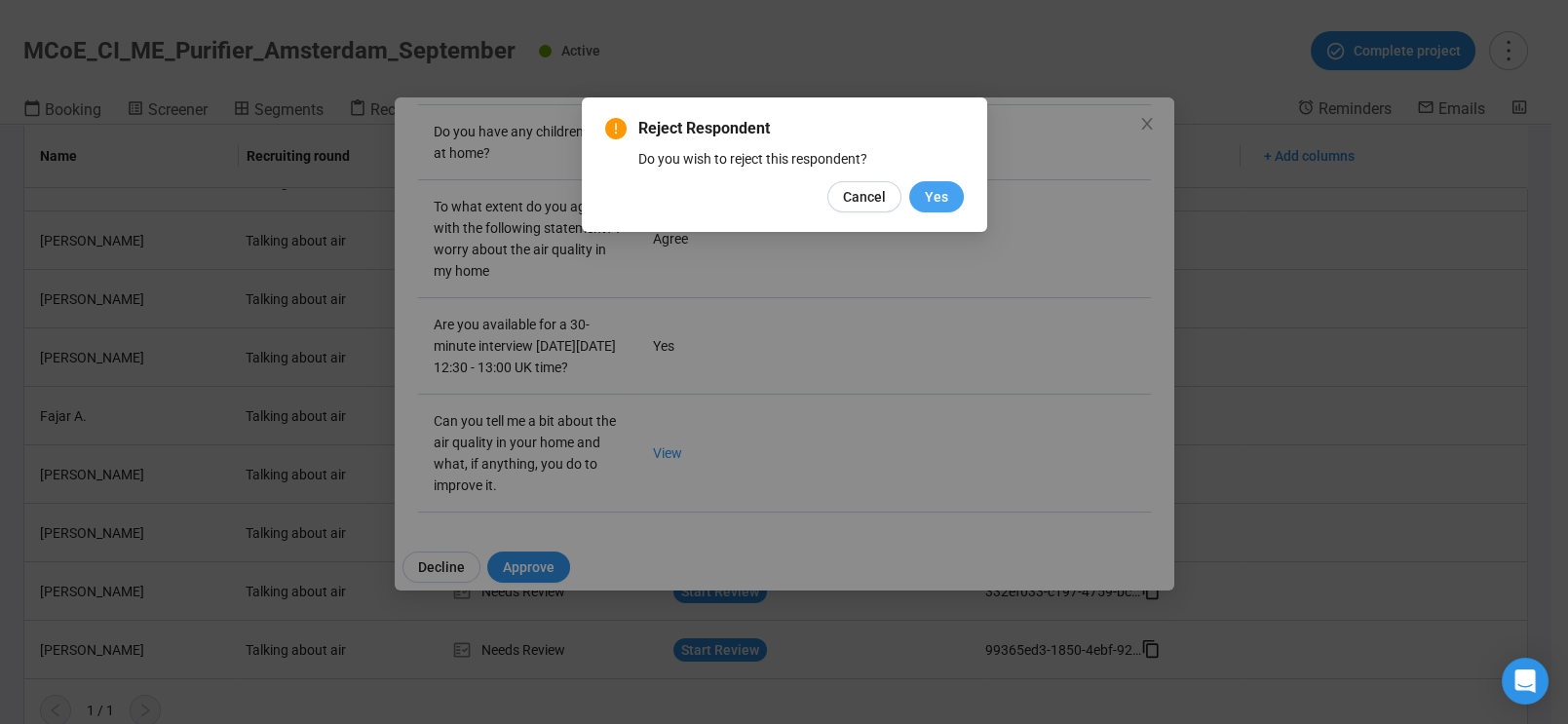
click at [946, 194] on span "Yes" at bounding box center [936, 197] width 24 height 22
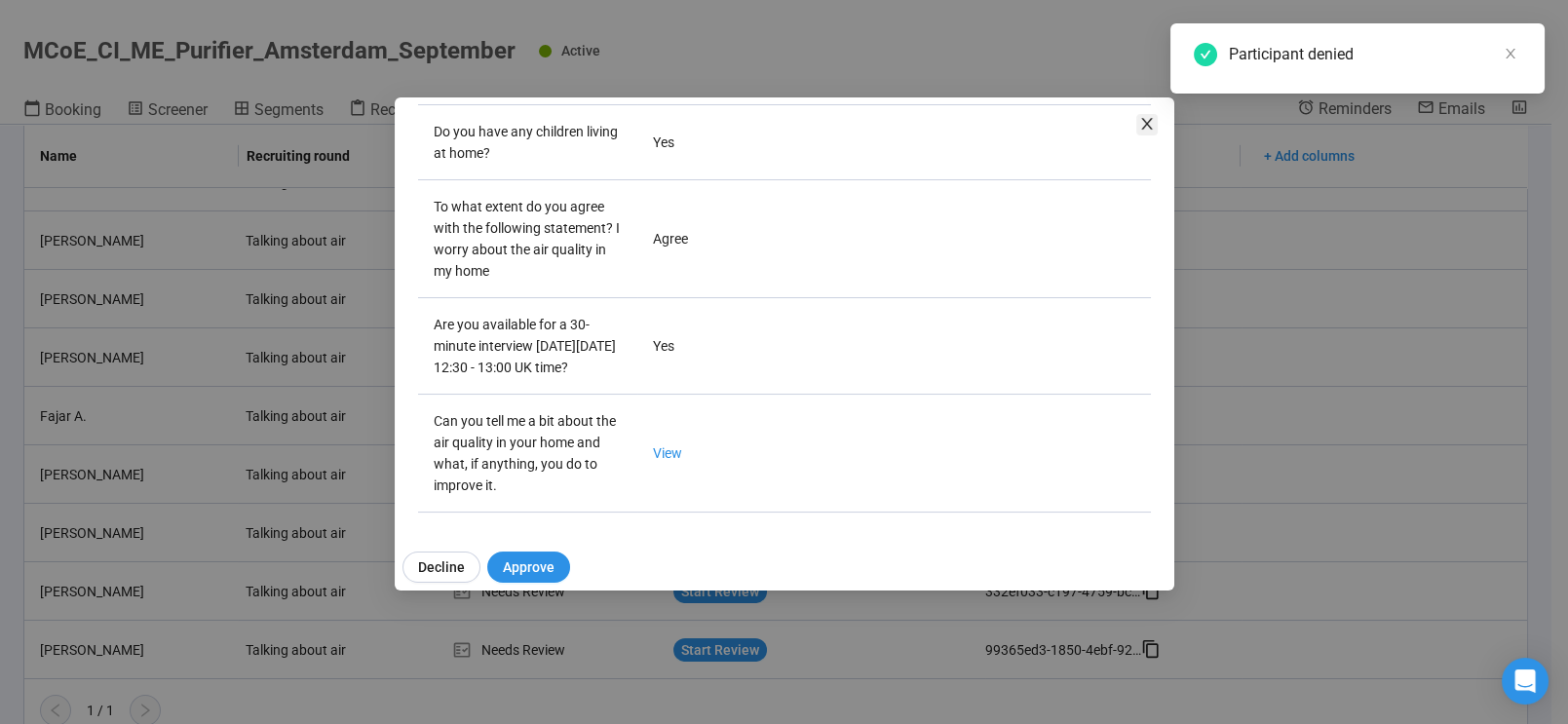
click at [1146, 118] on icon "close" at bounding box center [1147, 124] width 16 height 16
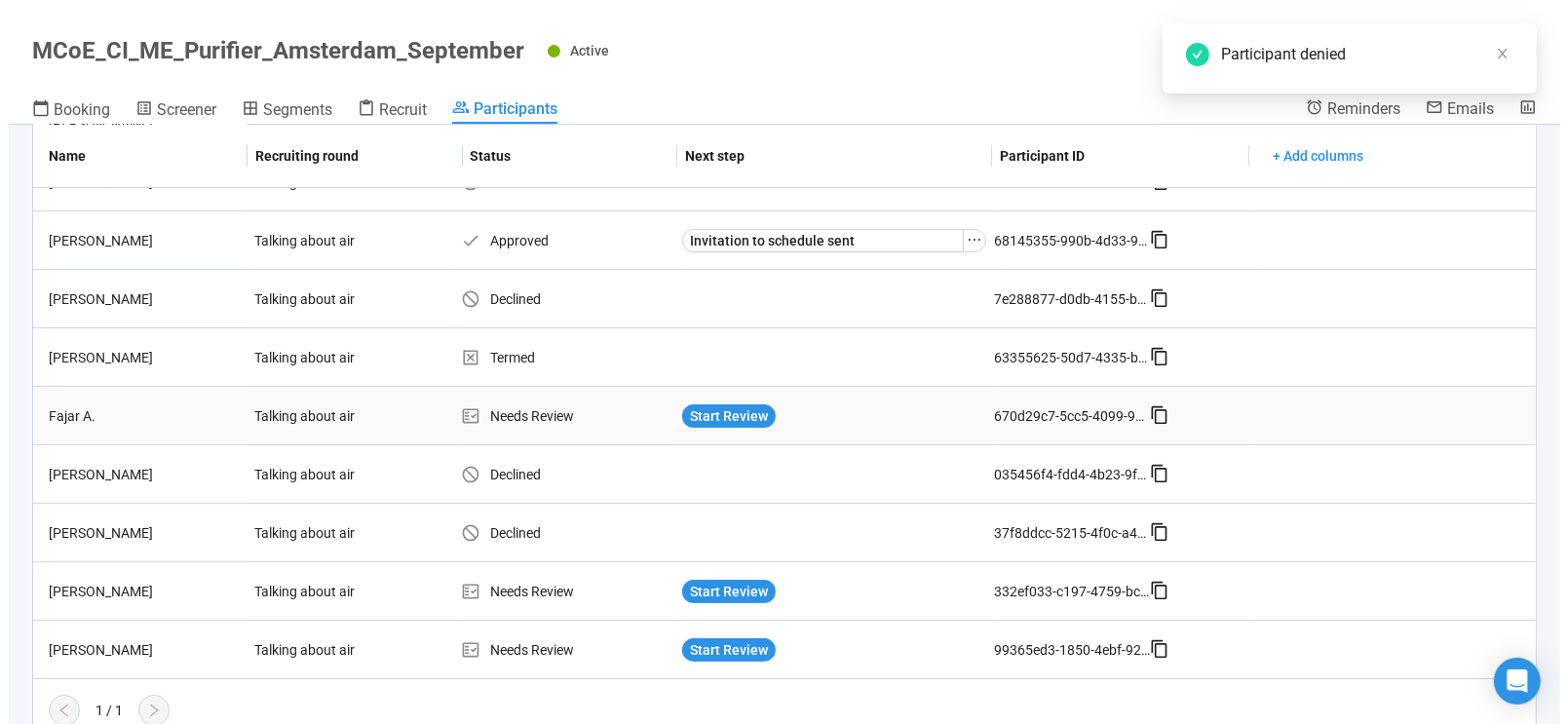
scroll to position [284, 0]
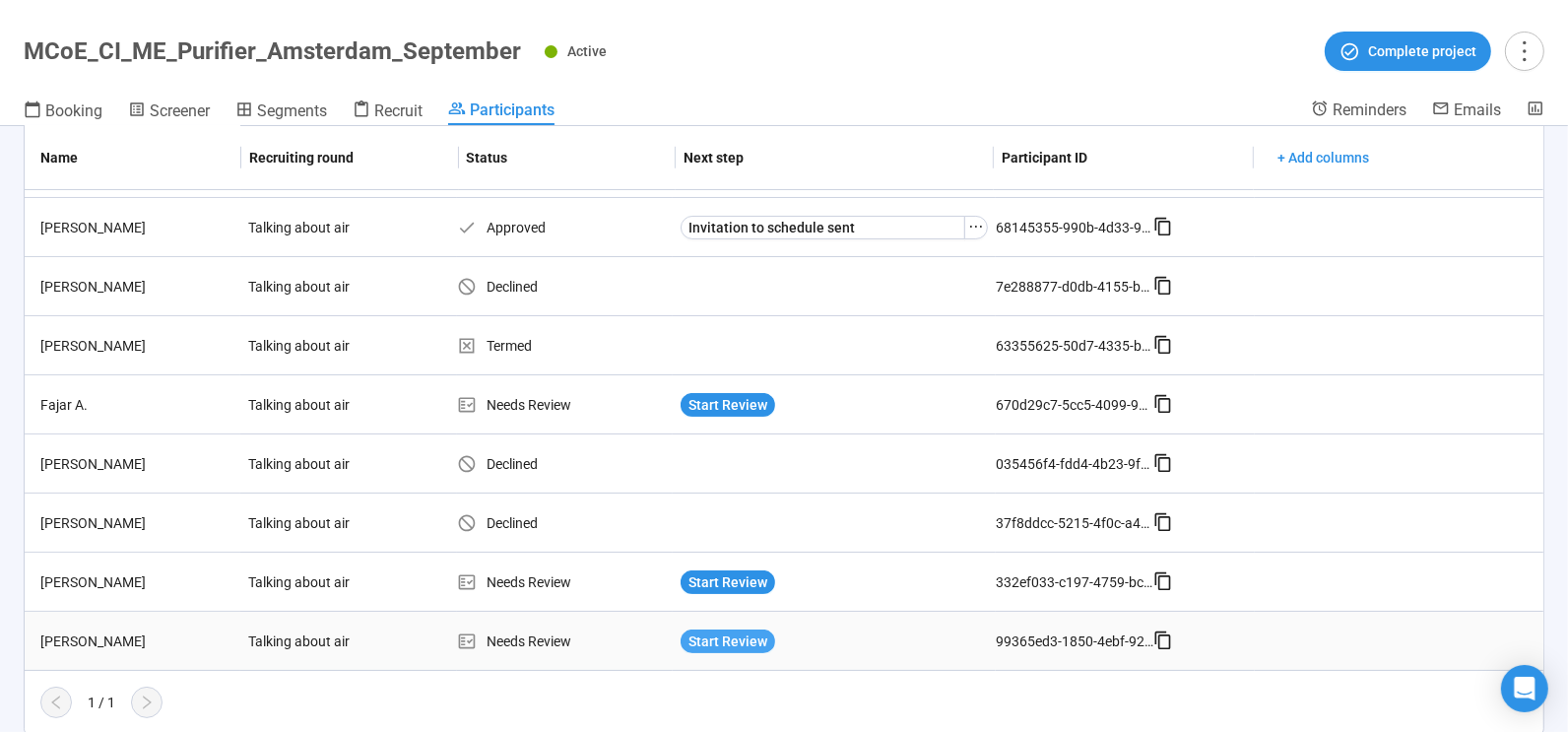
click at [709, 635] on span "Start Review" at bounding box center [727, 641] width 79 height 22
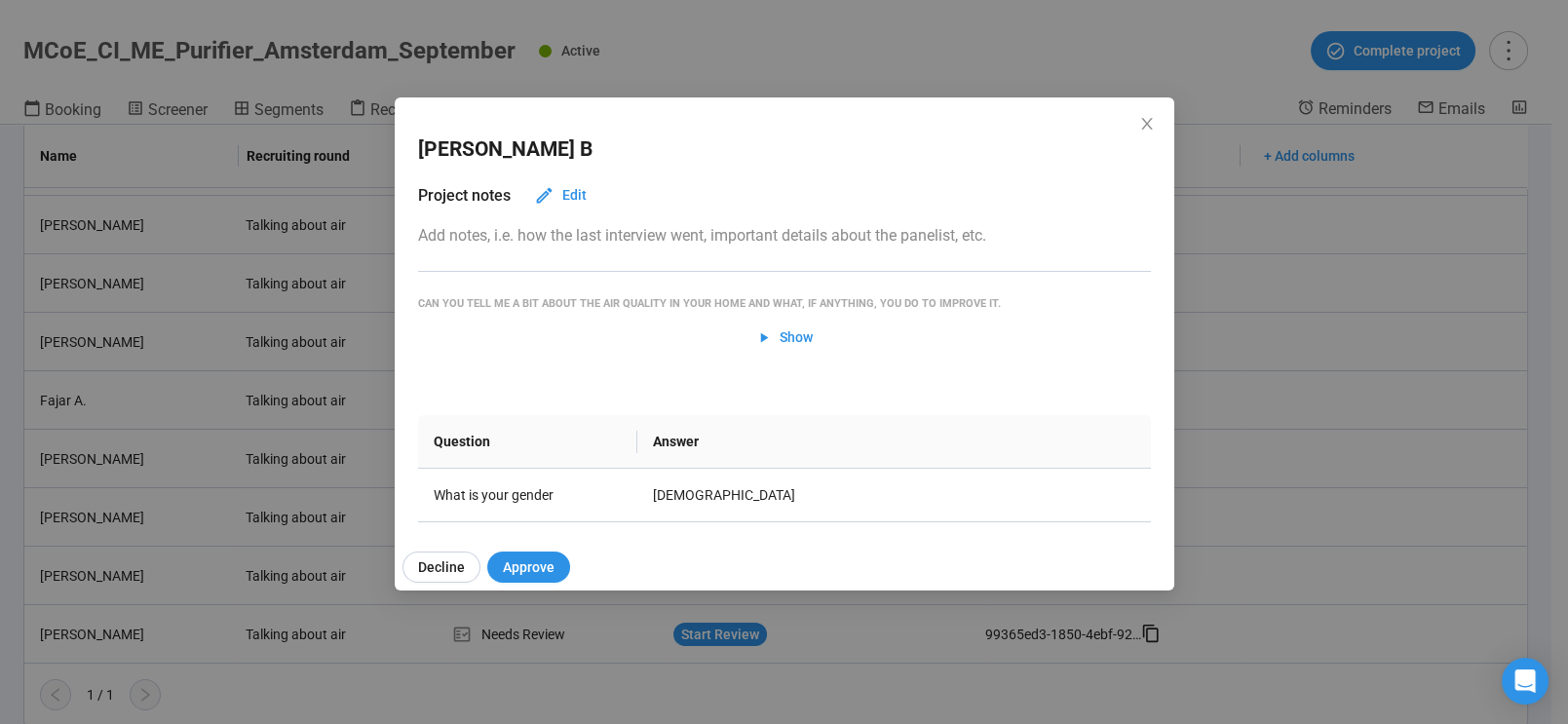
click at [916, 58] on div "Laura B Project notes Edit Add notes, i.e. how the last interview went, importa…" at bounding box center [784, 362] width 1568 height 724
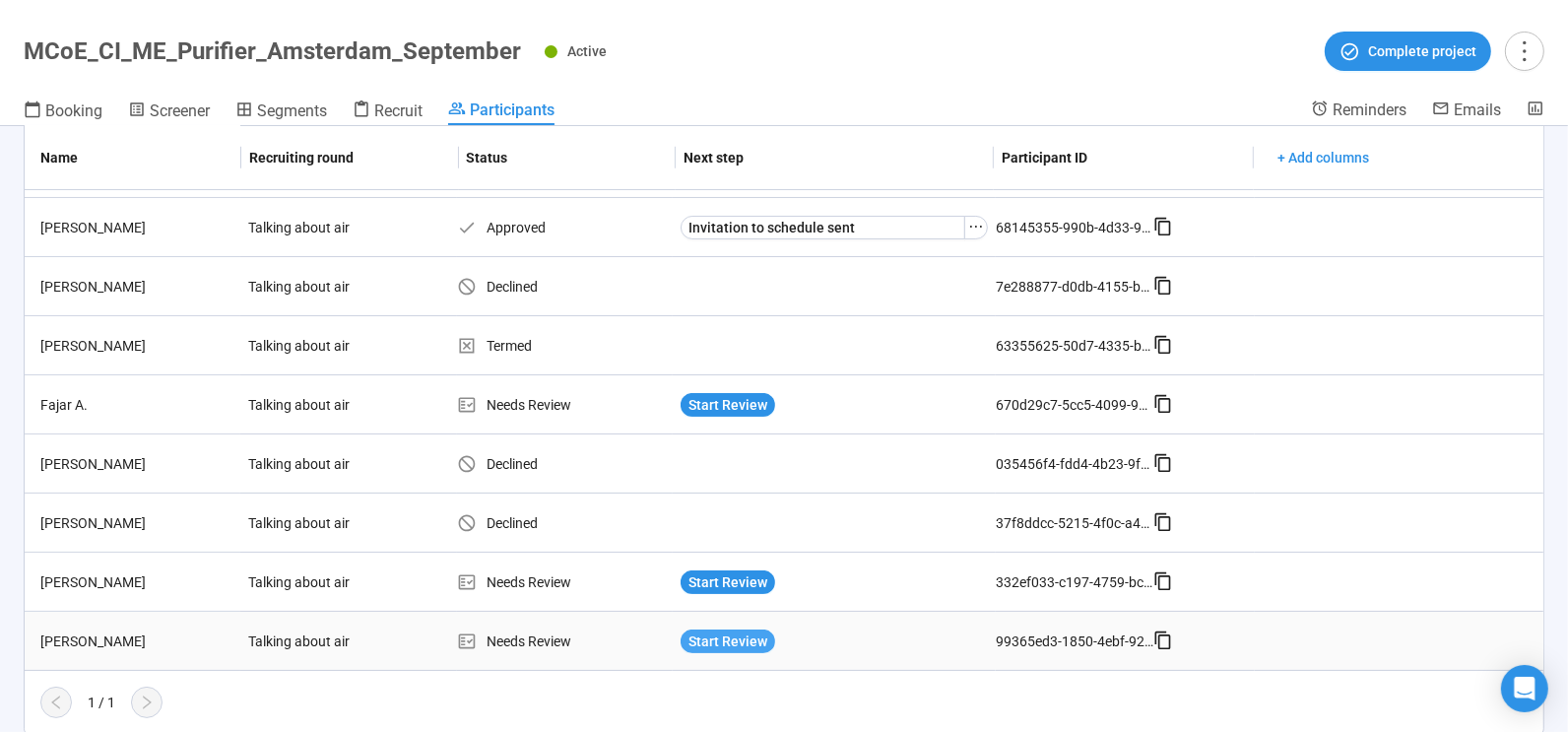
click at [731, 638] on span "Start Review" at bounding box center [727, 641] width 79 height 22
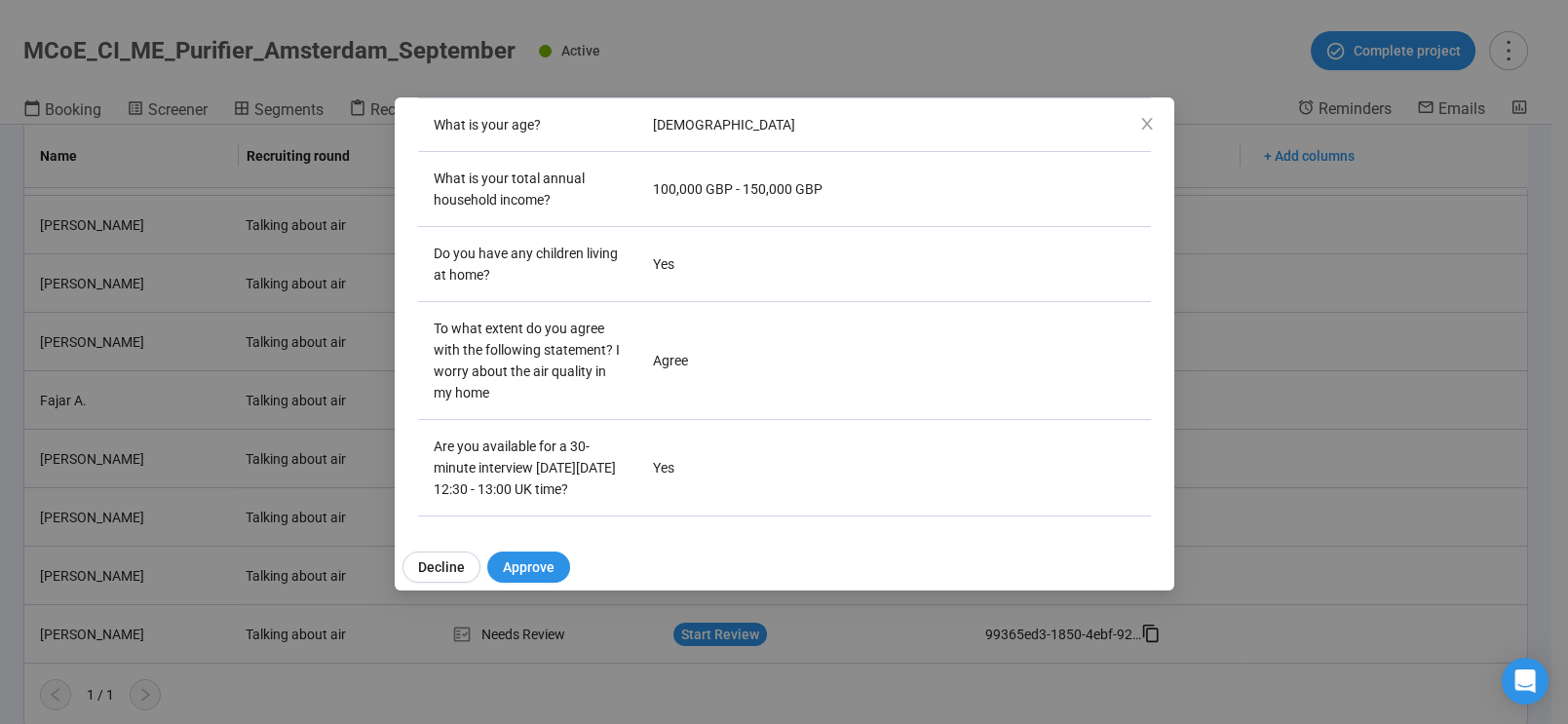
scroll to position [562, 0]
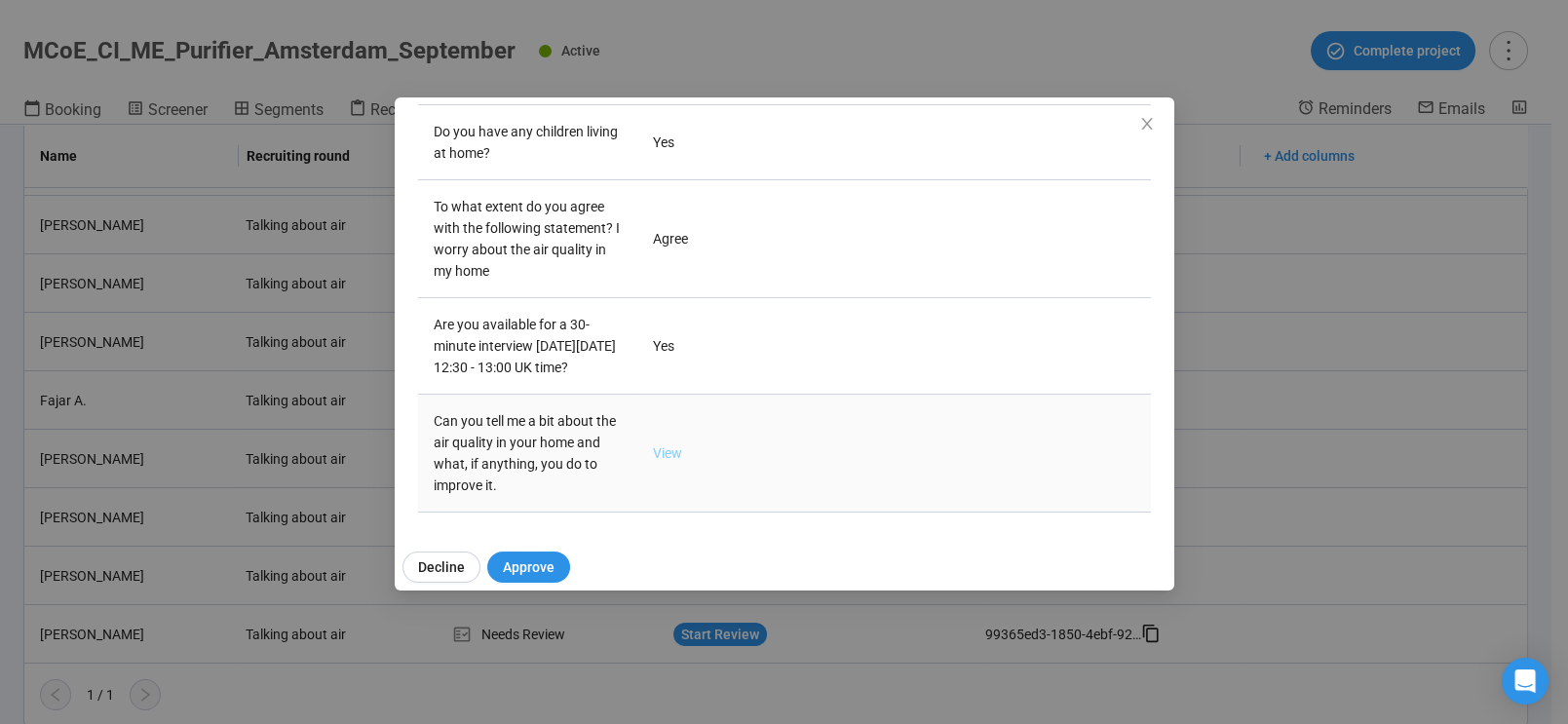
click at [670, 445] on link "View" at bounding box center [667, 453] width 30 height 16
click at [1146, 117] on icon "close" at bounding box center [1147, 124] width 16 height 16
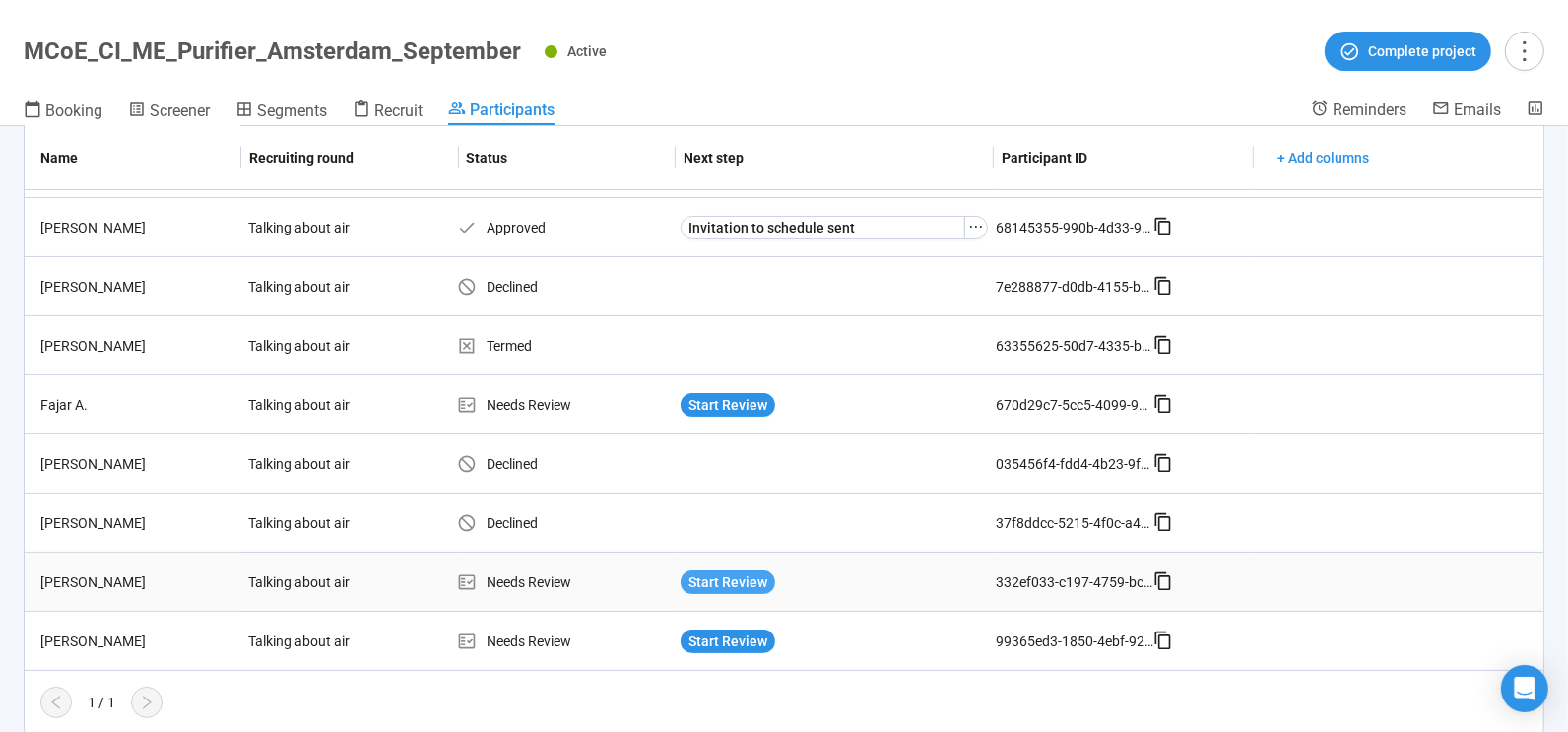
click at [717, 580] on span "Start Review" at bounding box center [727, 582] width 79 height 22
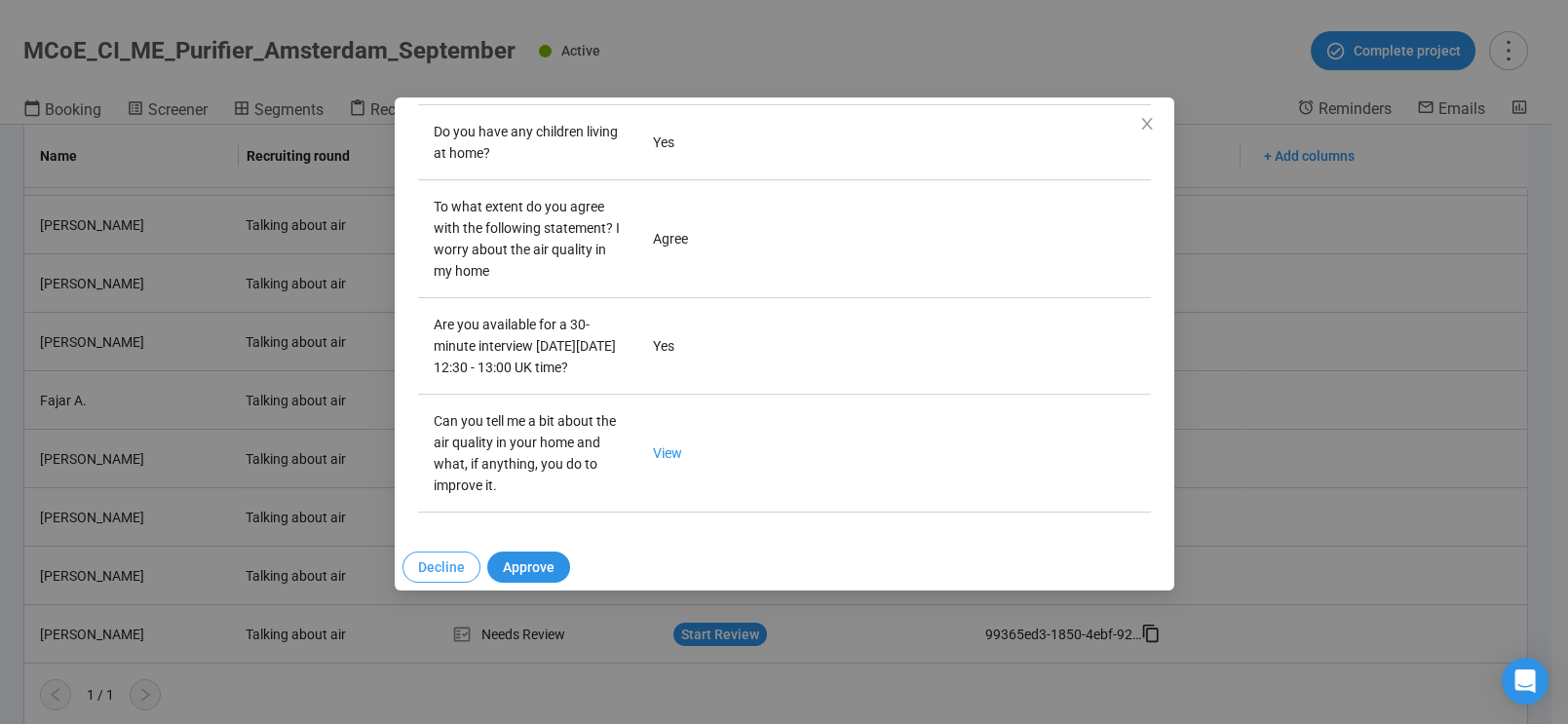
click at [438, 562] on span "Decline" at bounding box center [441, 567] width 46 height 22
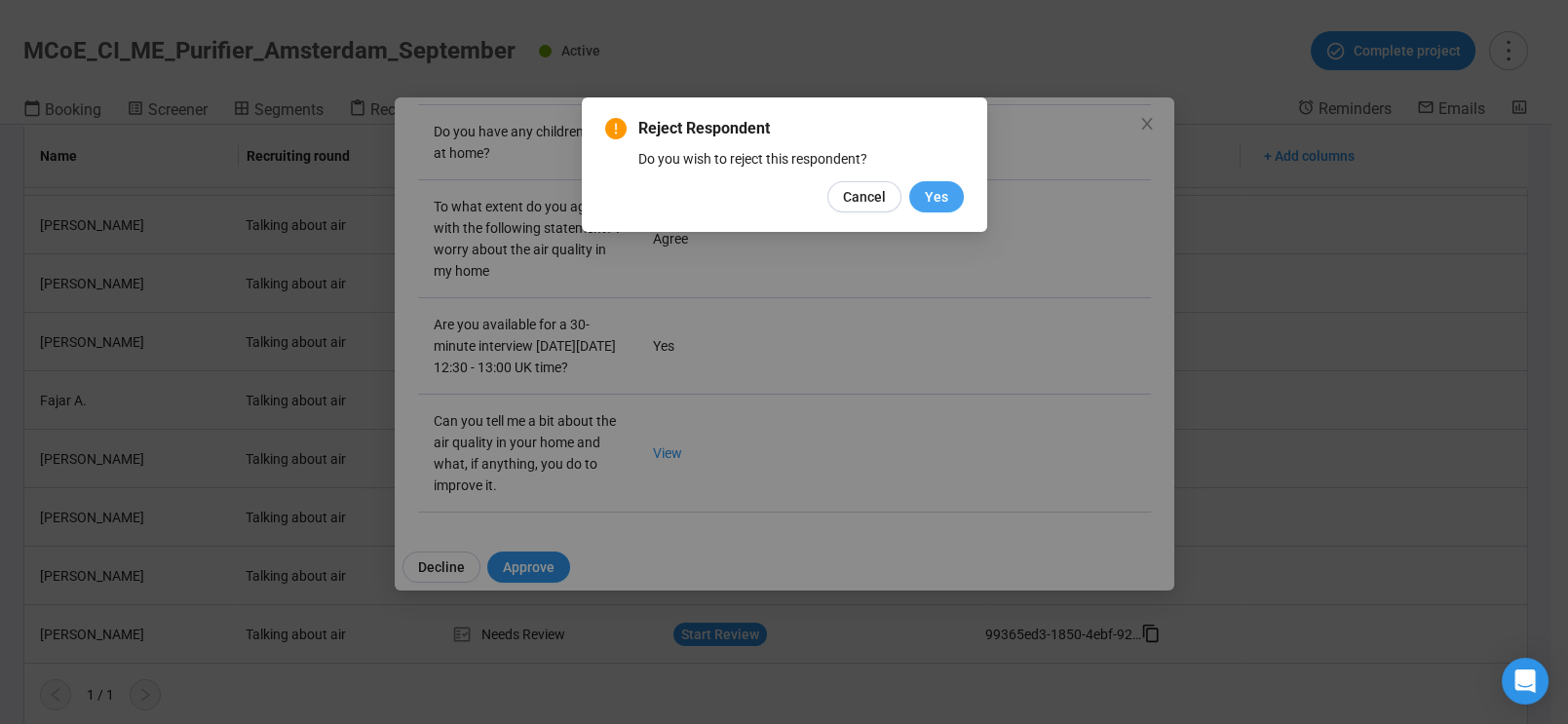
click at [933, 193] on span "Yes" at bounding box center [936, 197] width 24 height 22
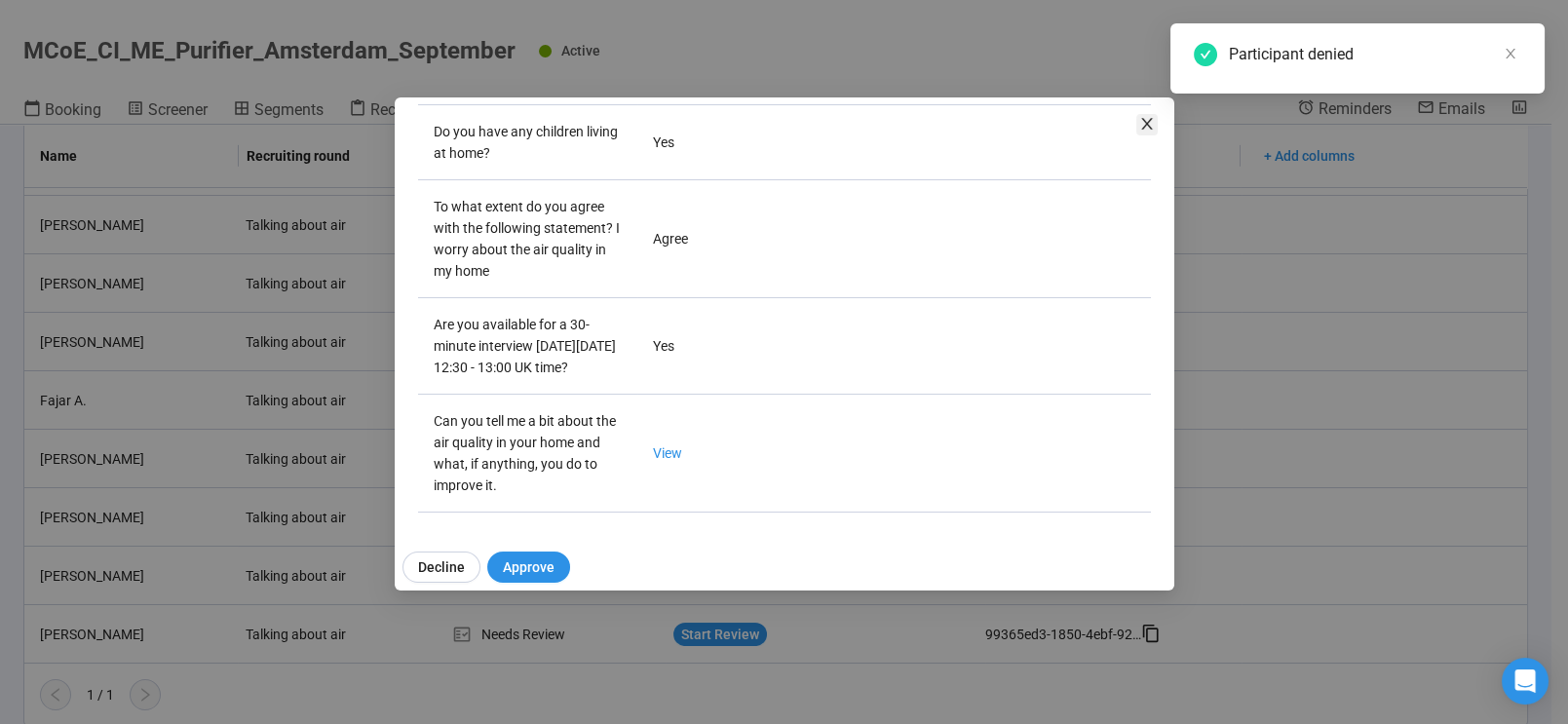
click at [1145, 120] on icon "close" at bounding box center [1147, 124] width 16 height 16
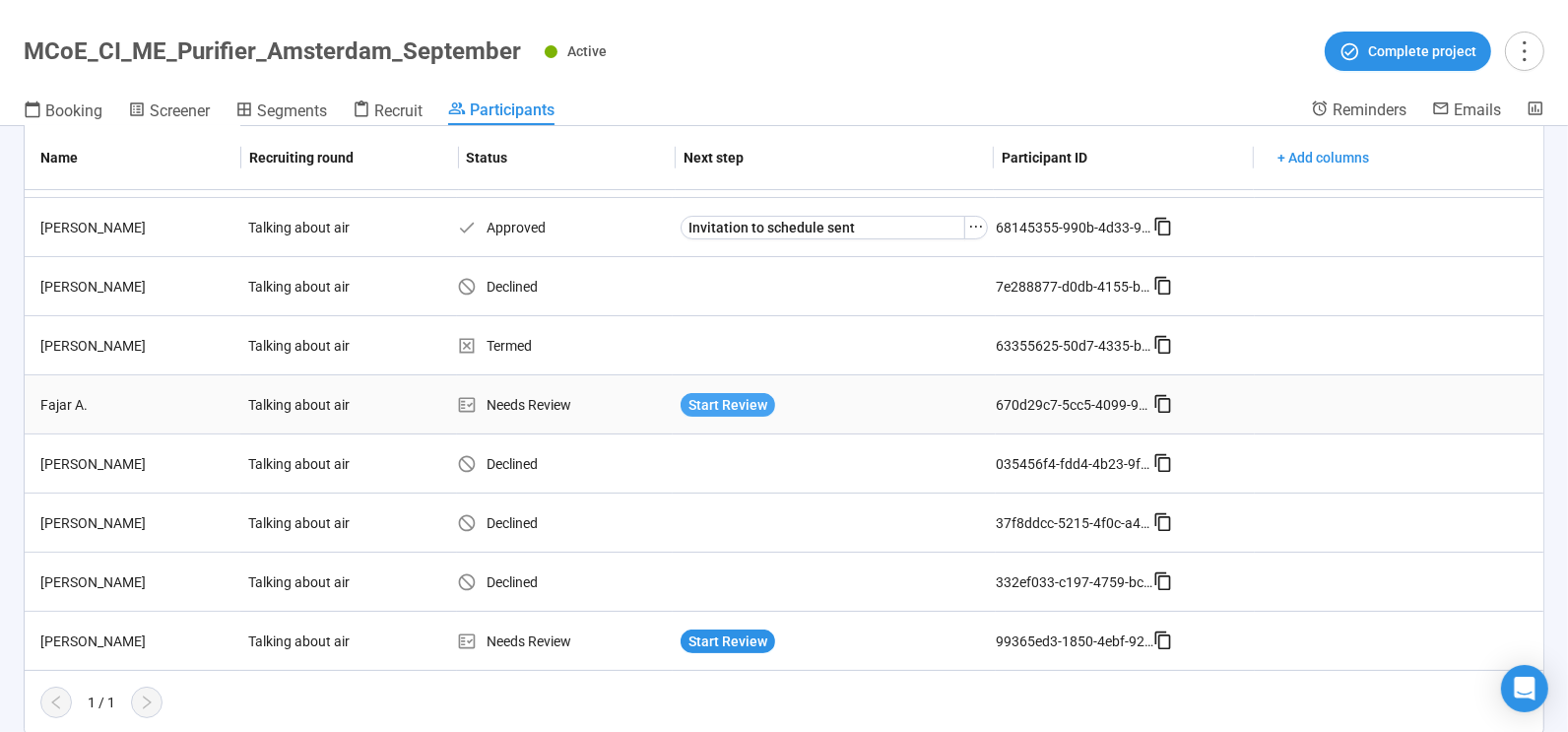
click at [714, 397] on span "Start Review" at bounding box center [727, 404] width 79 height 22
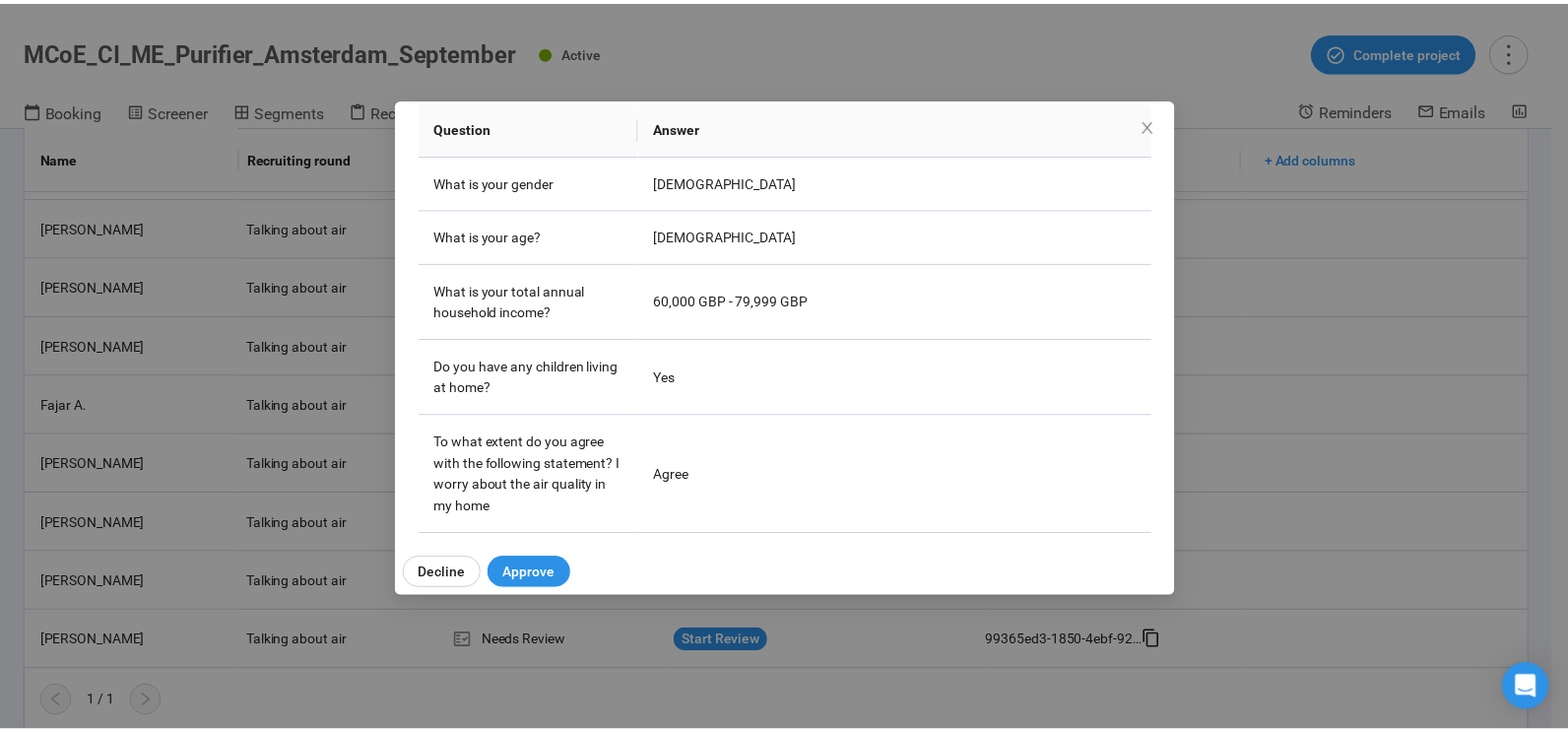
scroll to position [331, 0]
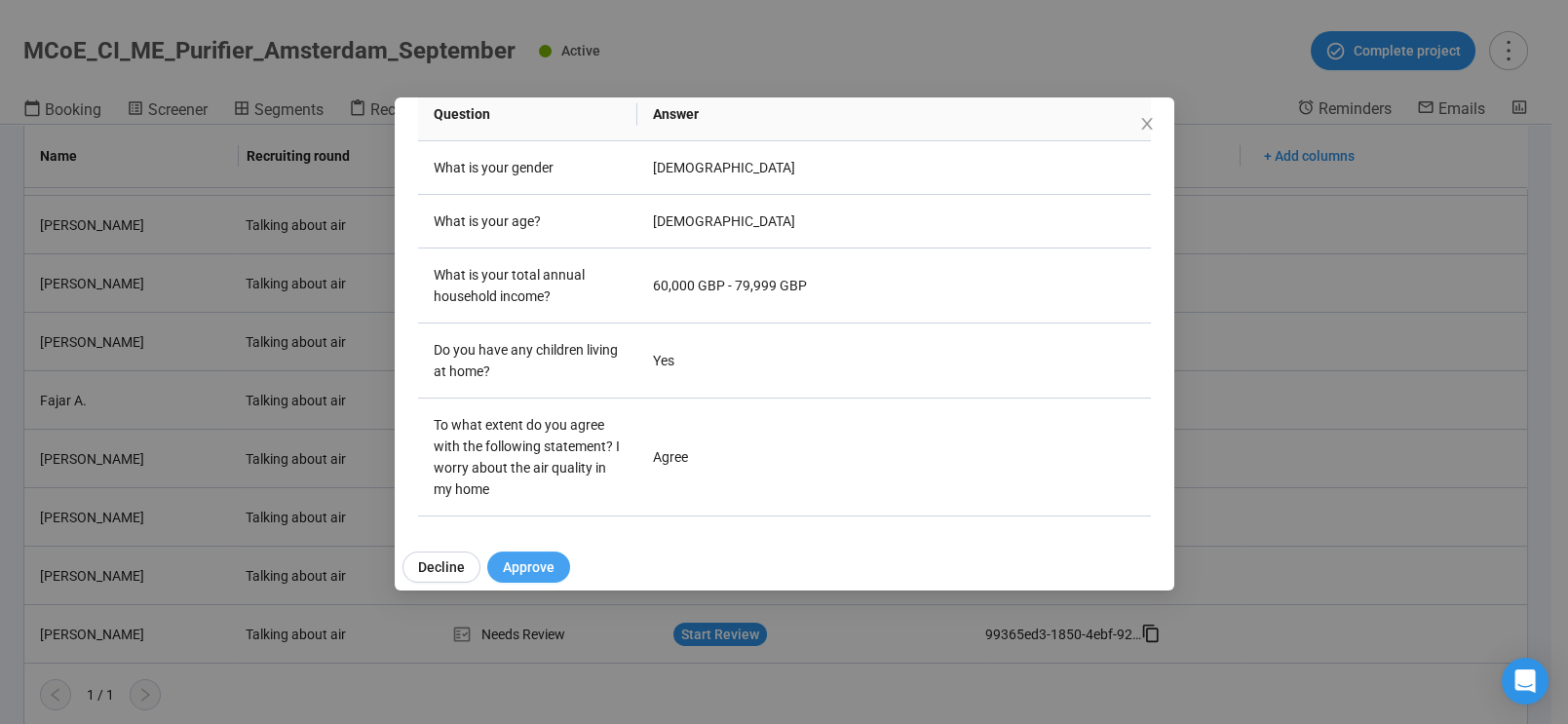
click at [523, 559] on span "Approve" at bounding box center [528, 567] width 51 height 22
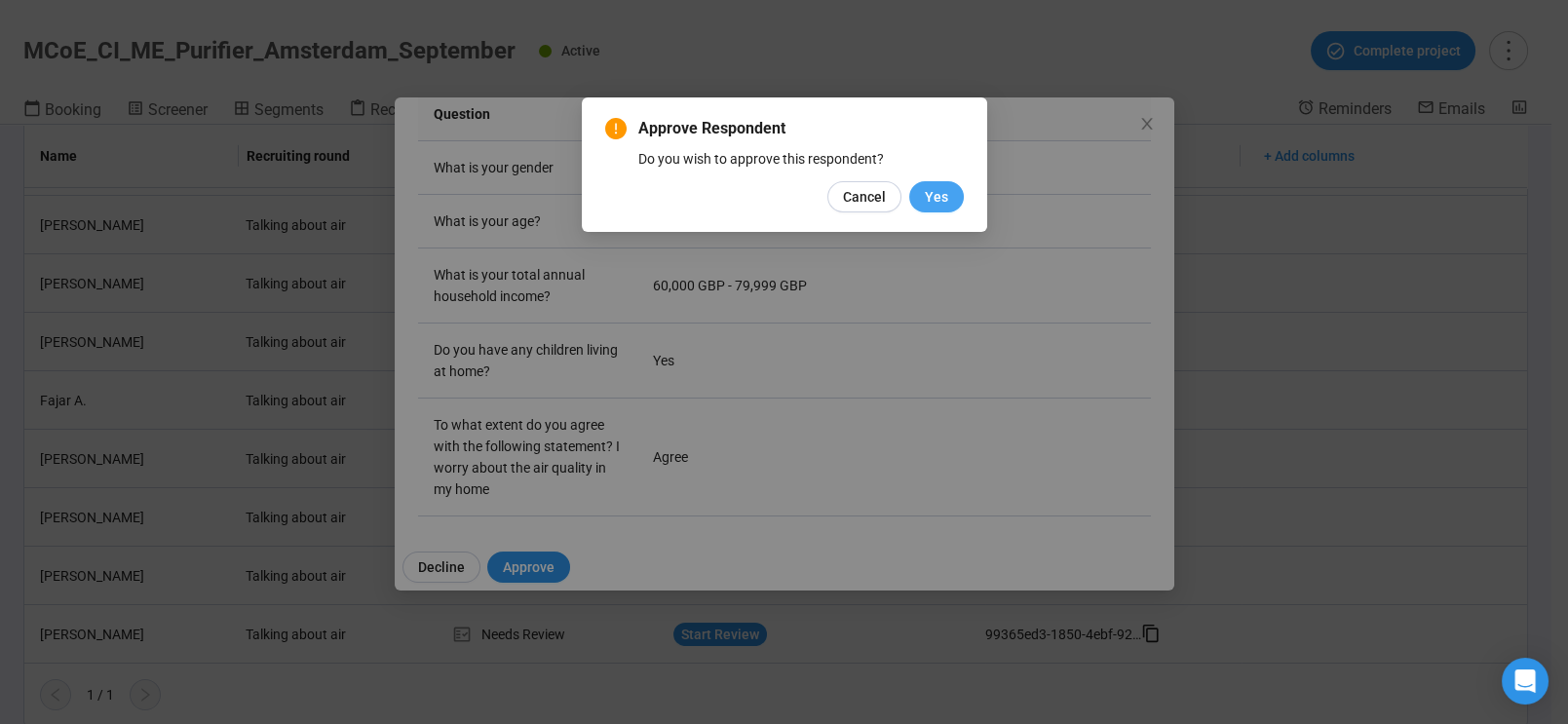
click at [931, 191] on span "Yes" at bounding box center [936, 197] width 24 height 22
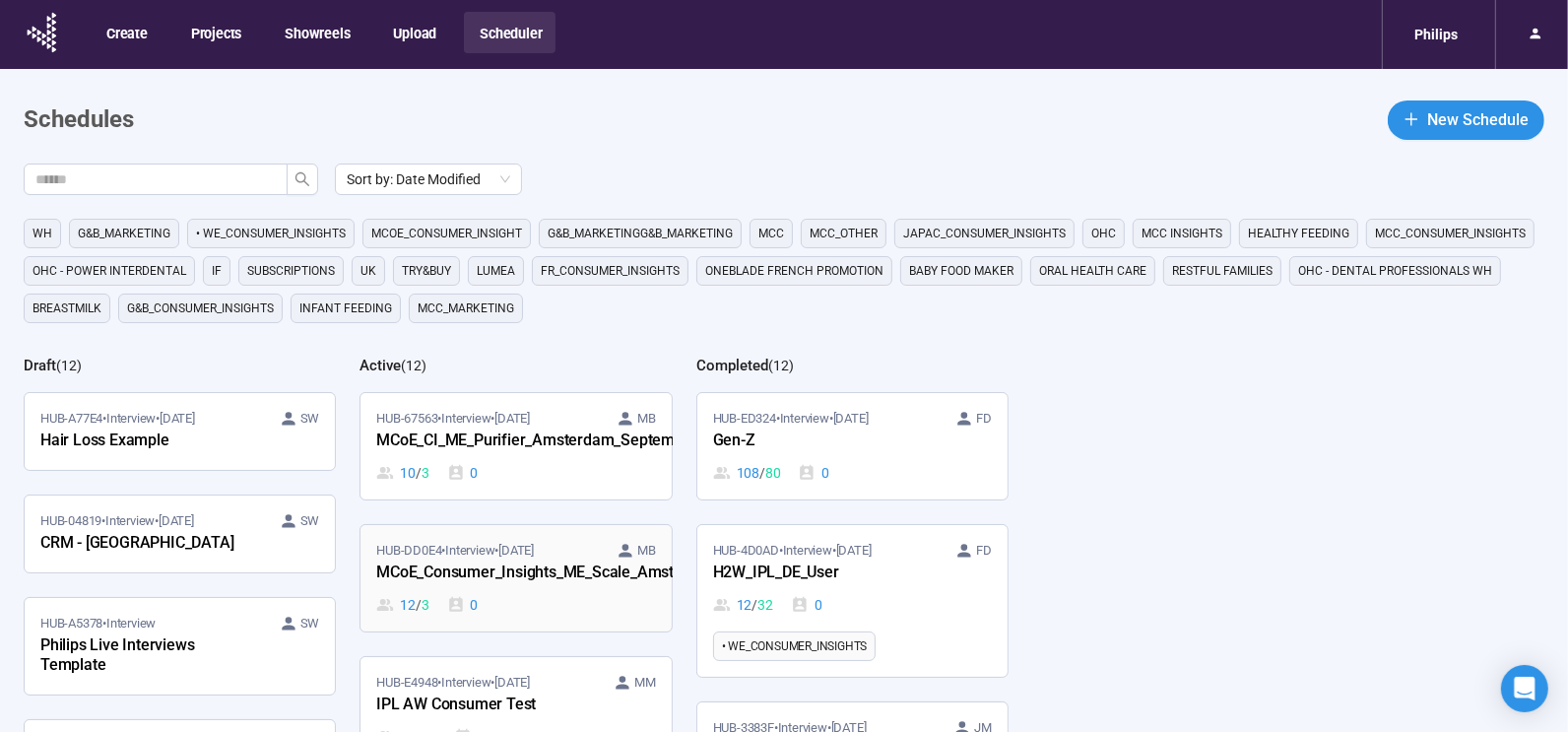
click at [520, 562] on div "MCoE_Consumer_Insights_ME_Scale_Amsterdam_September" at bounding box center [485, 574] width 217 height 26
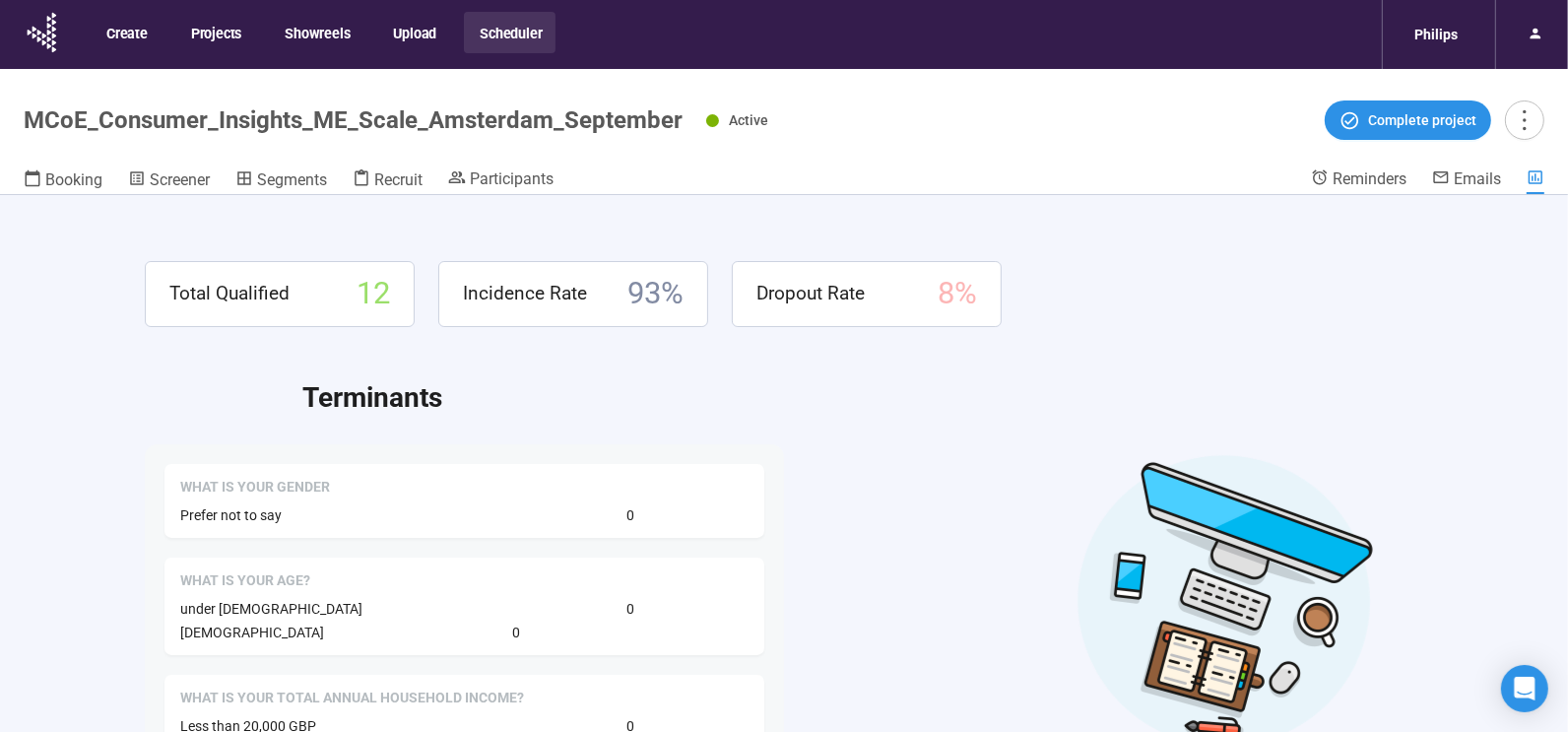
scroll to position [26, 0]
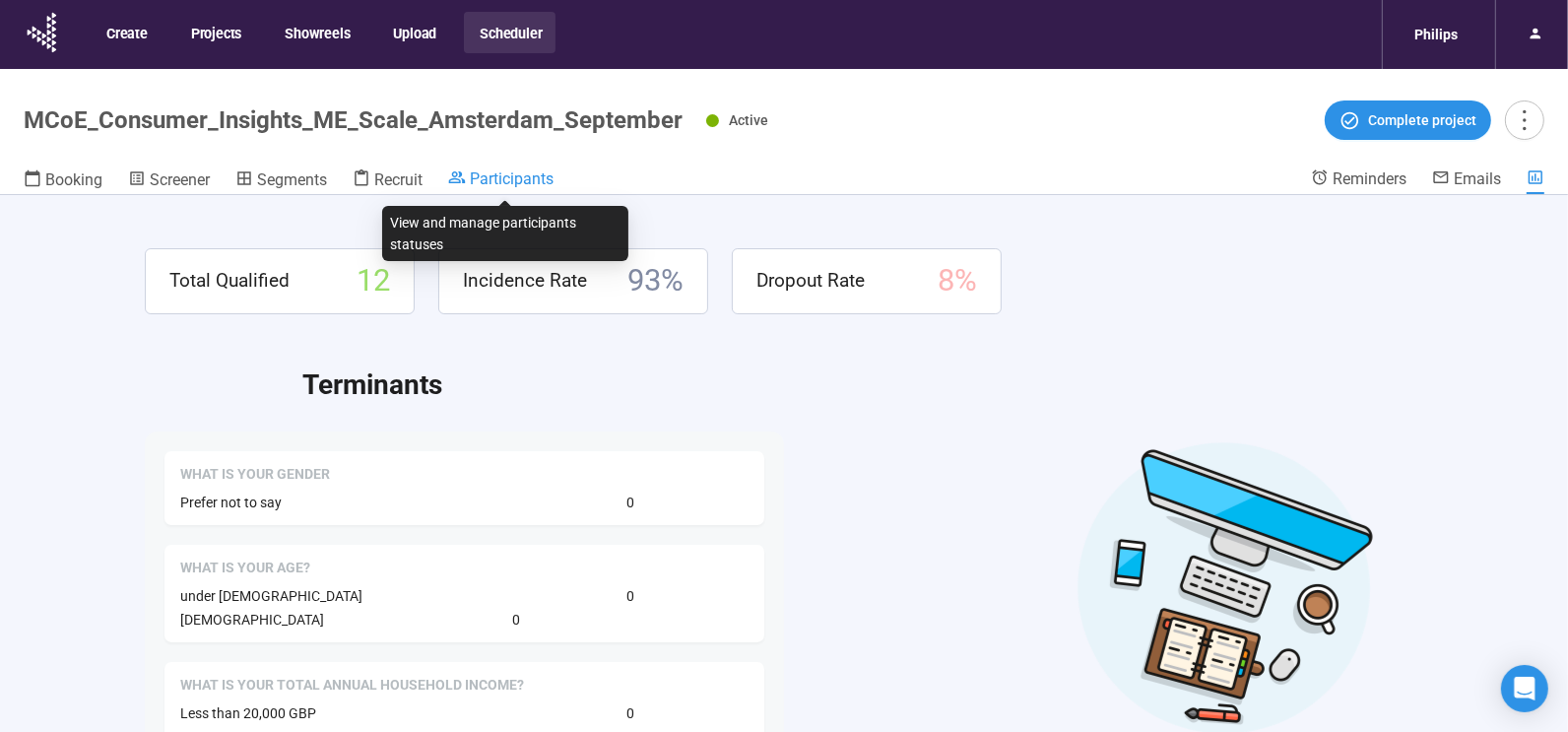
click at [495, 171] on span "Participants" at bounding box center [512, 178] width 84 height 19
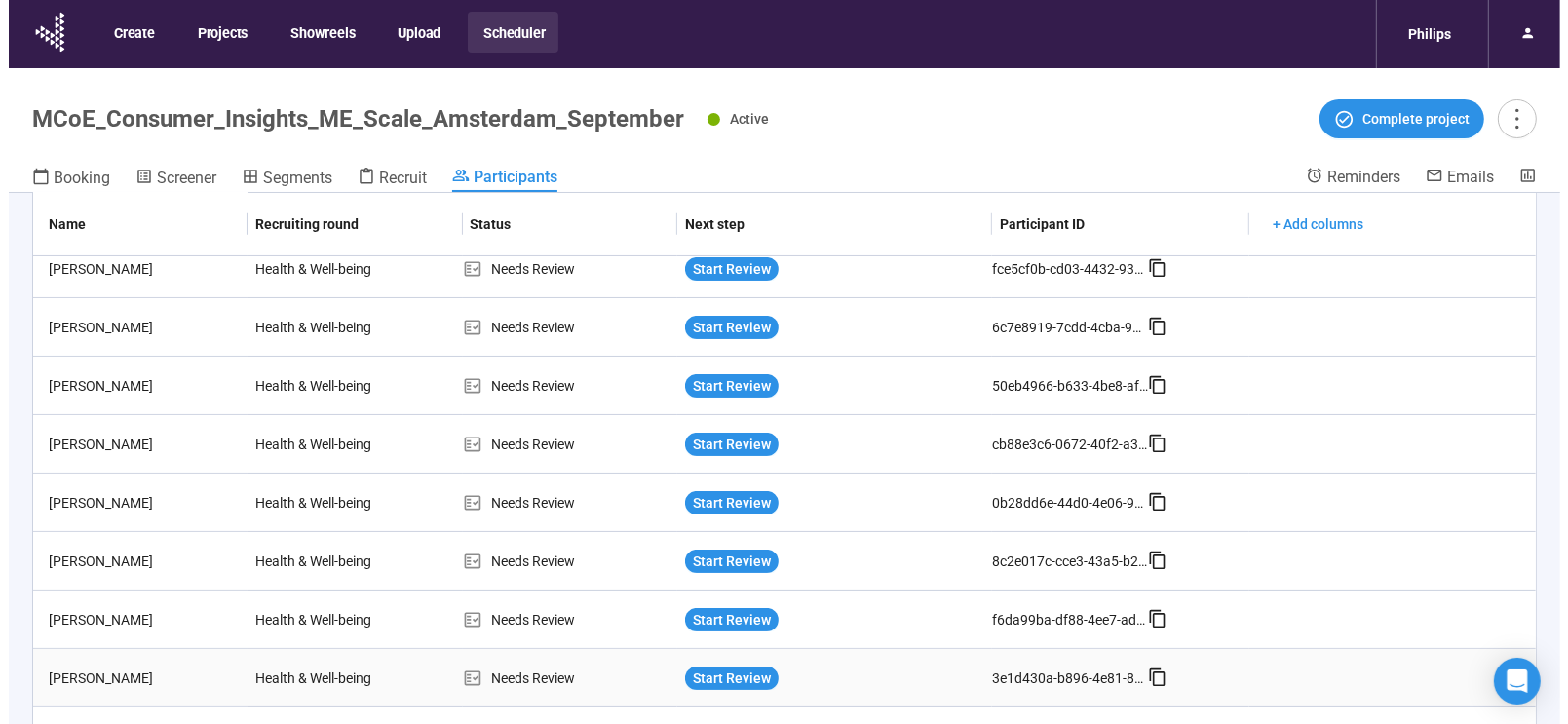
scroll to position [211, 0]
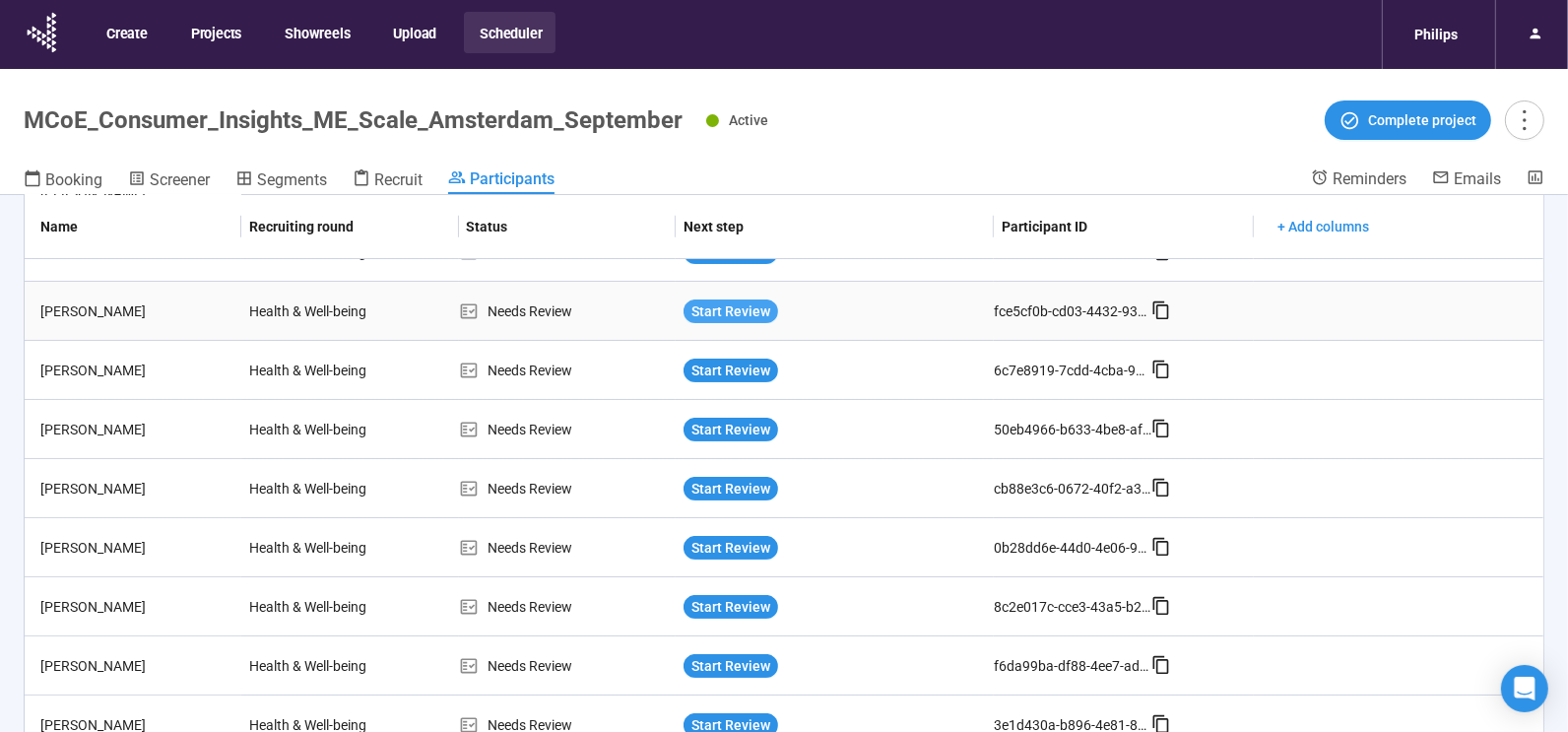
click at [718, 304] on span "Start Review" at bounding box center [730, 312] width 79 height 22
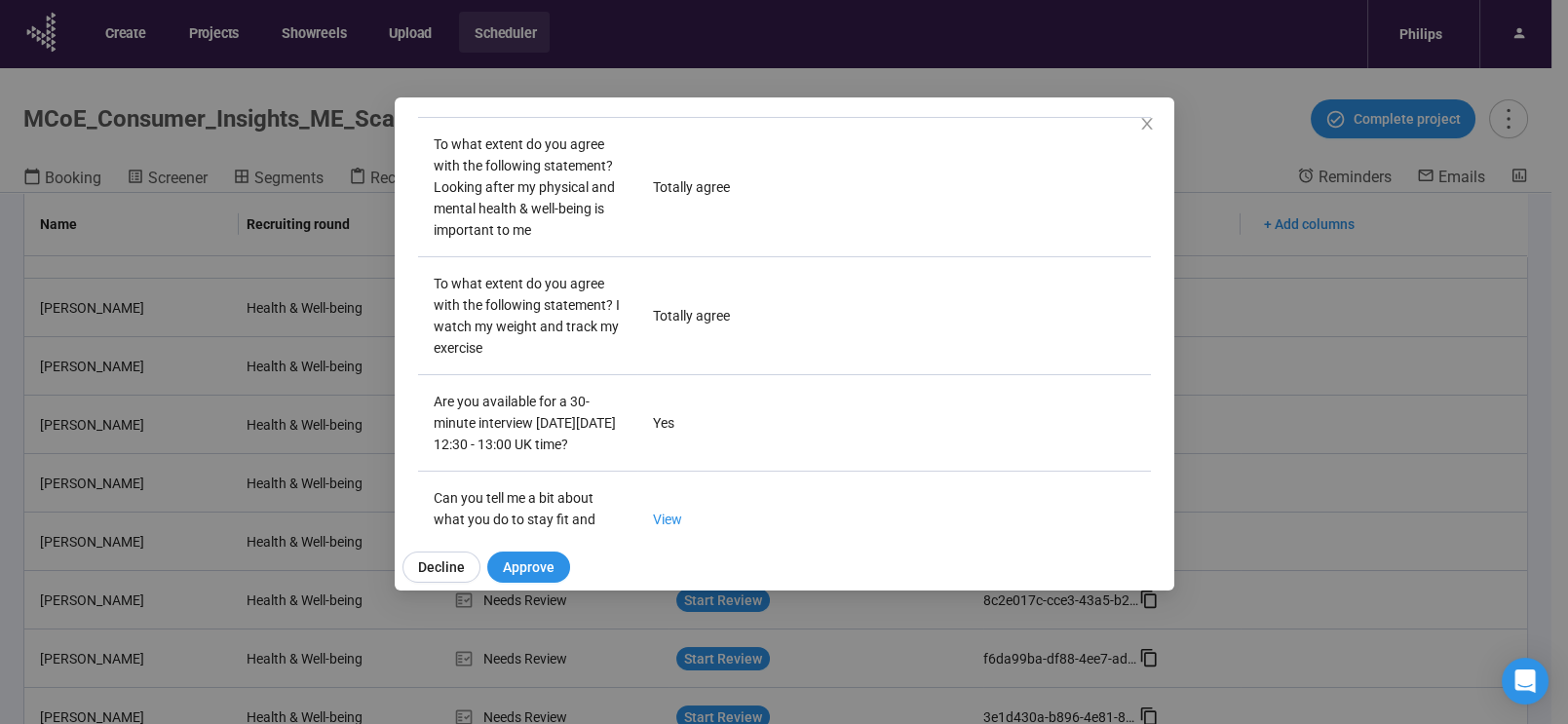
scroll to position [606, 0]
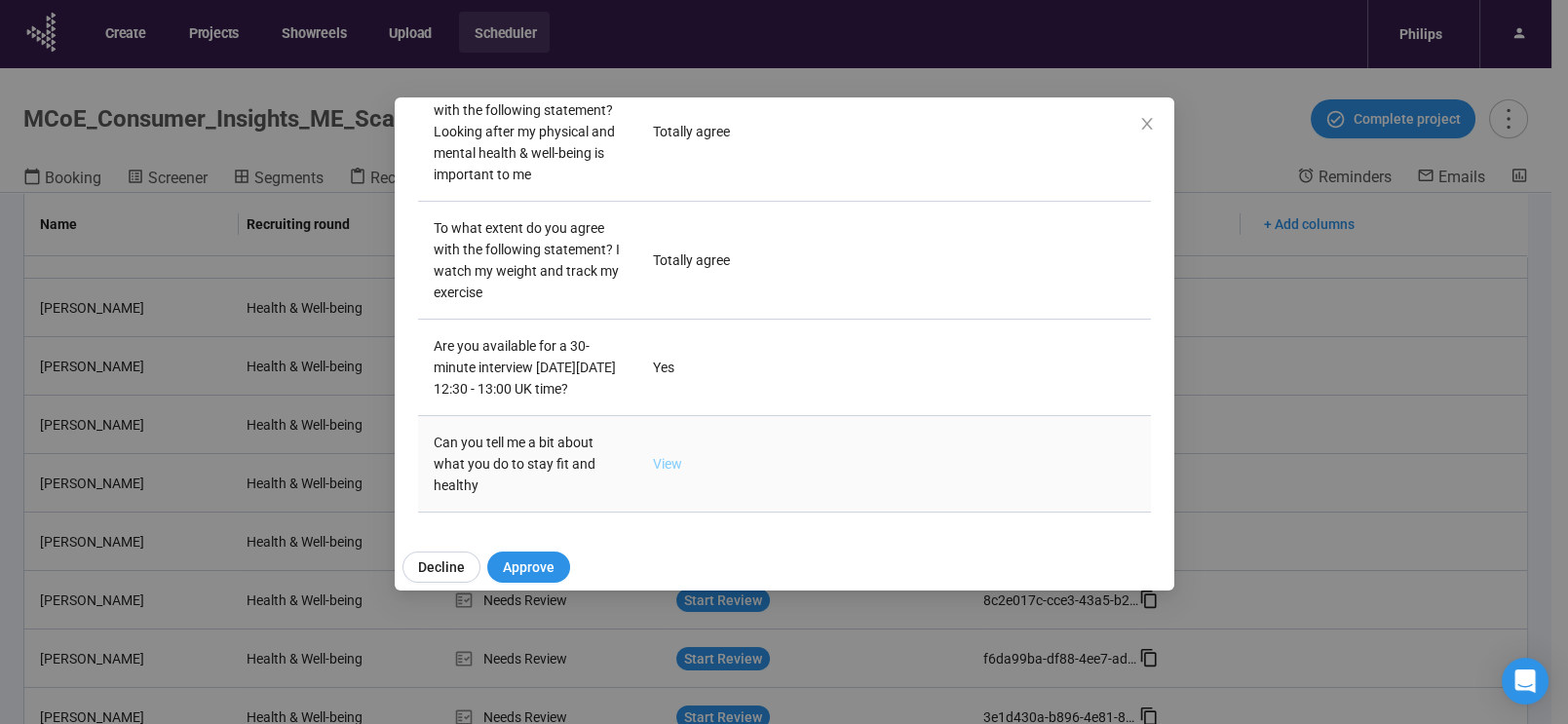
click at [659, 461] on link "View" at bounding box center [667, 464] width 30 height 16
click at [1148, 118] on icon "close" at bounding box center [1147, 124] width 16 height 16
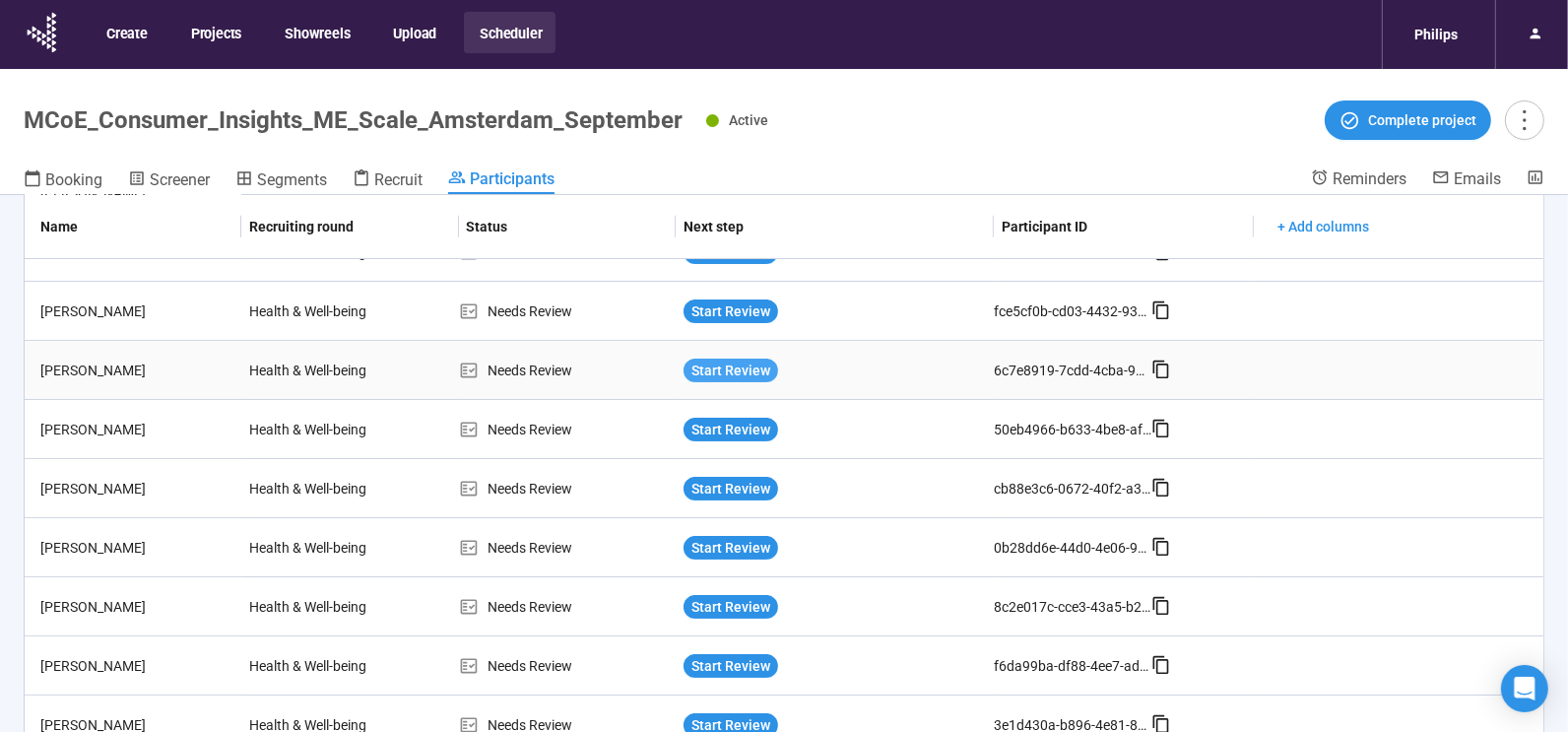
click at [737, 365] on span "Start Review" at bounding box center [730, 370] width 79 height 22
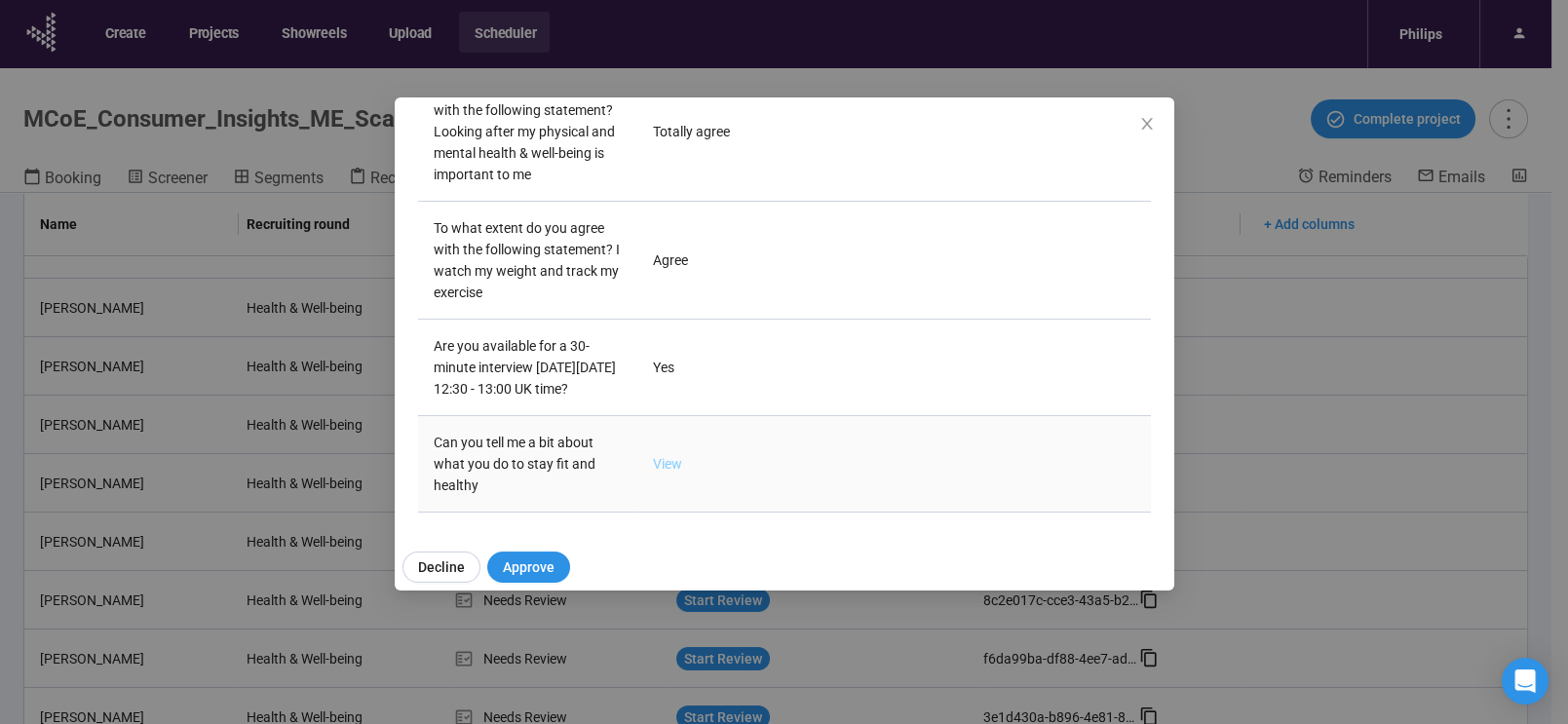
click at [660, 457] on link "View" at bounding box center [667, 464] width 30 height 16
click at [1145, 116] on icon "close" at bounding box center [1147, 124] width 16 height 16
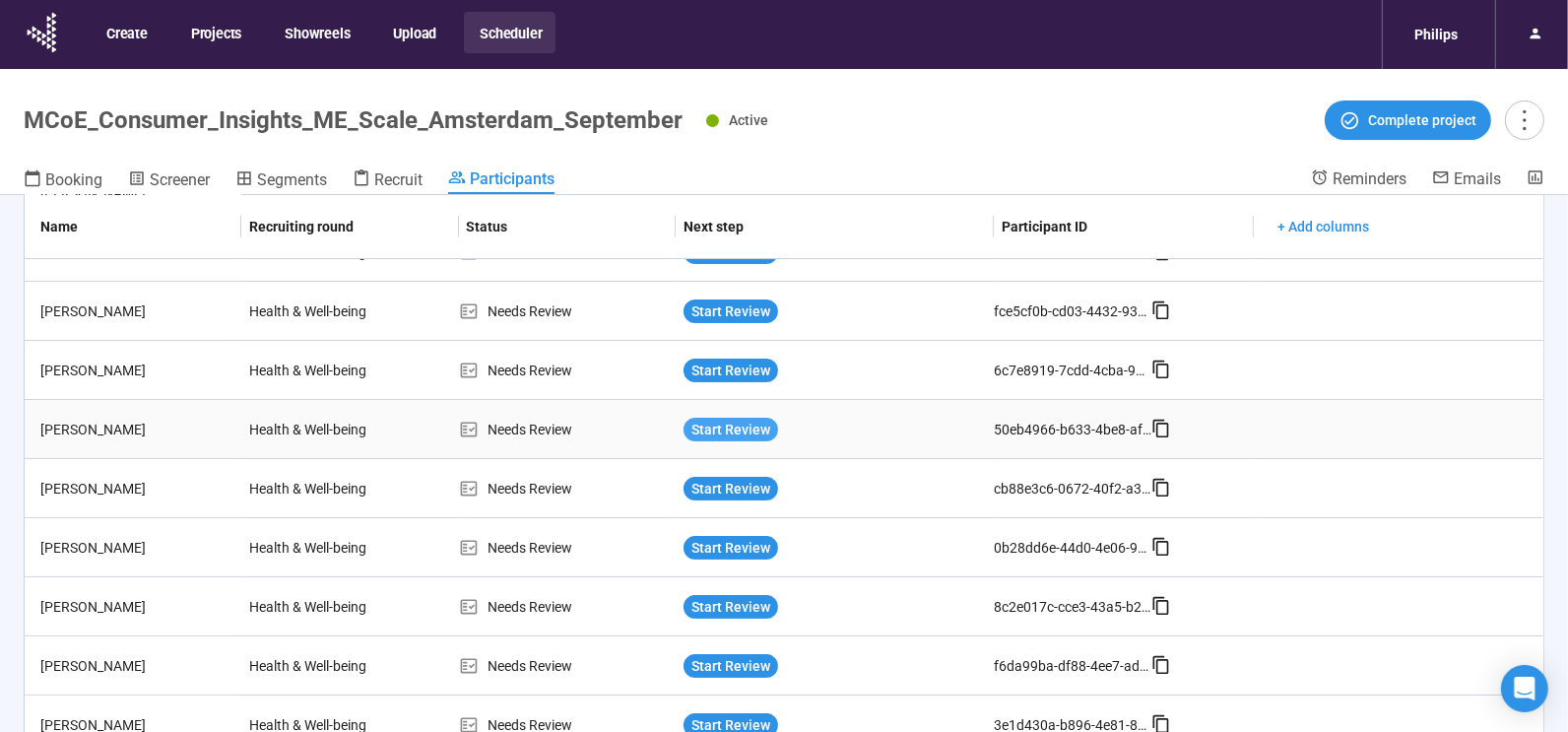
click at [725, 418] on span "Start Review" at bounding box center [730, 429] width 79 height 22
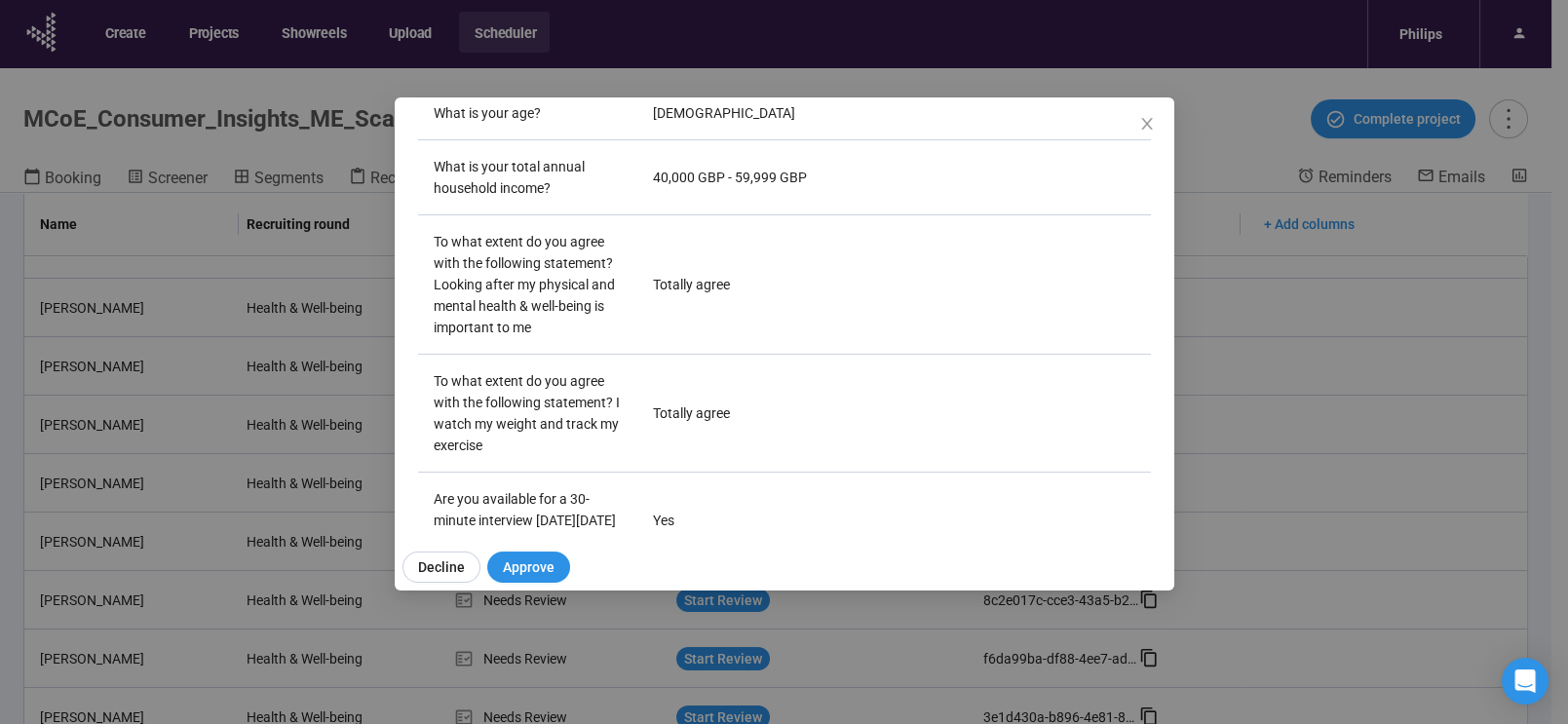
scroll to position [451, 0]
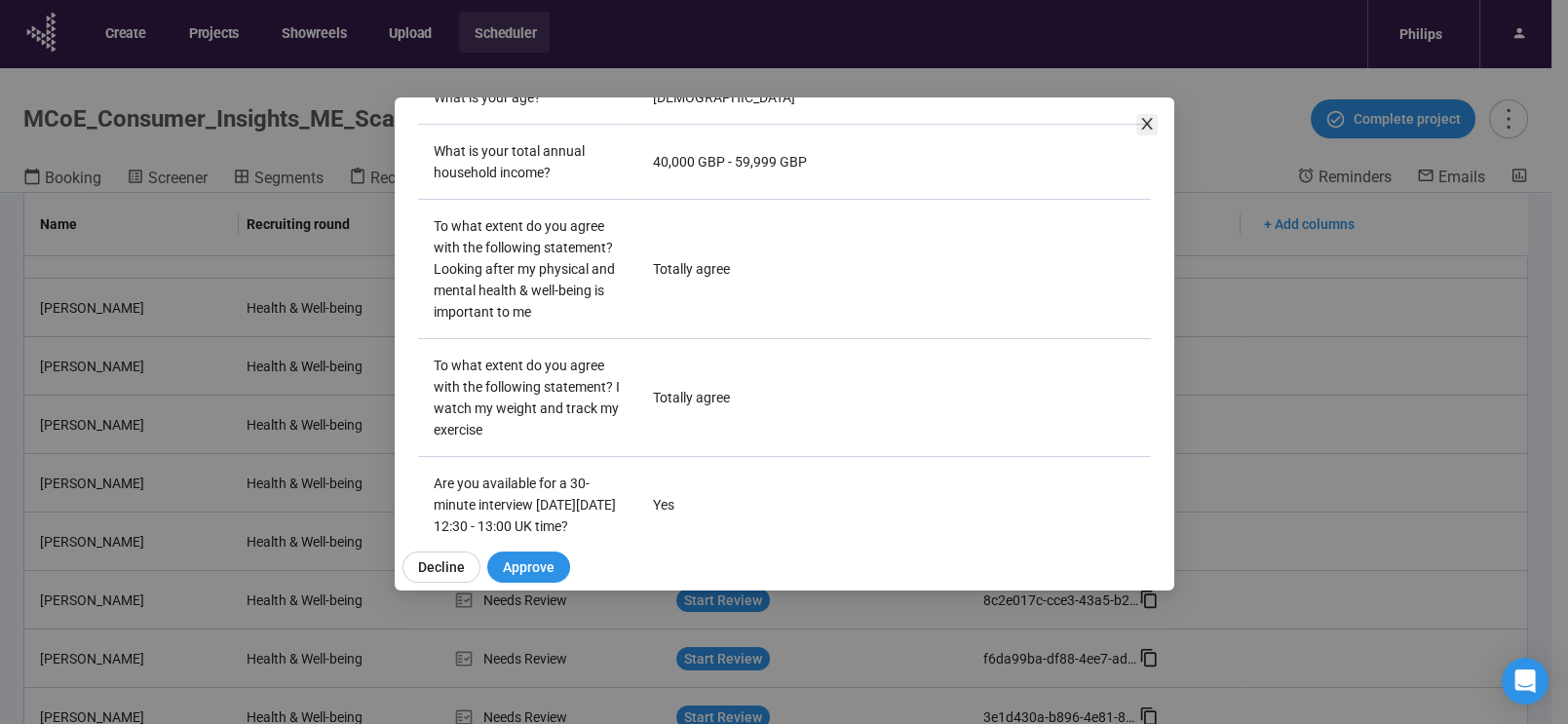
click at [1144, 118] on icon "close" at bounding box center [1147, 124] width 16 height 16
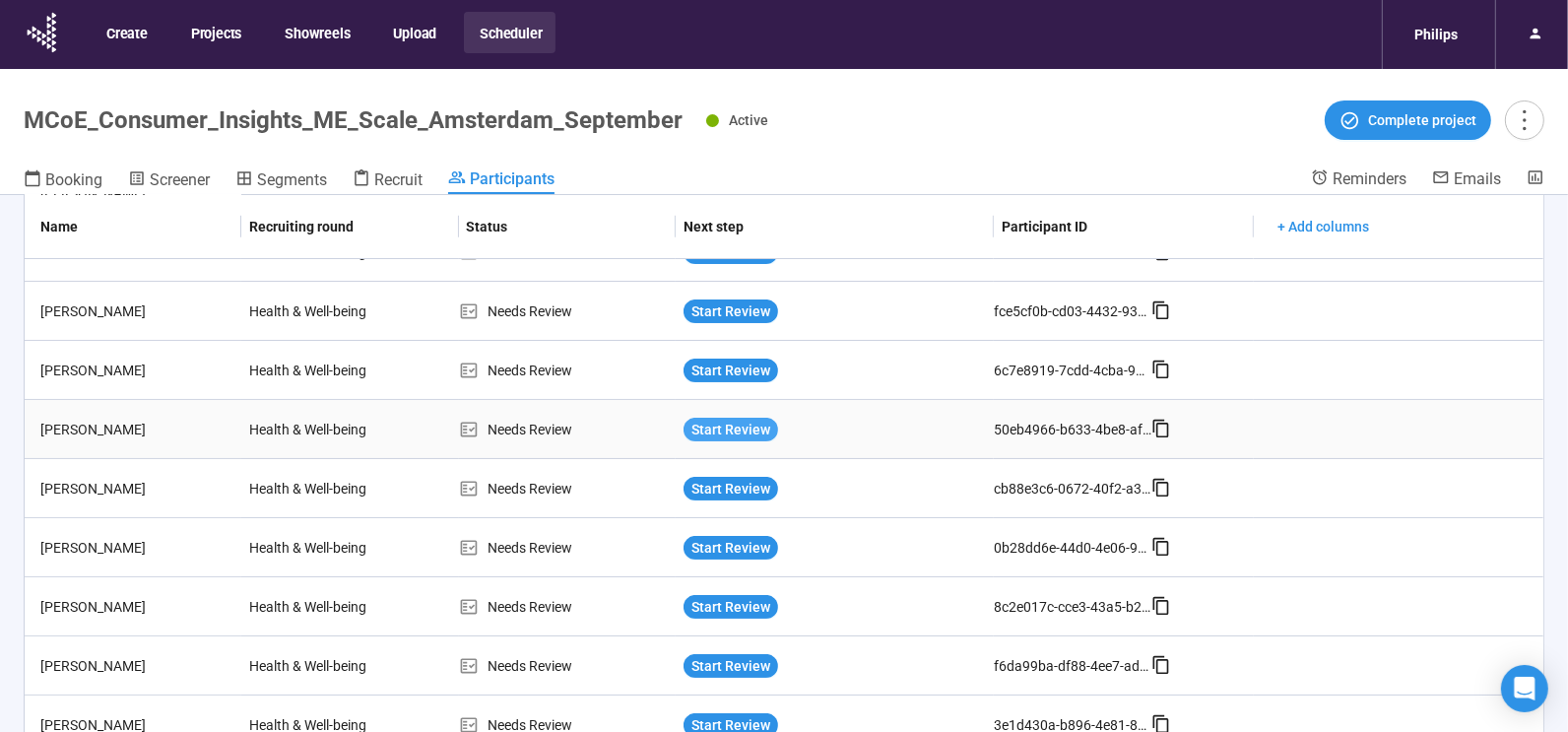
click at [720, 426] on span "Start Review" at bounding box center [730, 429] width 79 height 22
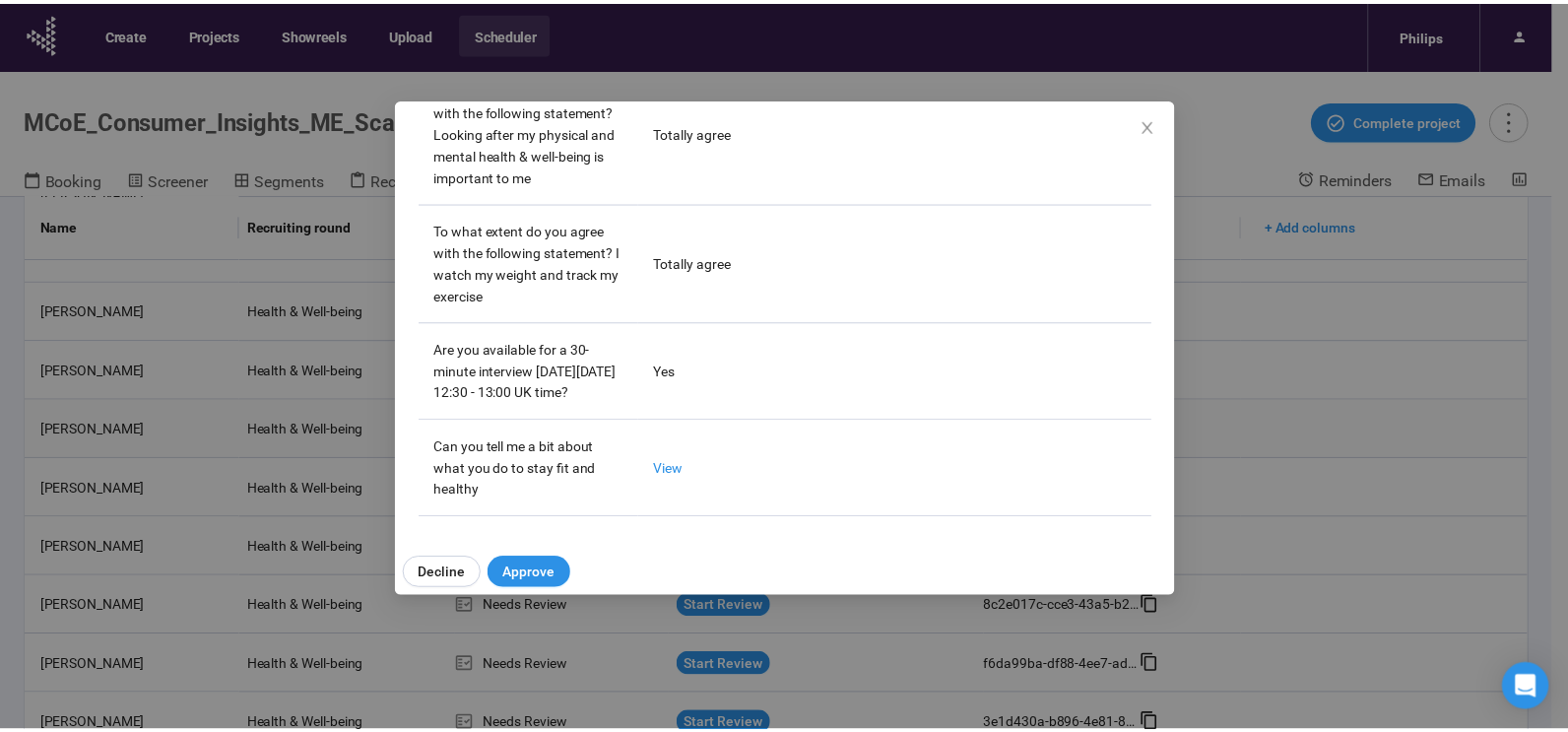
scroll to position [612, 0]
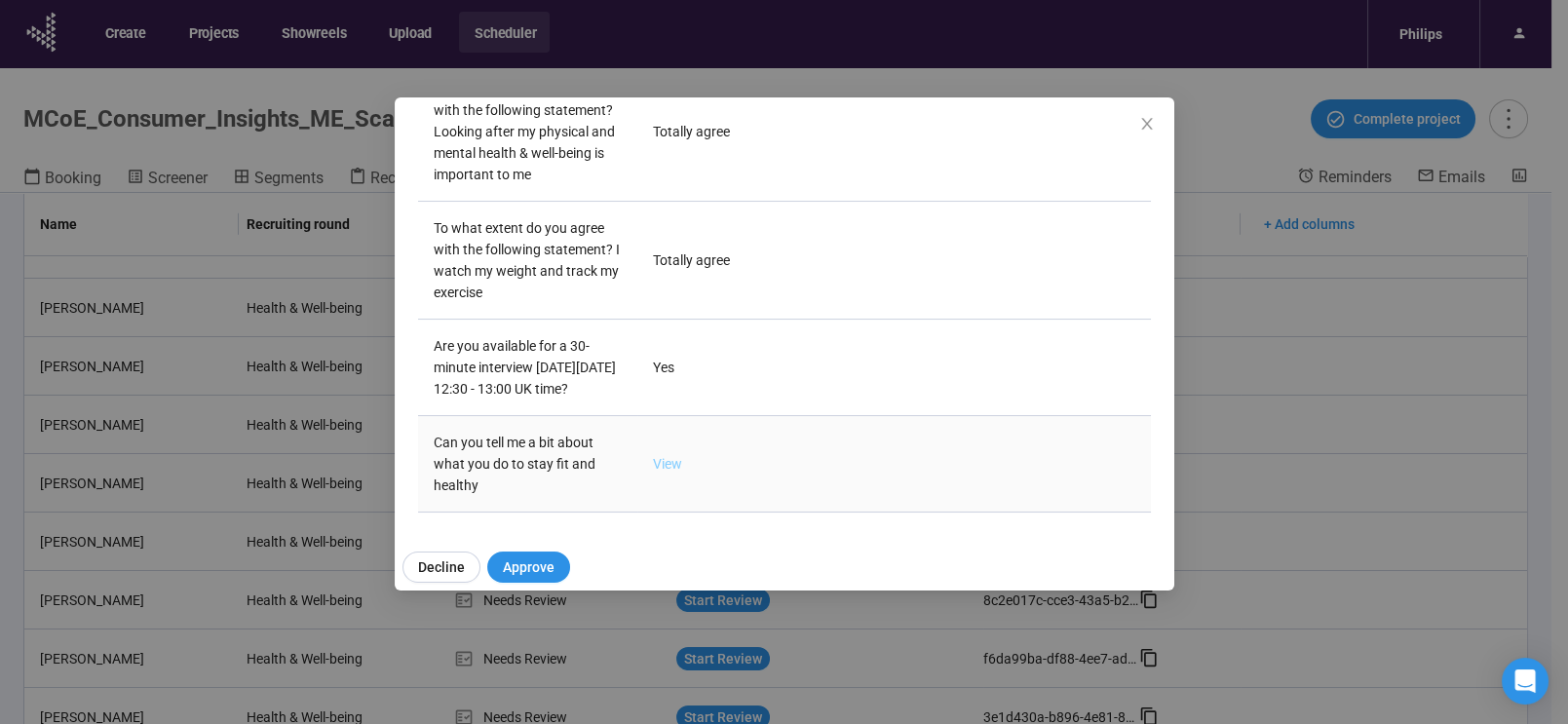
click at [659, 459] on link "View" at bounding box center [667, 464] width 30 height 16
click at [531, 561] on span "Approve" at bounding box center [528, 567] width 51 height 22
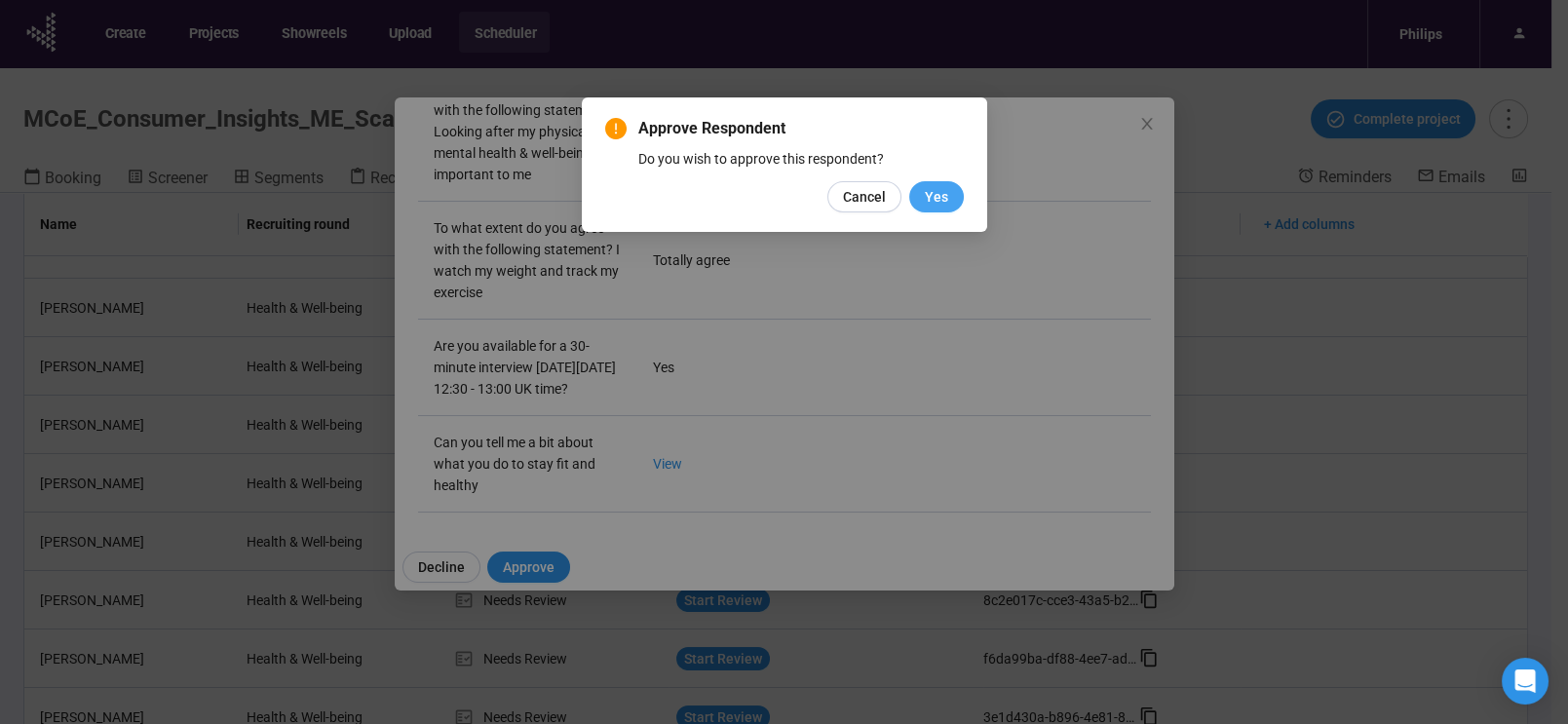
click at [931, 194] on span "Yes" at bounding box center [936, 197] width 24 height 22
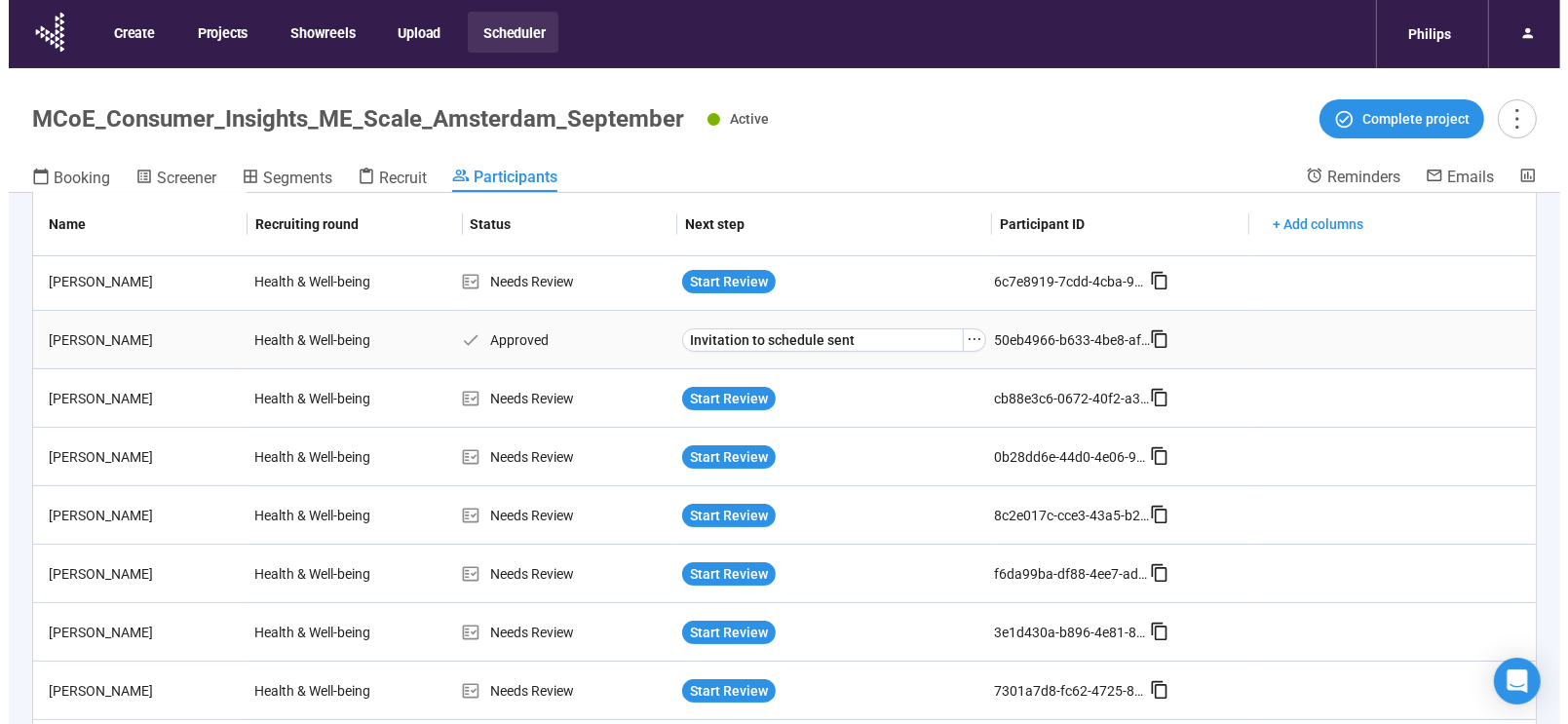
scroll to position [301, 0]
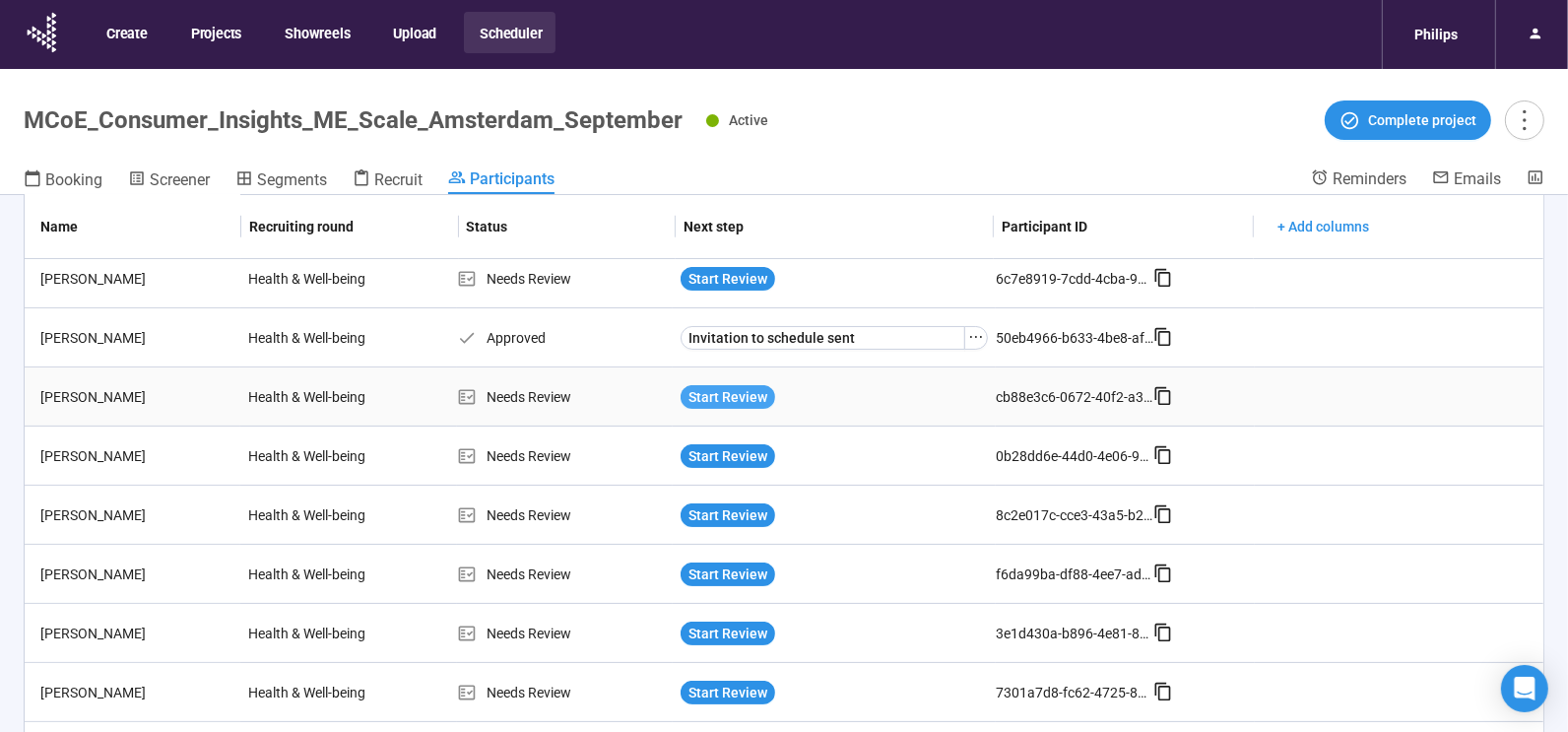
click at [709, 385] on button "Start Review" at bounding box center [727, 397] width 95 height 24
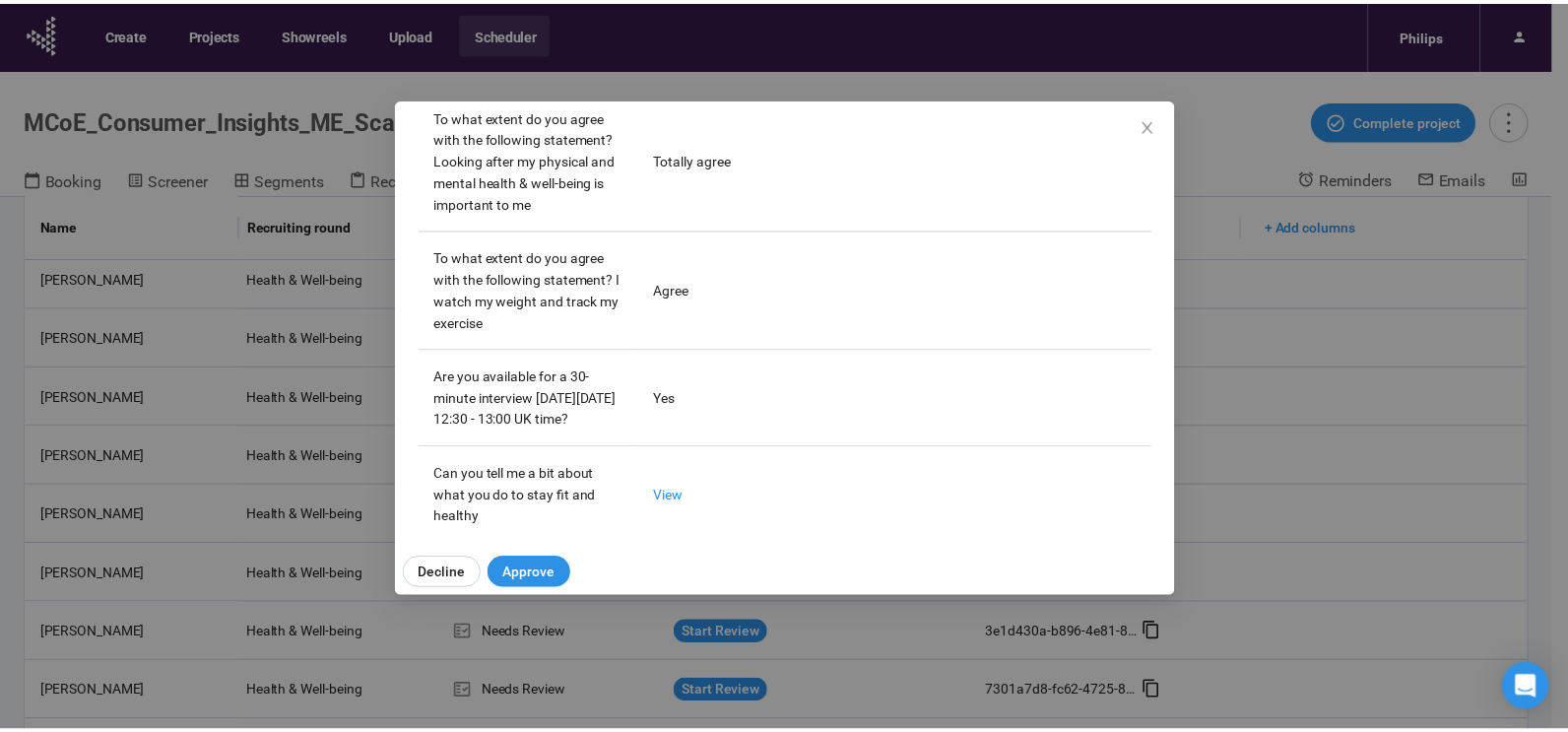
scroll to position [612, 0]
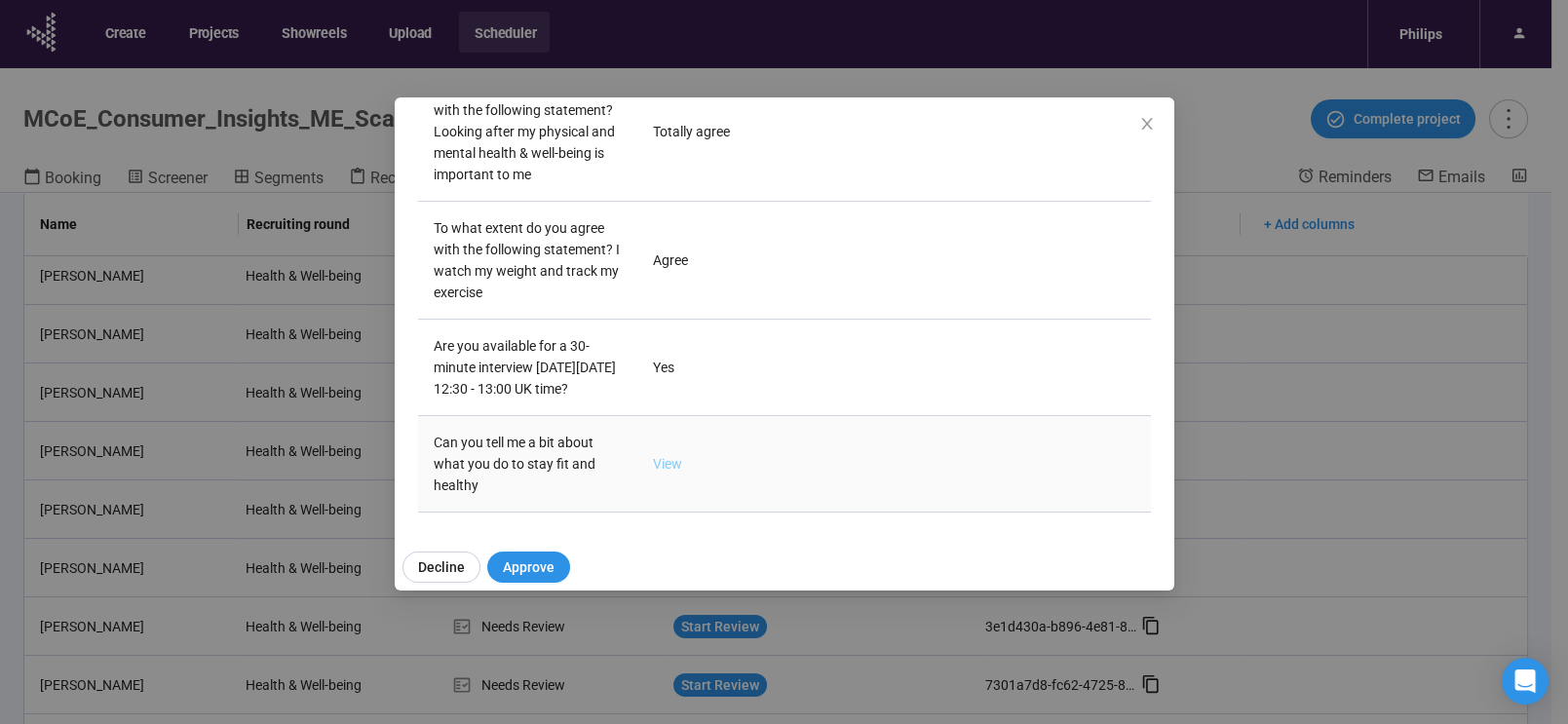
click at [661, 459] on link "View" at bounding box center [667, 464] width 30 height 16
click at [535, 561] on span "Approve" at bounding box center [528, 567] width 51 height 22
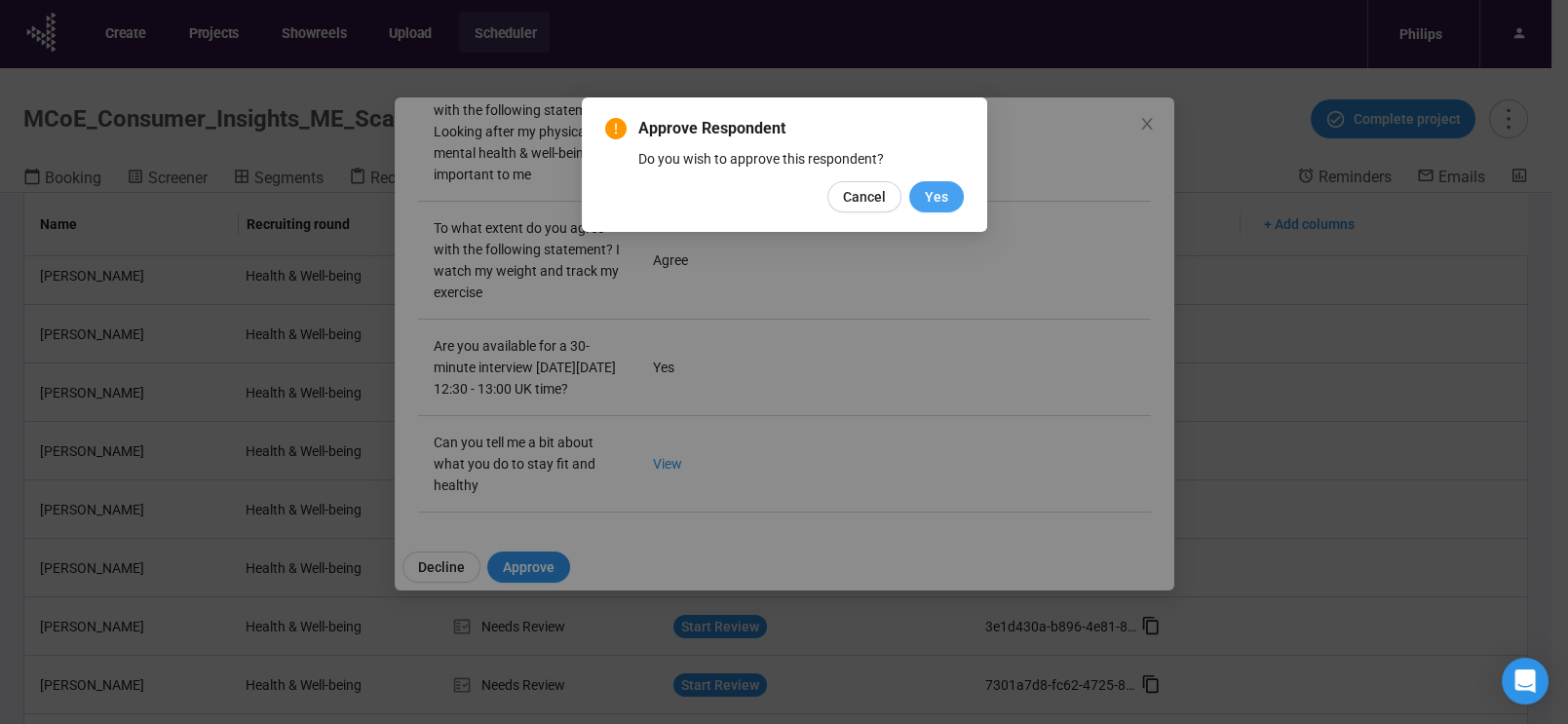
click at [948, 187] on button "Yes" at bounding box center [935, 197] width 54 height 32
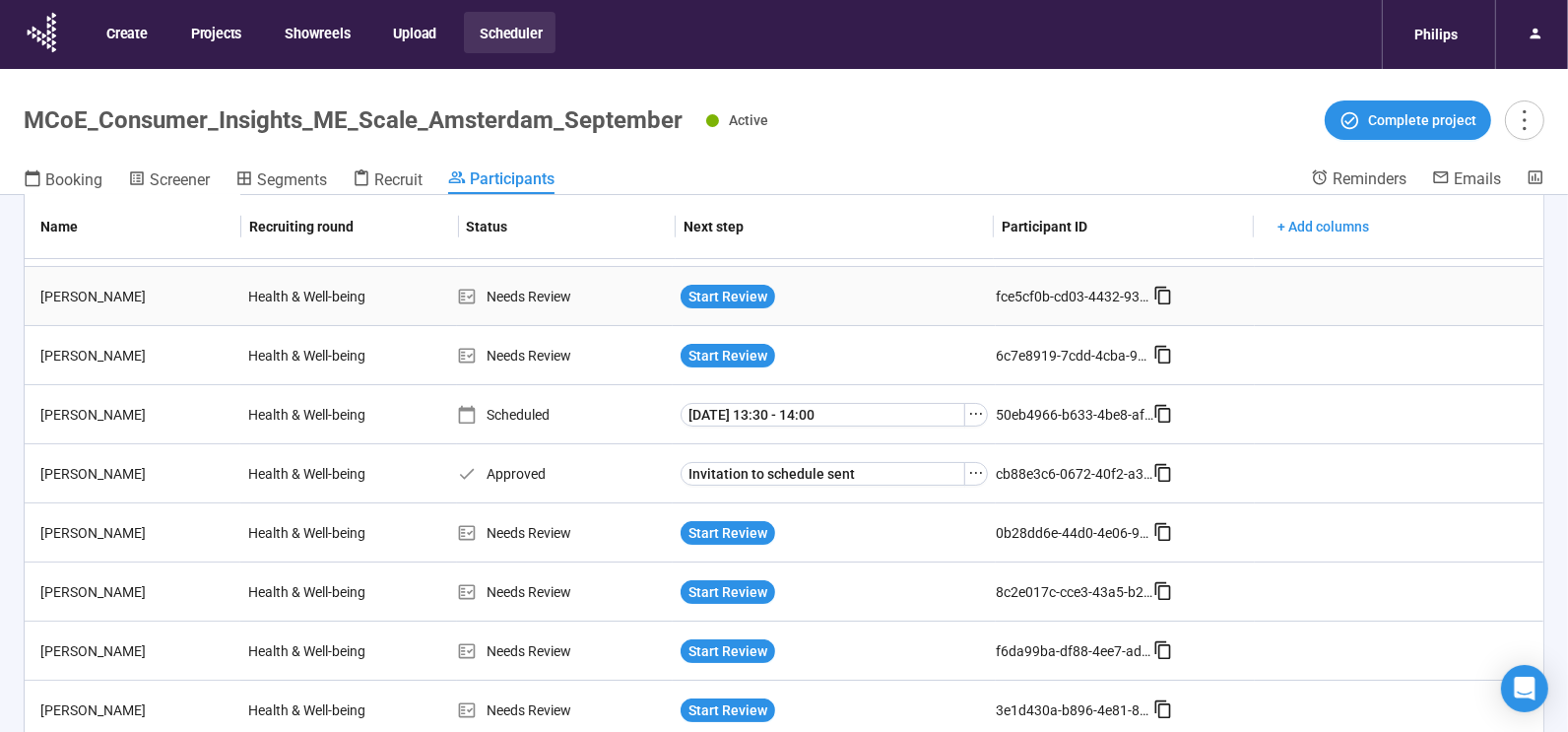
scroll to position [0, 0]
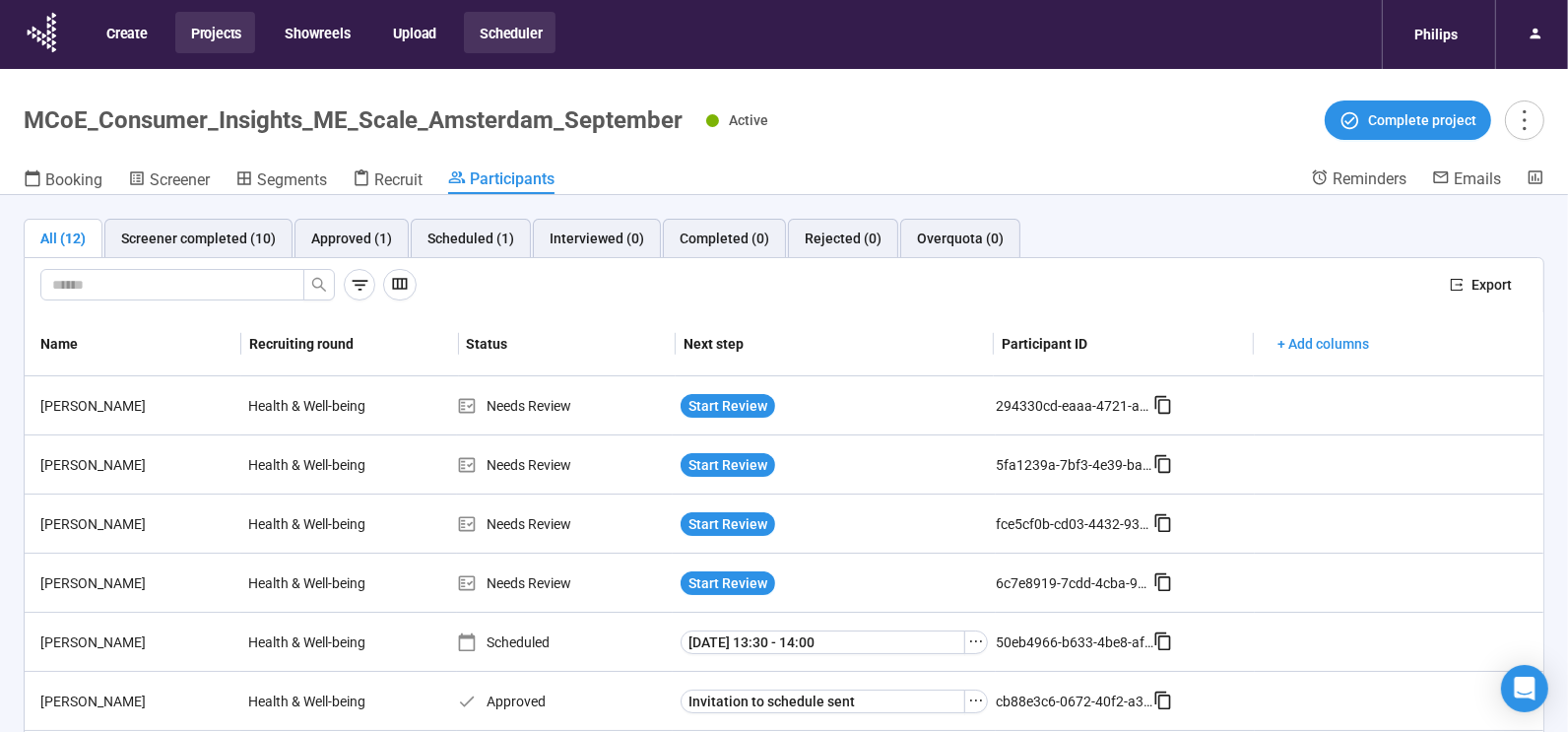
click at [211, 30] on button "Projects" at bounding box center [215, 33] width 80 height 42
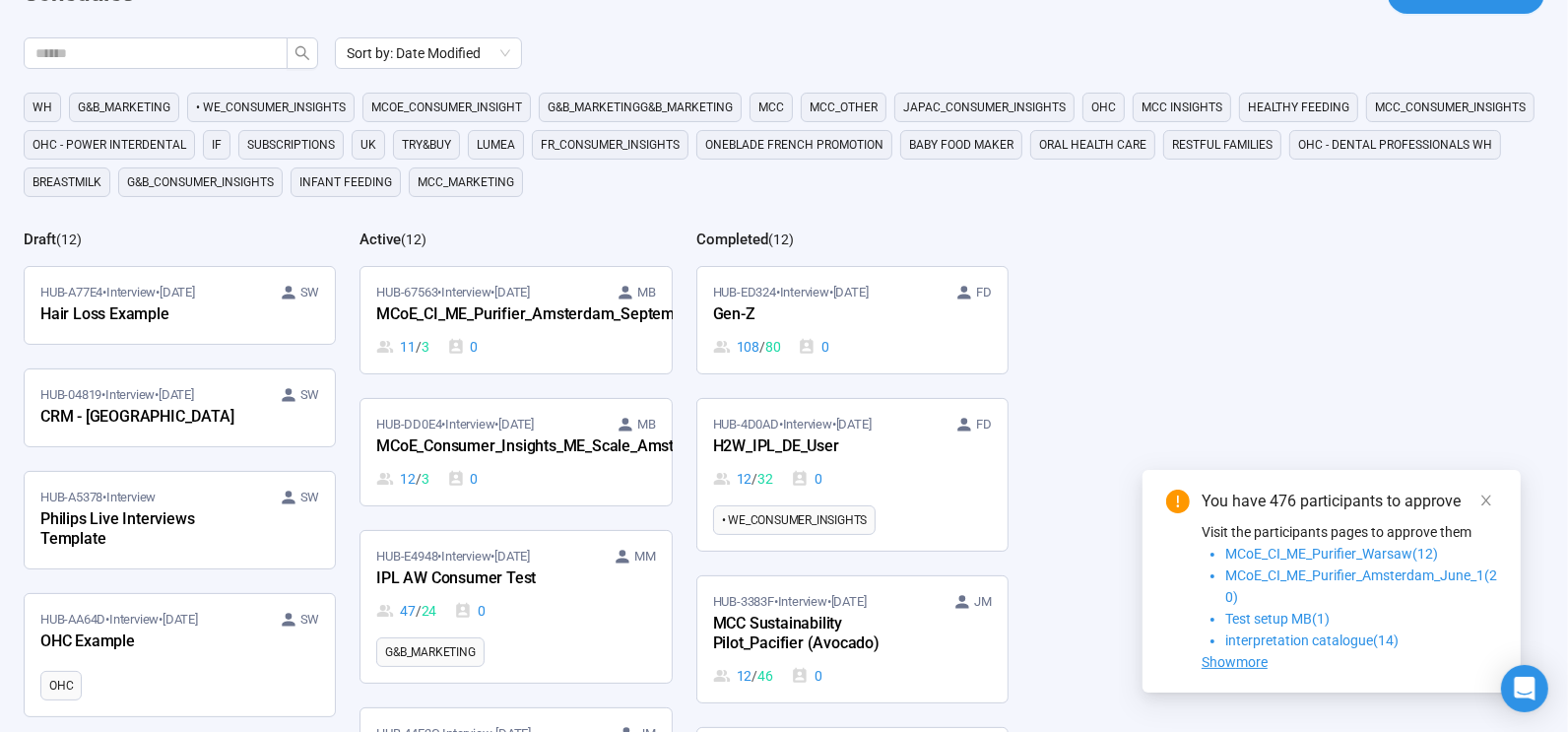
scroll to position [130, 0]
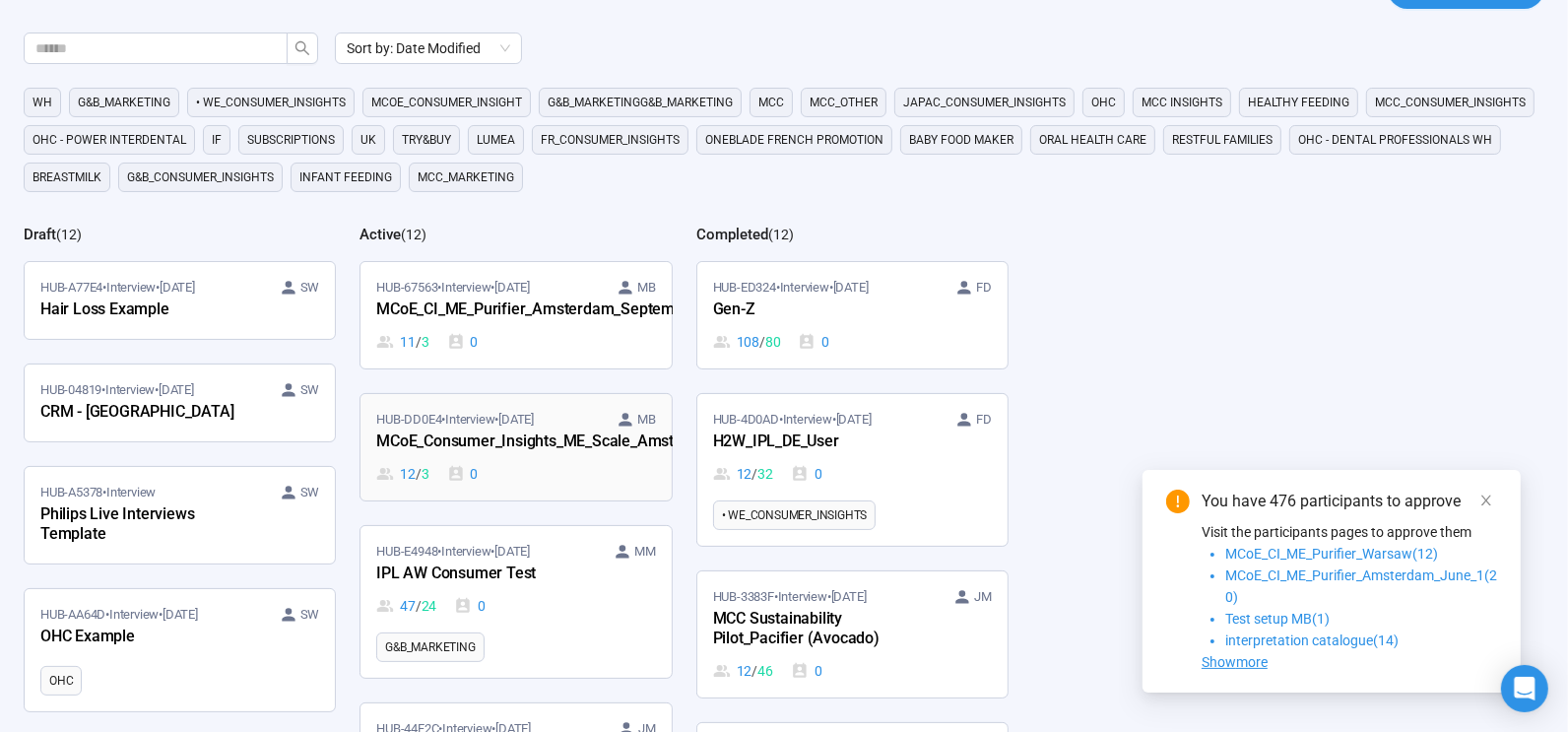
click at [493, 437] on div "MCoE_Consumer_Insights_ME_Scale_Amsterdam_September" at bounding box center [485, 442] width 217 height 26
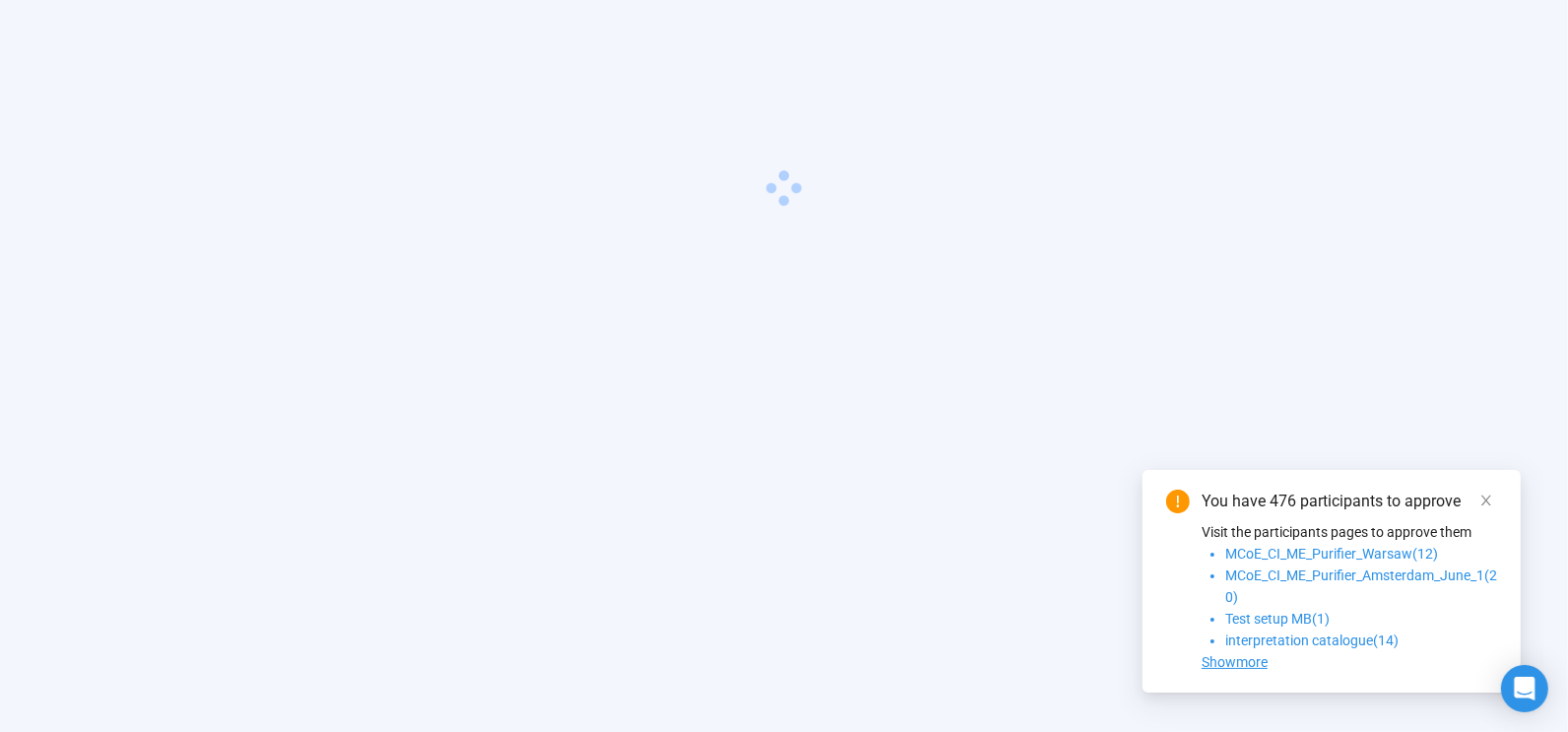
scroll to position [69, 0]
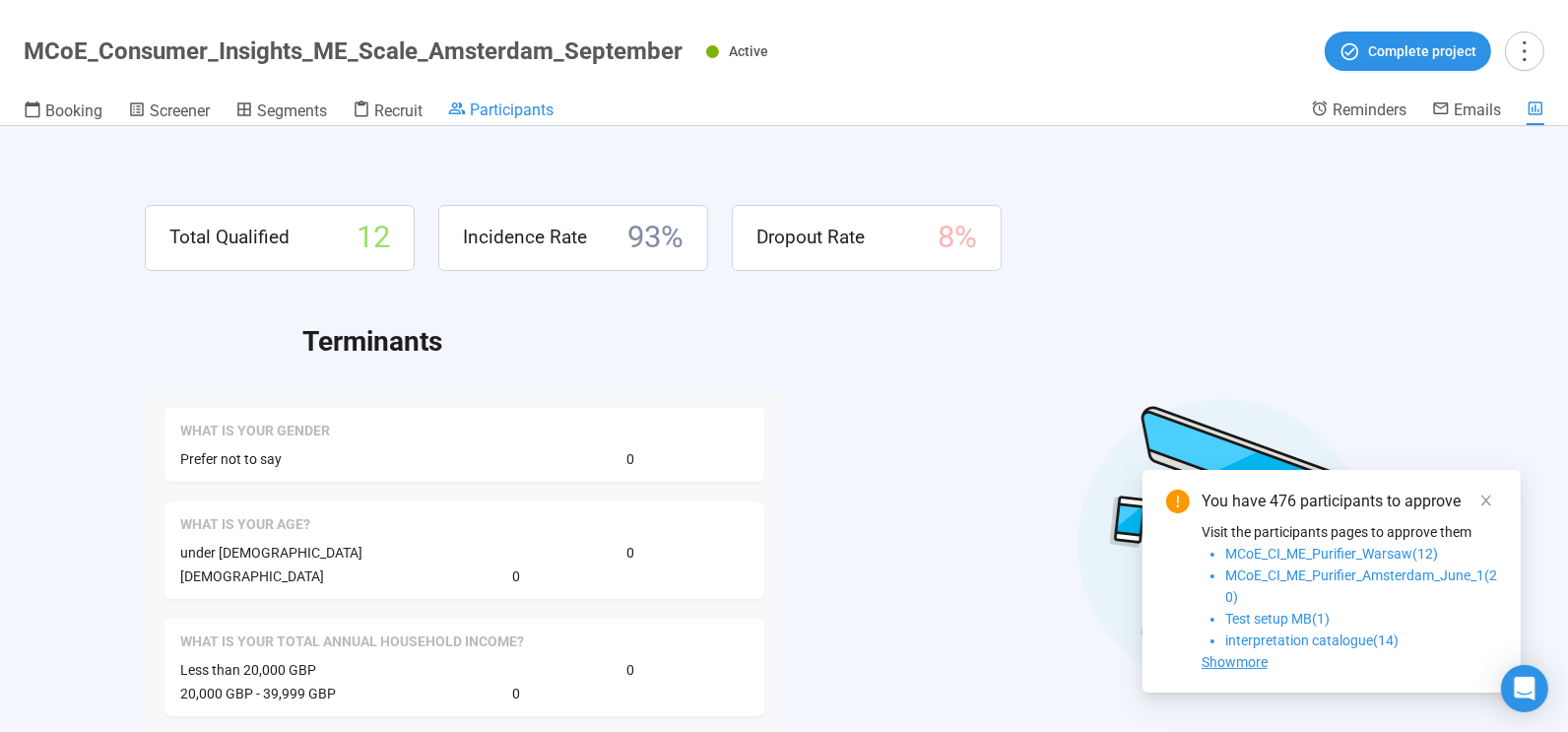
click at [507, 101] on span "Participants" at bounding box center [512, 110] width 84 height 19
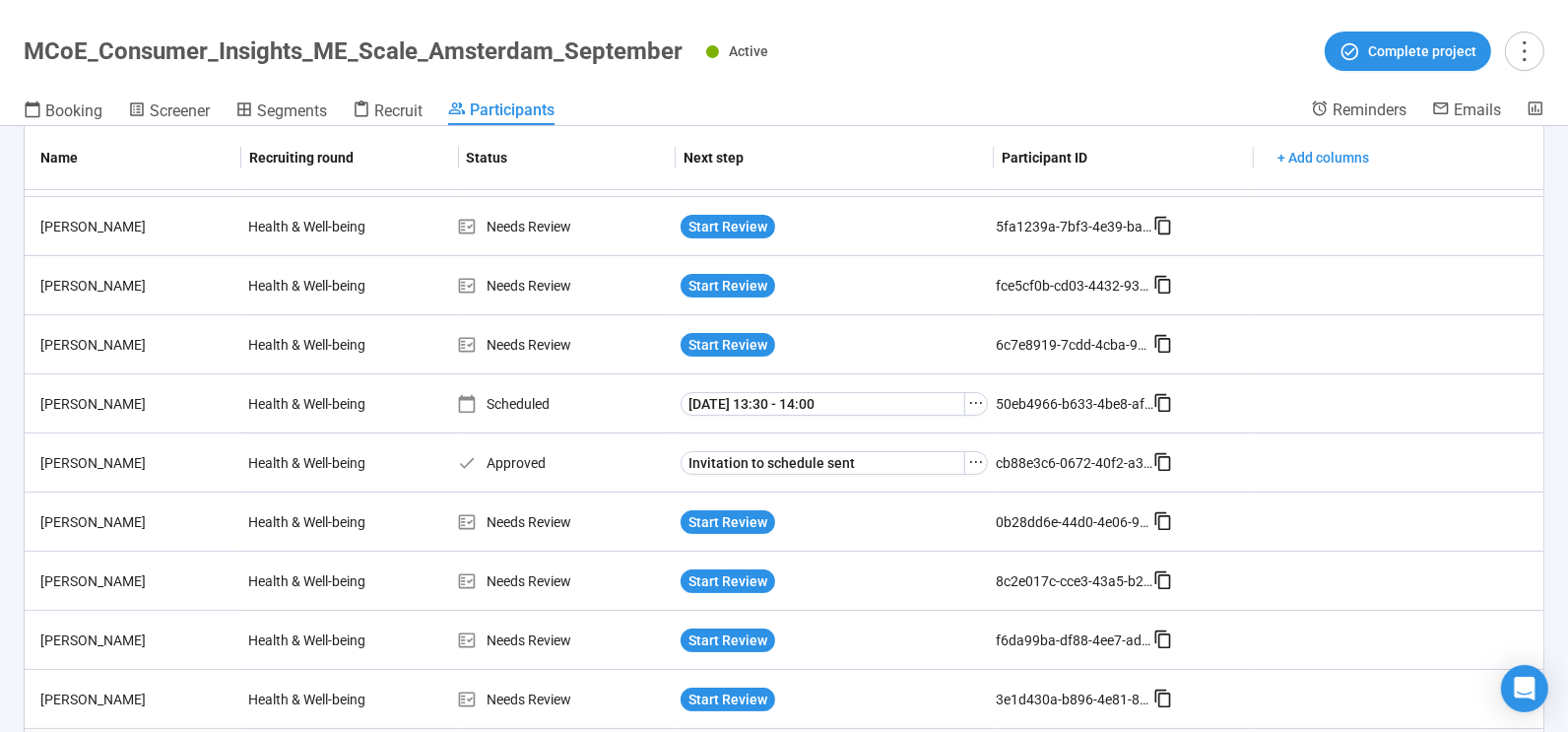
scroll to position [185, 0]
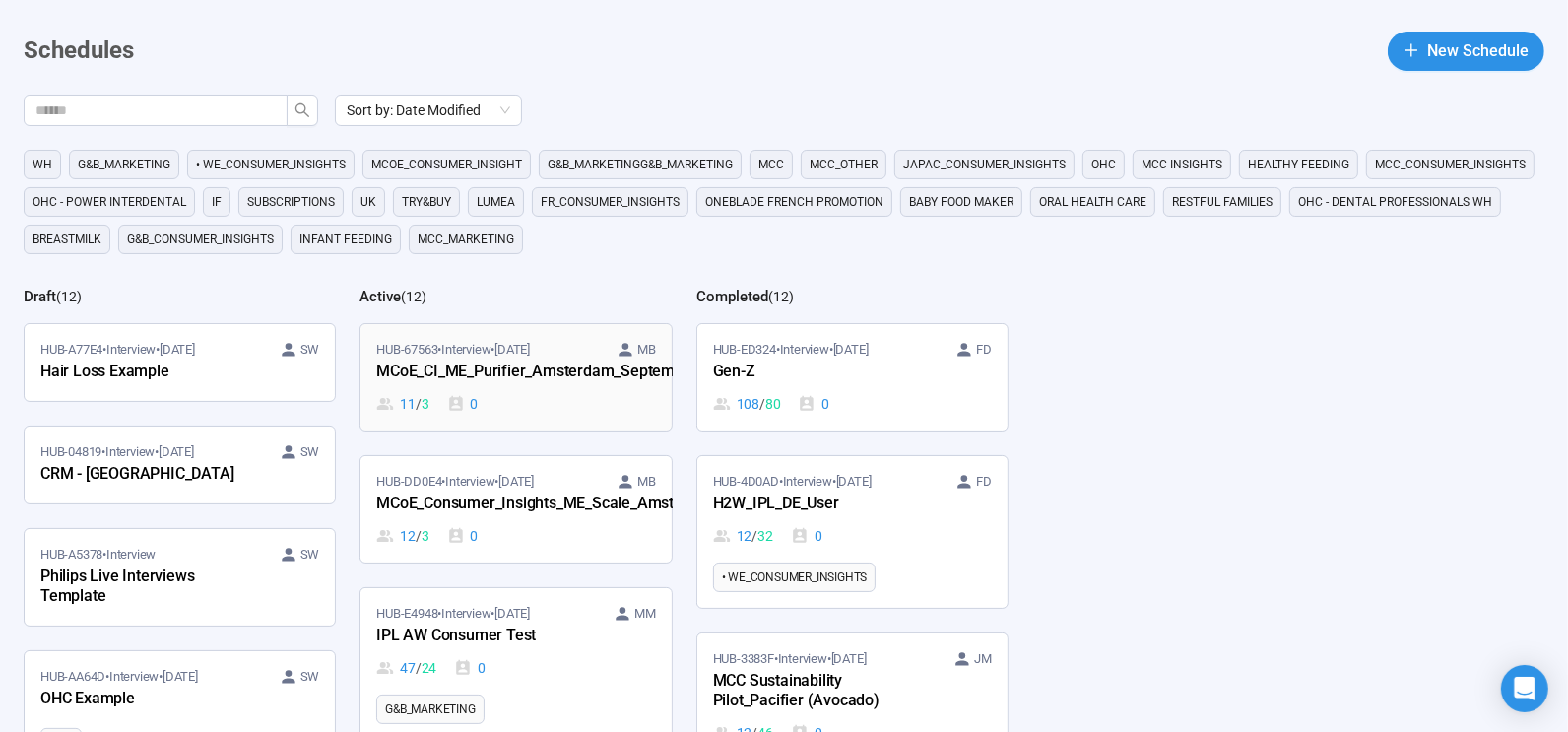
click at [522, 364] on div "MCoE_CI_ME_Purifier_Amsterdam_September" at bounding box center [485, 372] width 217 height 26
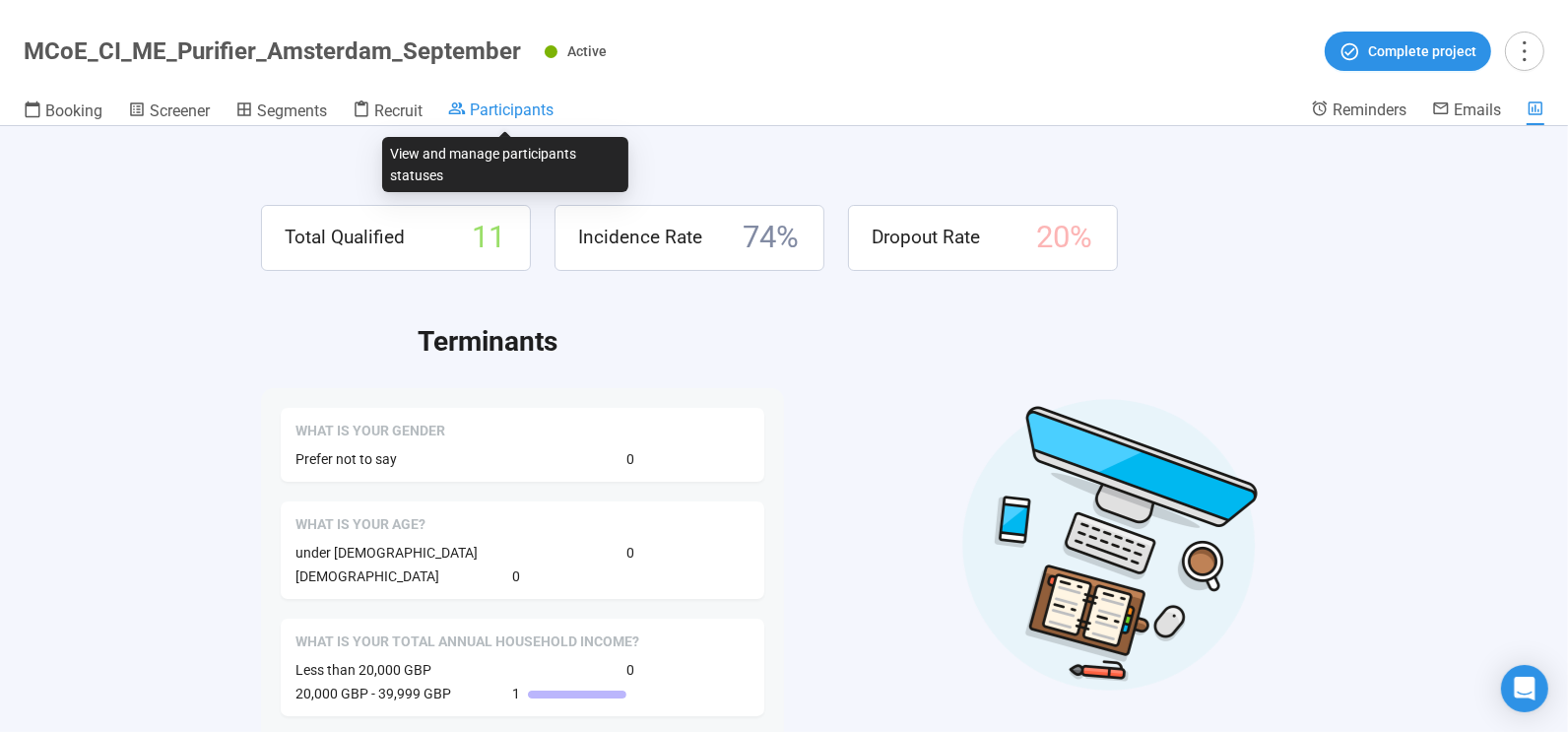
click at [524, 106] on span "Participants" at bounding box center [512, 110] width 84 height 19
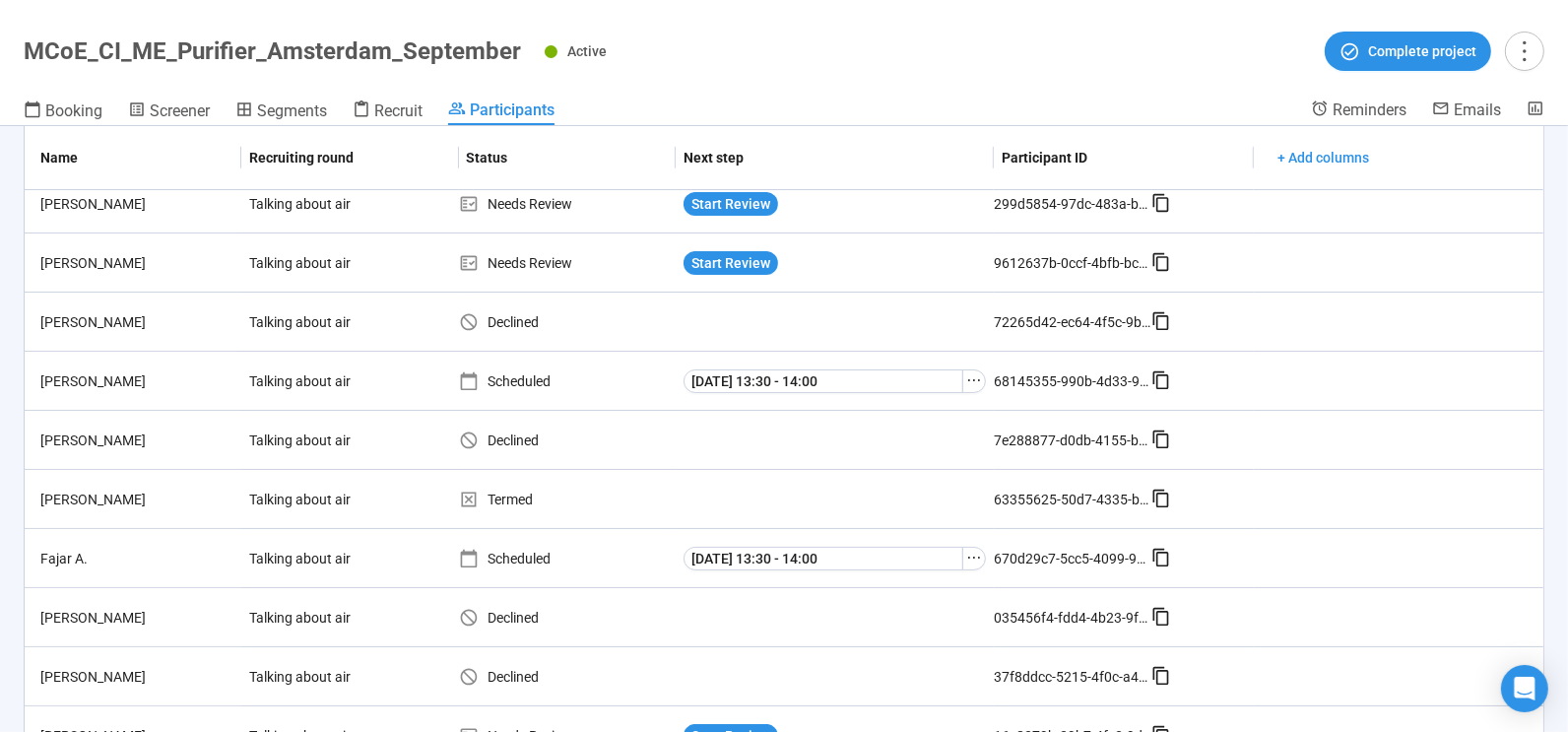
scroll to position [135, 0]
